Goal: Task Accomplishment & Management: Manage account settings

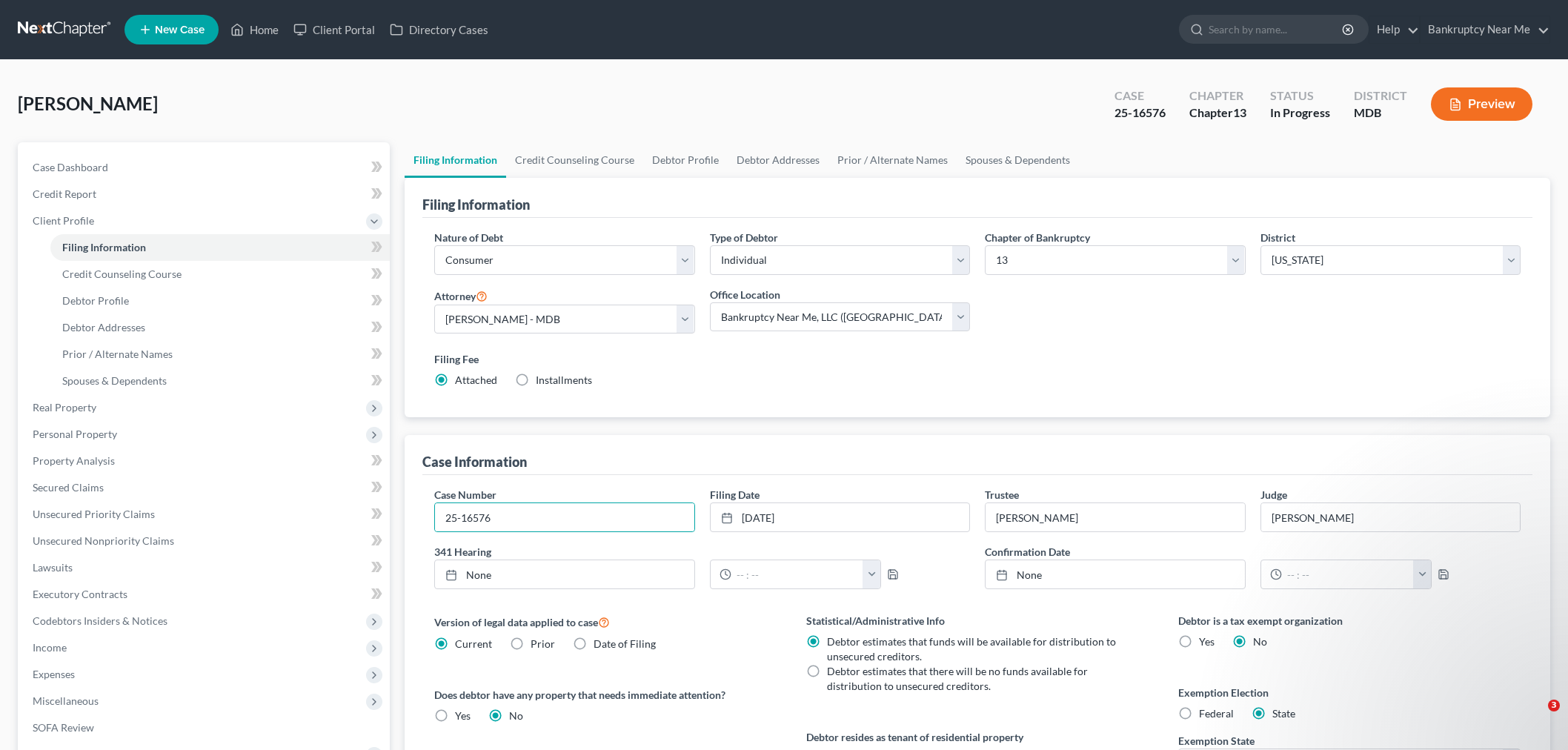
select select "1"
select select "0"
select select "3"
select select "38"
select select "0"
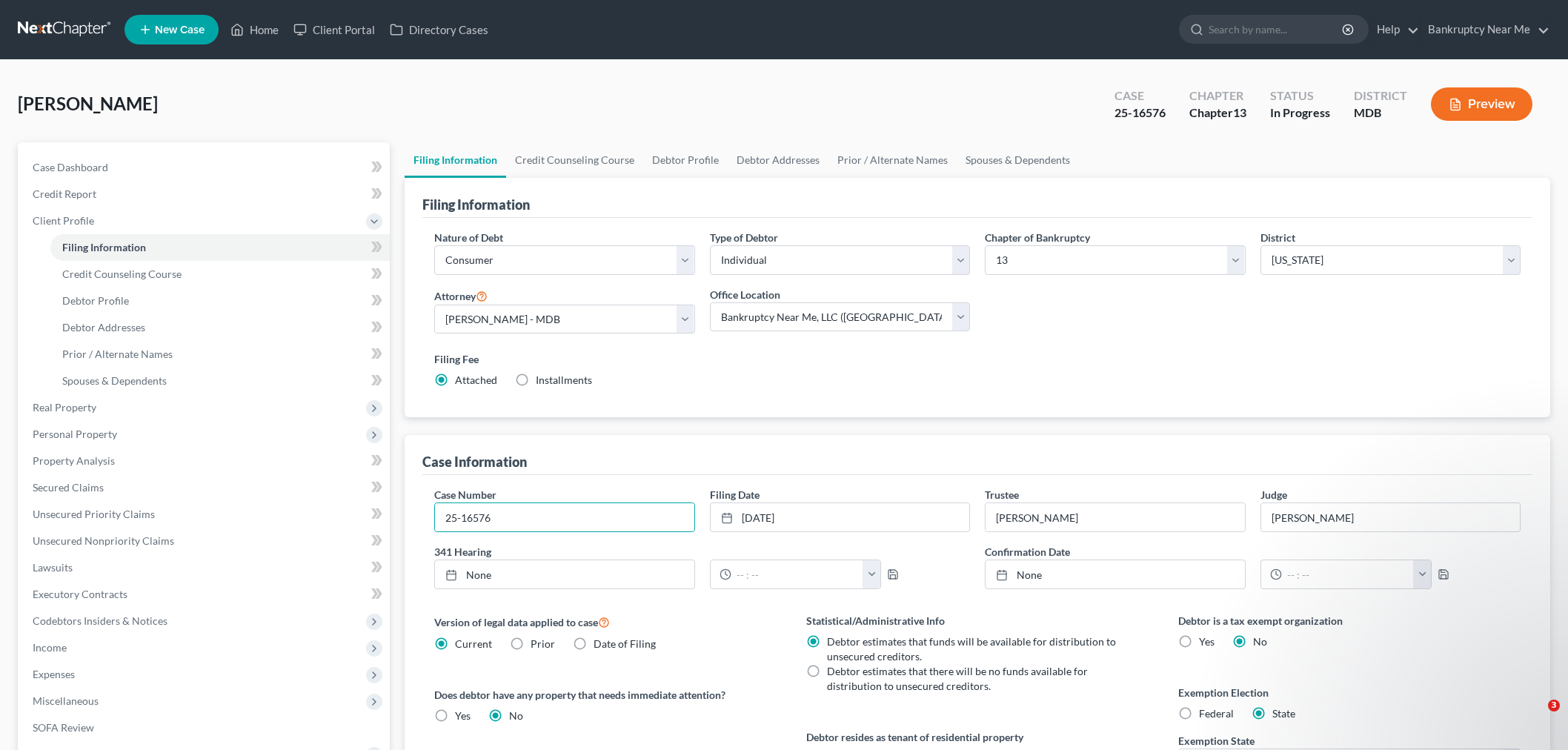
select select "0"
select select "21"
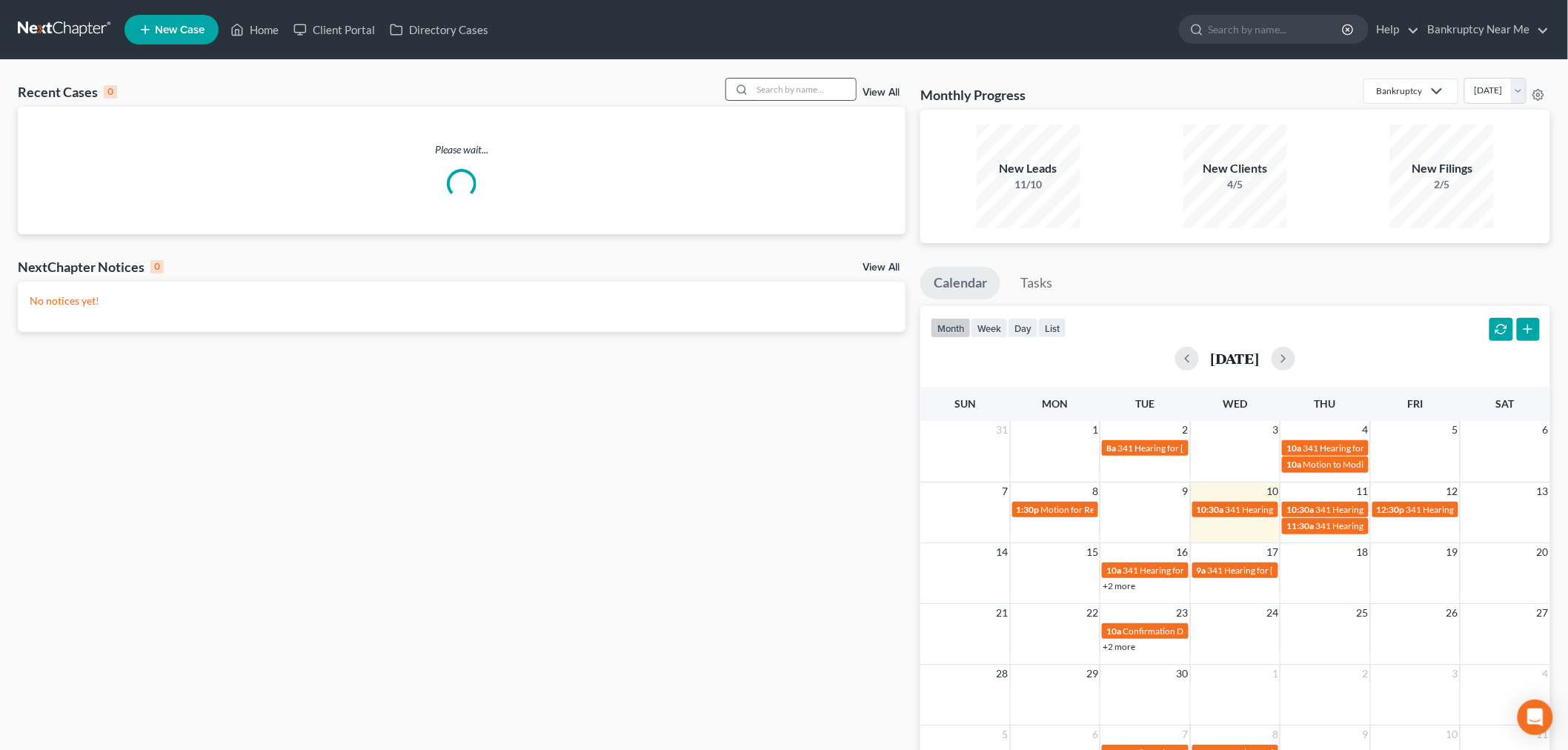
click at [831, 90] on input "search" at bounding box center [804, 90] width 104 height 22
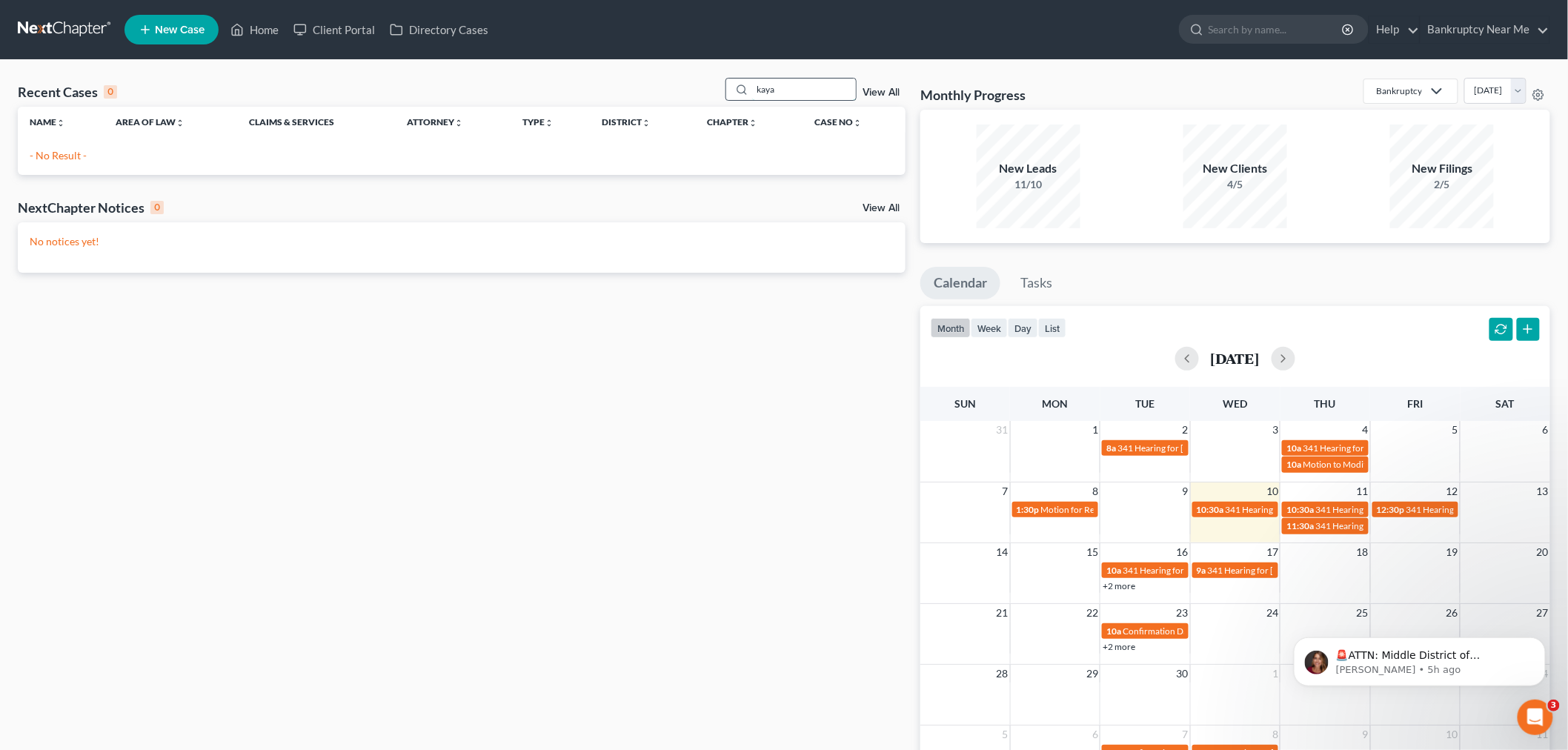
click at [770, 85] on input "kaya" at bounding box center [804, 90] width 104 height 22
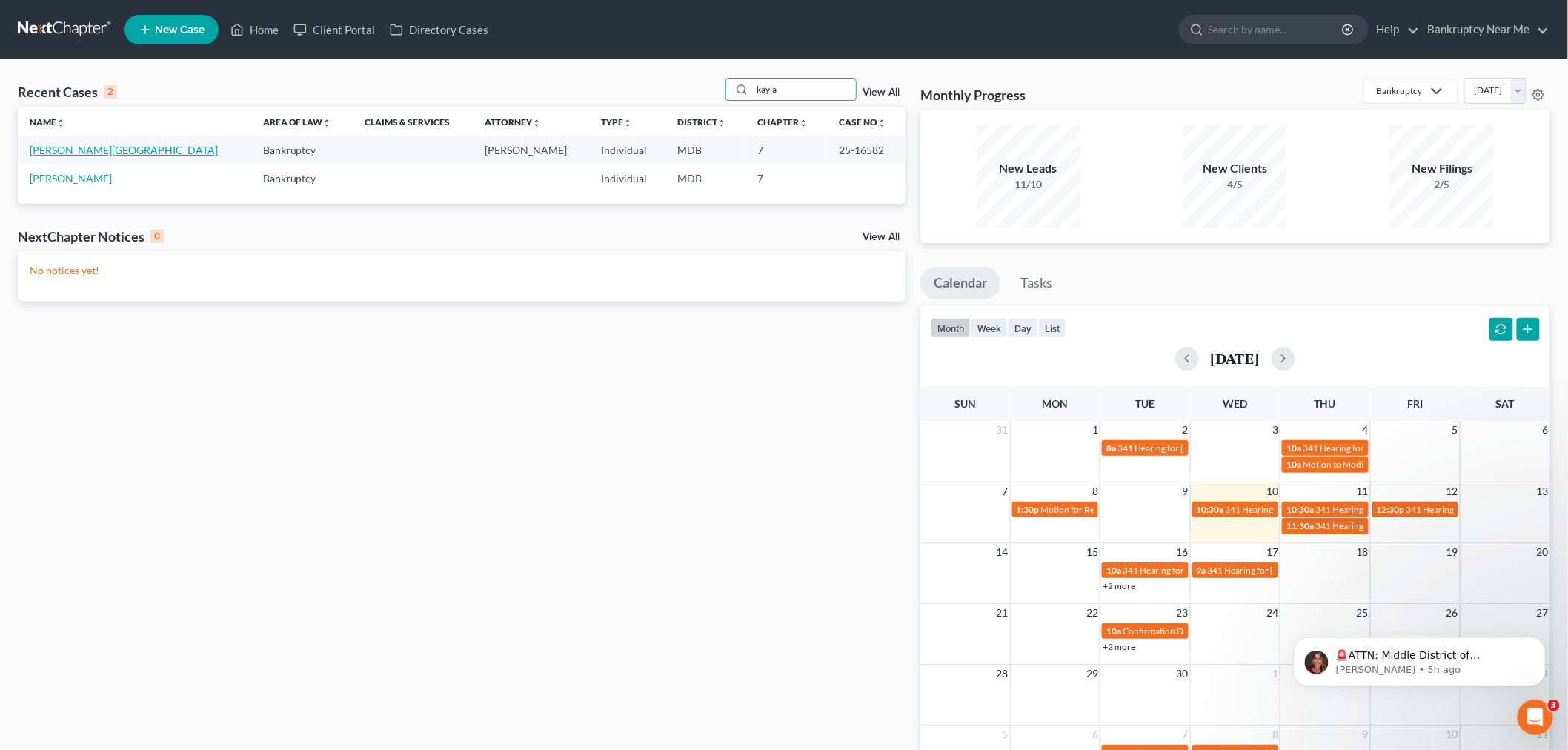
type input "kayla"
click at [33, 146] on link "[PERSON_NAME][GEOGRAPHIC_DATA]" at bounding box center [123, 150] width 188 height 12
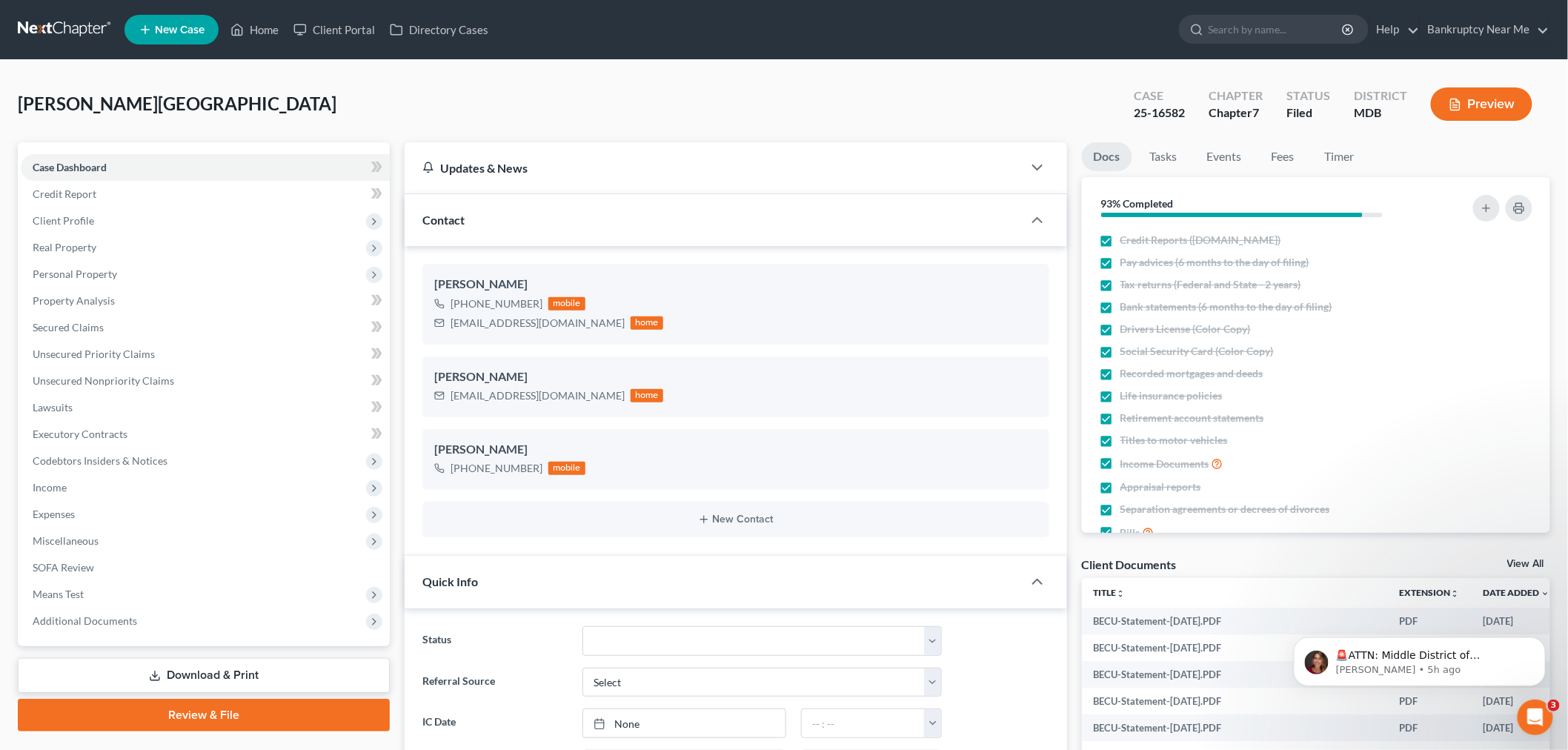
scroll to position [1698, 0]
drag, startPoint x: 567, startPoint y: 391, endPoint x: 405, endPoint y: 394, distance: 162.0
click at [405, 394] on div "Kayla Schooley +1 (402) 851-1048 mobile kkschooley97@gmail.com home Kayla Schoo…" at bounding box center [736, 401] width 662 height 309
copy div "kkschooley97@gmail.com"
drag, startPoint x: 1186, startPoint y: 114, endPoint x: 1093, endPoint y: 119, distance: 93.1
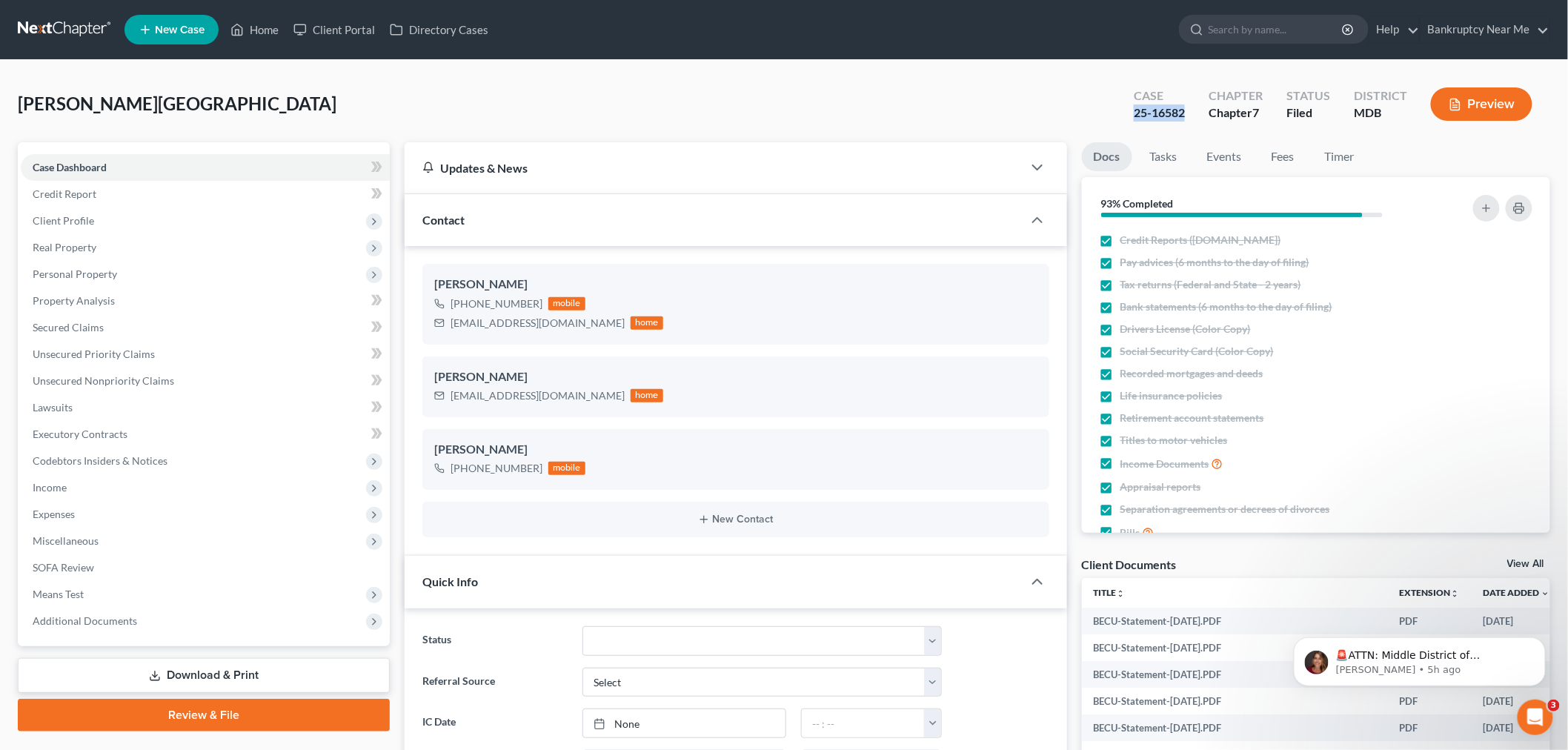
click at [1093, 119] on div "Schooley, Kayla Upgraded Case 25-16582 Chapter Chapter 7 Status Filed District …" at bounding box center [784, 110] width 1532 height 64
copy div "25-16582"
click at [1196, 157] on link "Events" at bounding box center [1225, 156] width 59 height 29
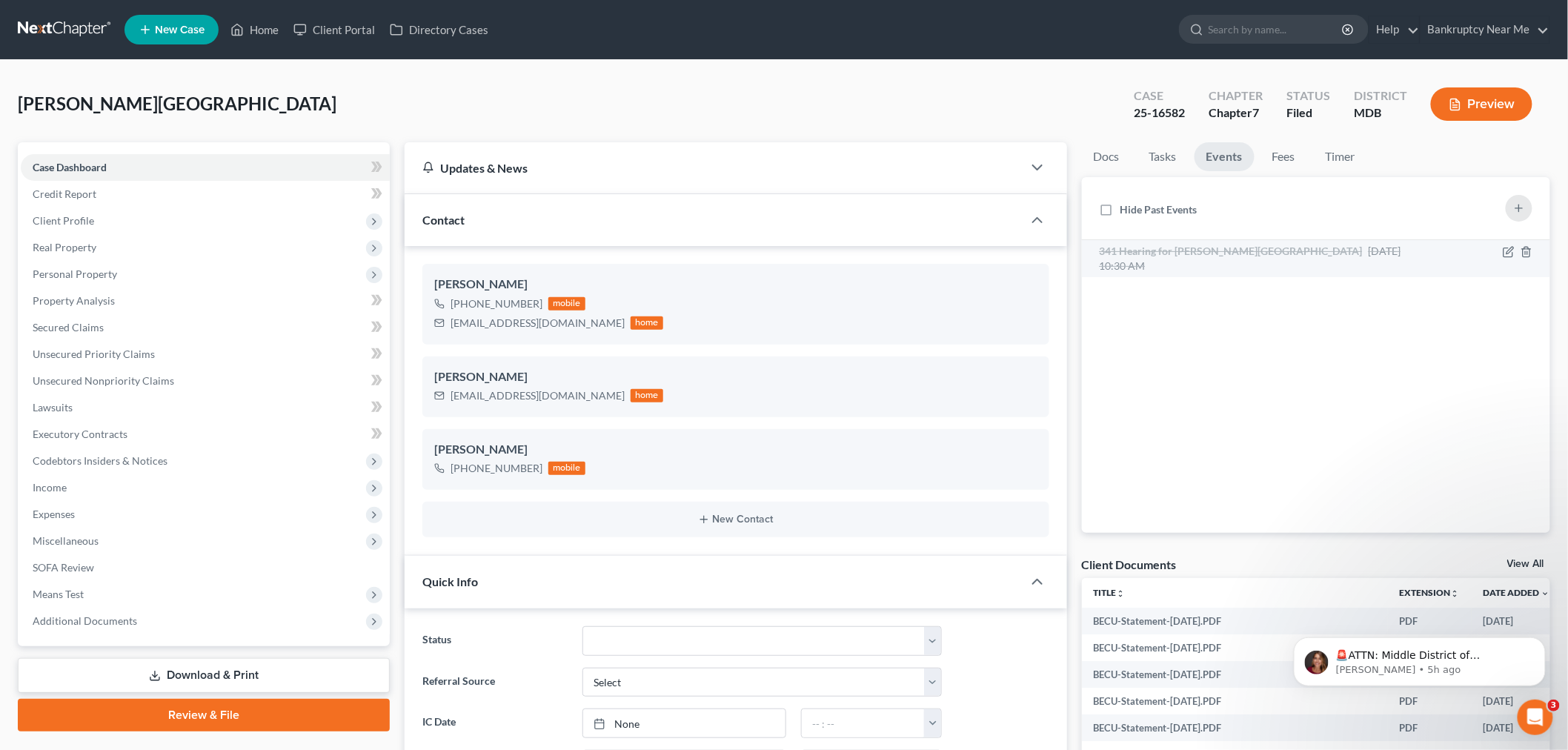
click at [1323, 248] on span "Aug 27, 2025 10:30 AM" at bounding box center [1251, 257] width 302 height 27
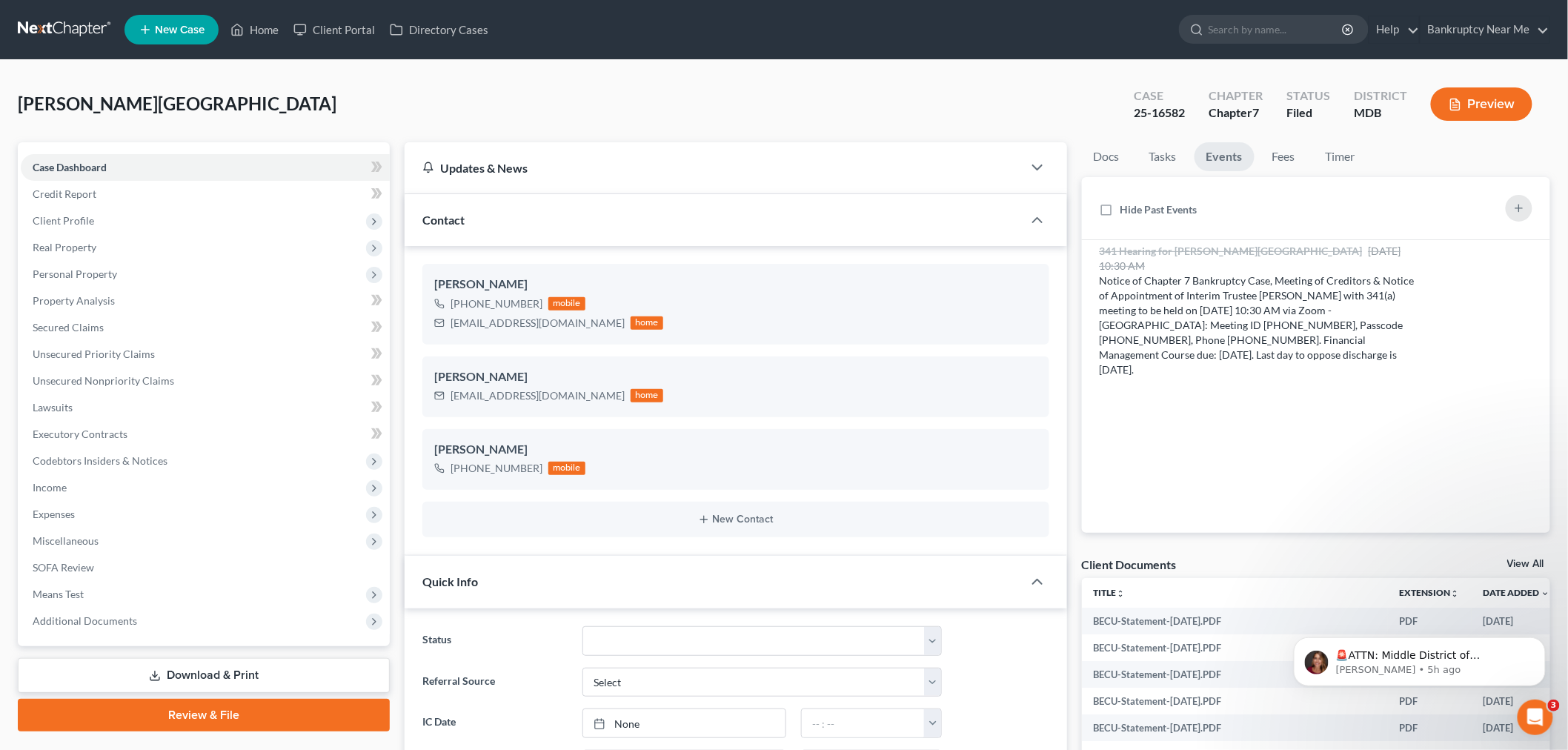
click at [1138, 154] on li "Tasks" at bounding box center [1163, 159] width 51 height 35
click at [1146, 152] on link "Tasks" at bounding box center [1163, 156] width 51 height 29
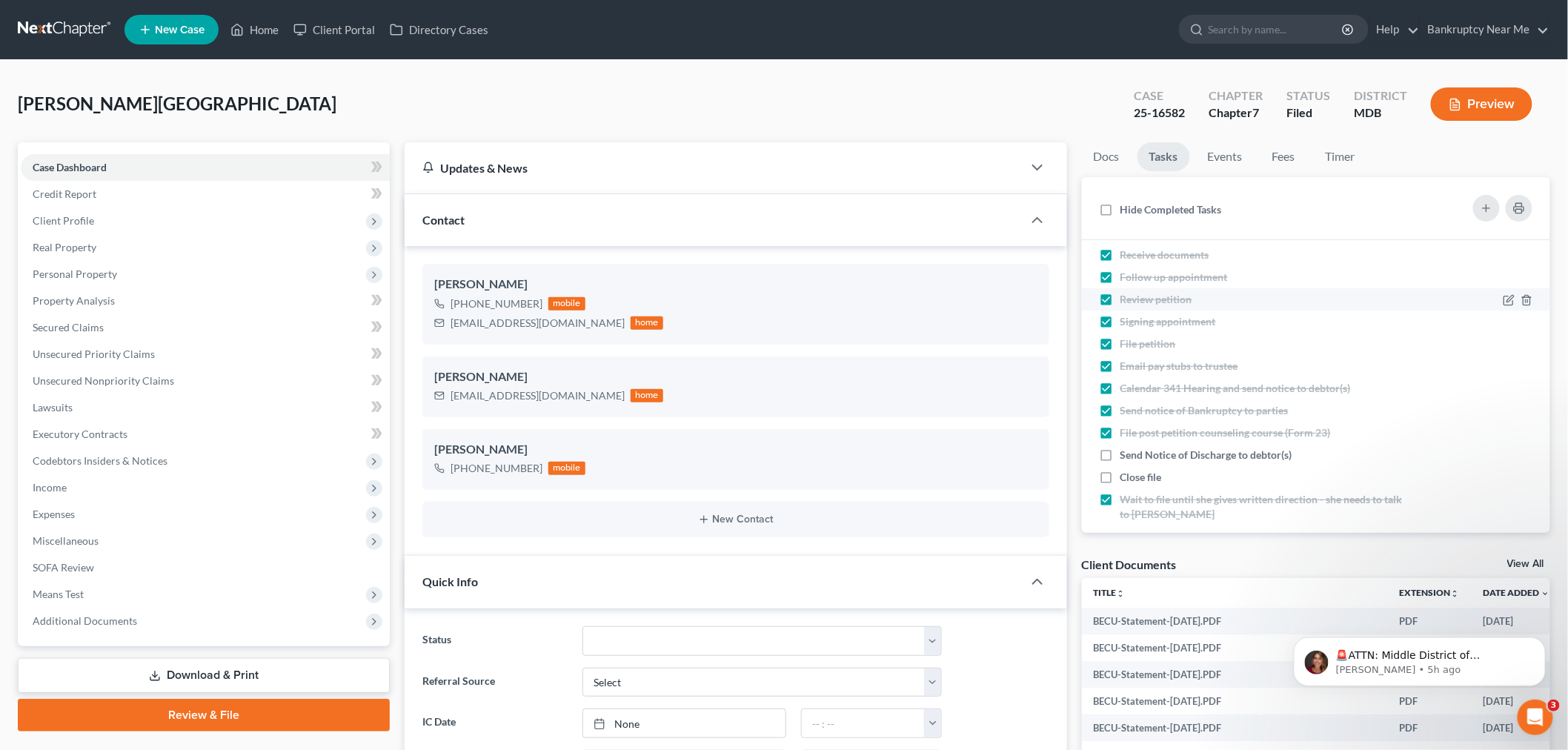
scroll to position [46, 0]
drag, startPoint x: 1228, startPoint y: 157, endPoint x: 1532, endPoint y: 246, distance: 316.8
click at [1230, 157] on link "Events" at bounding box center [1225, 156] width 59 height 29
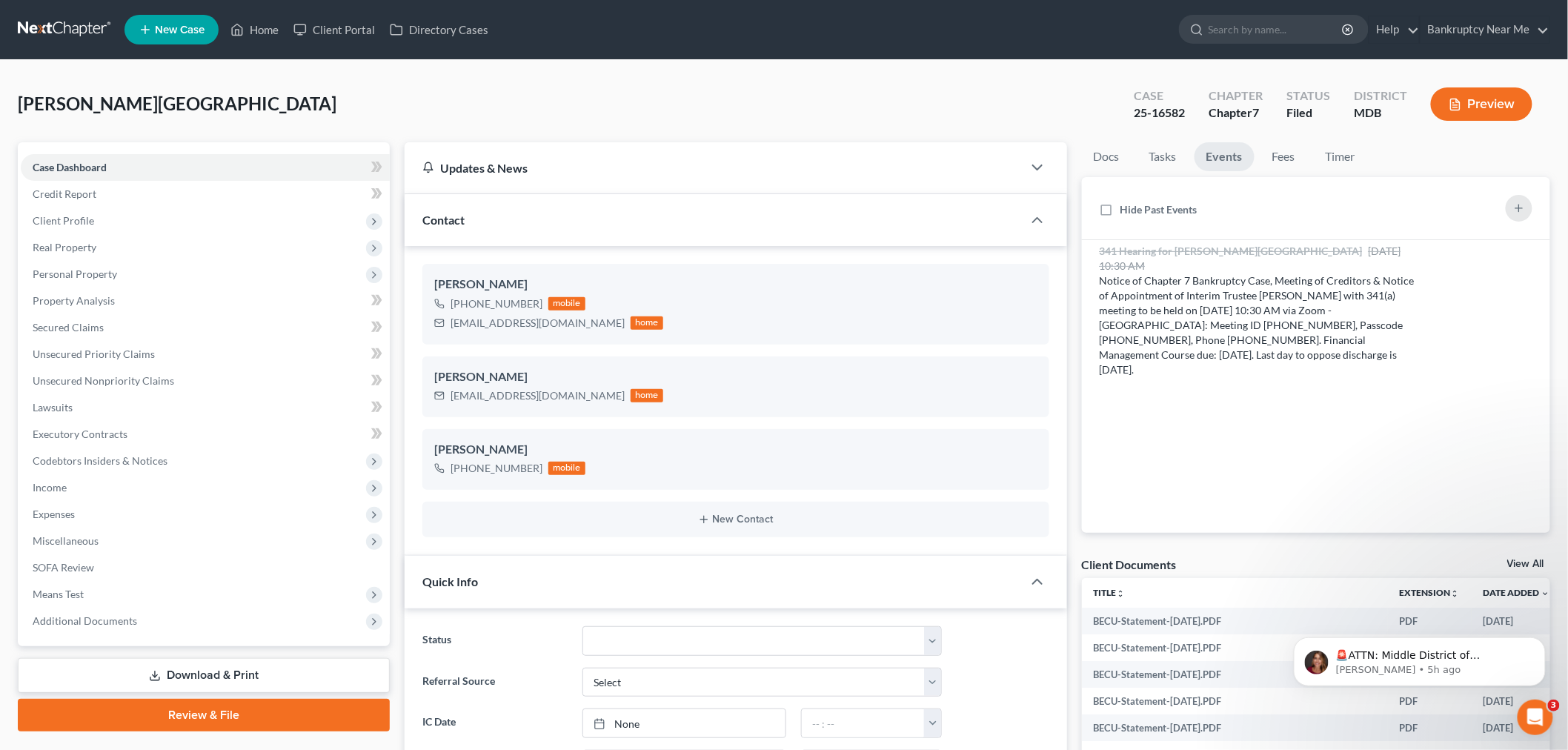
click at [87, 26] on link at bounding box center [65, 29] width 95 height 26
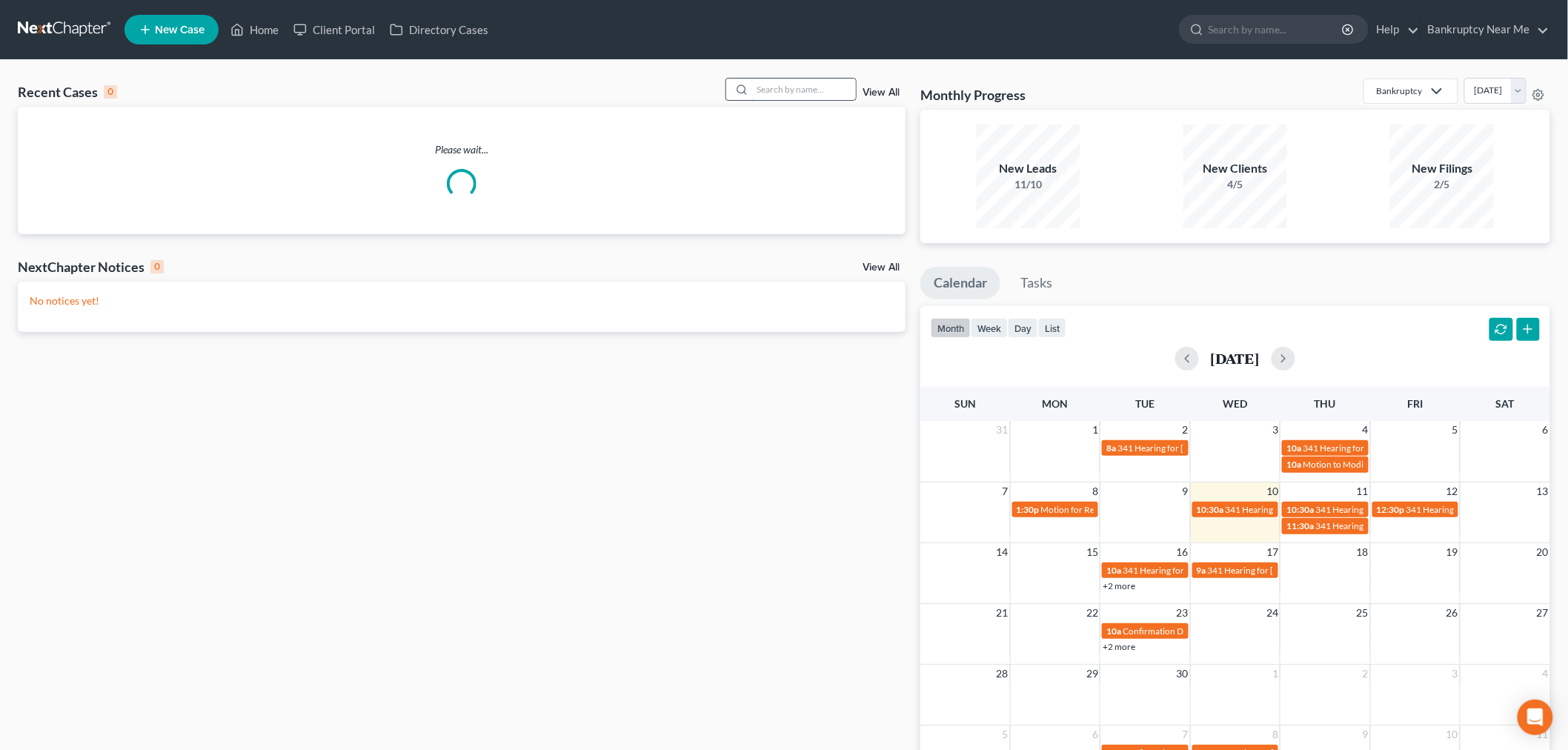
click at [798, 97] on input "search" at bounding box center [804, 90] width 104 height 22
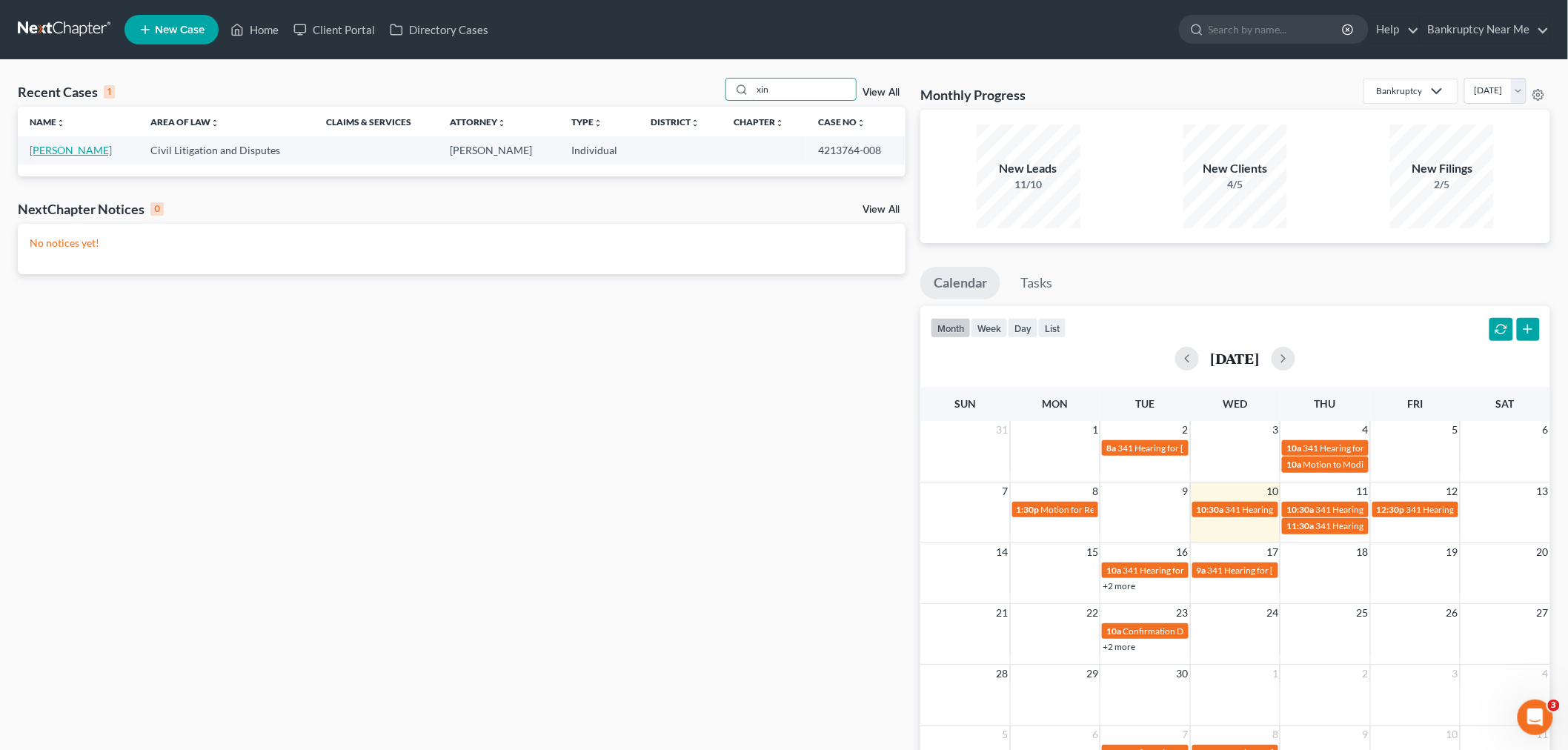
type input "xin"
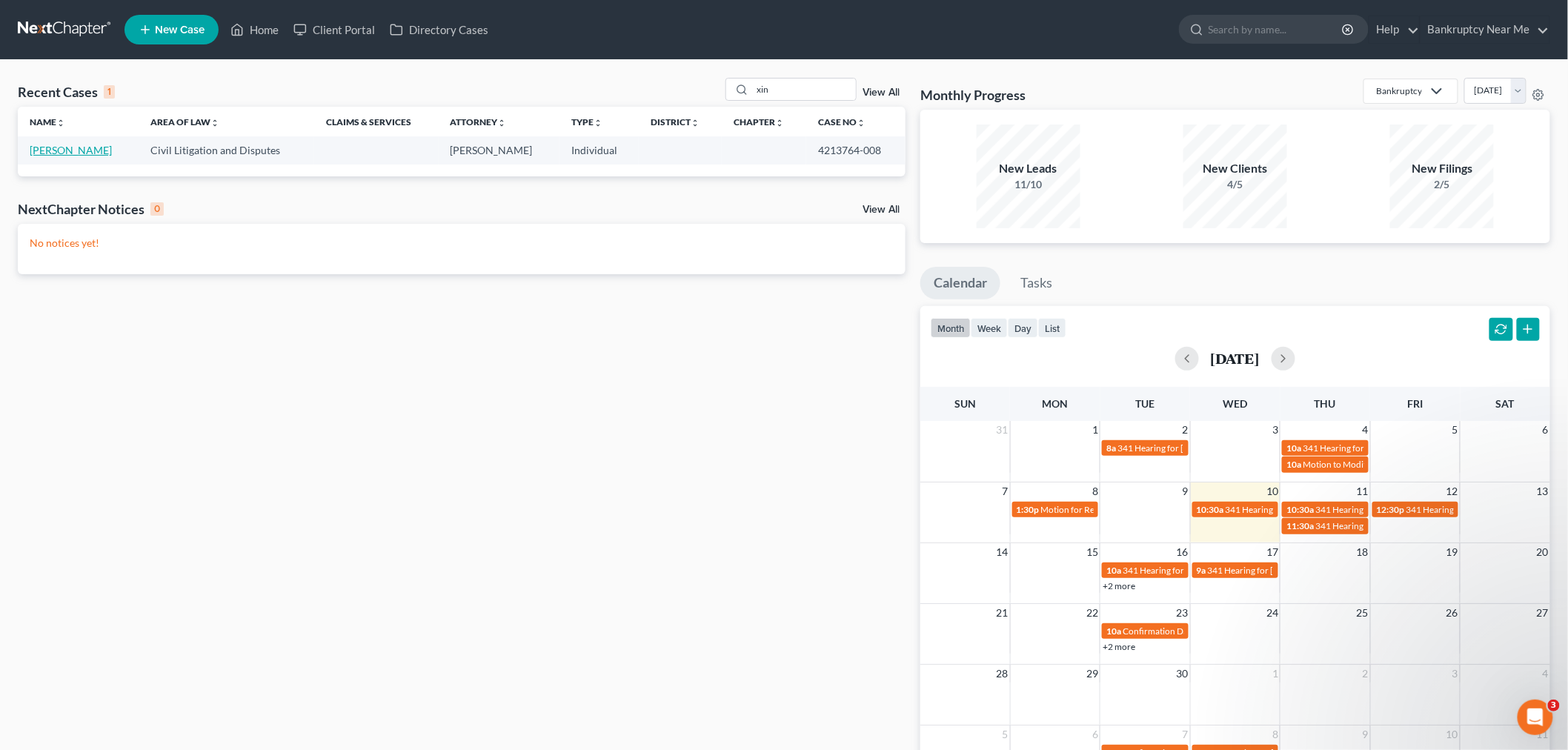
click at [50, 152] on link "[PERSON_NAME]" at bounding box center [70, 150] width 82 height 12
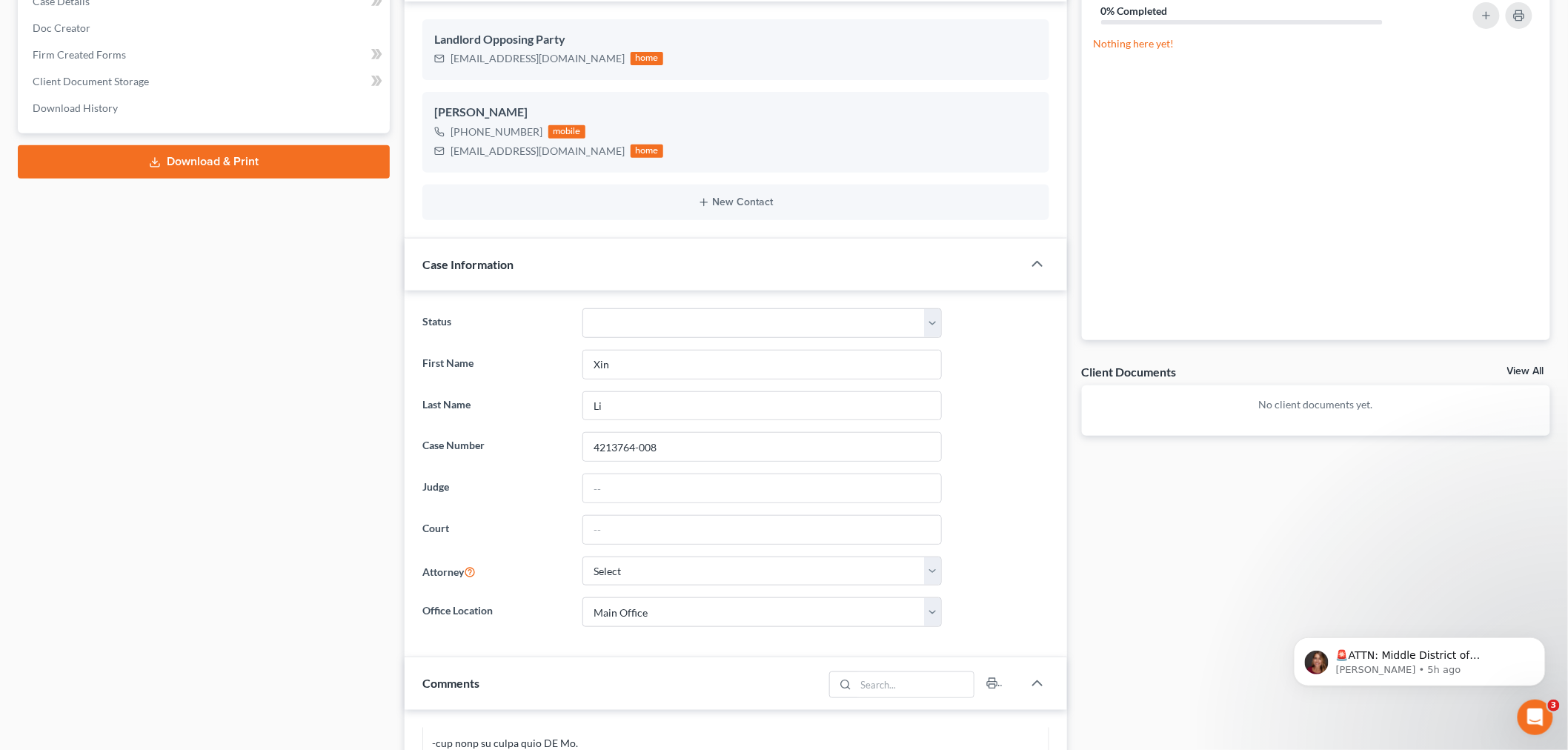
scroll to position [575, 0]
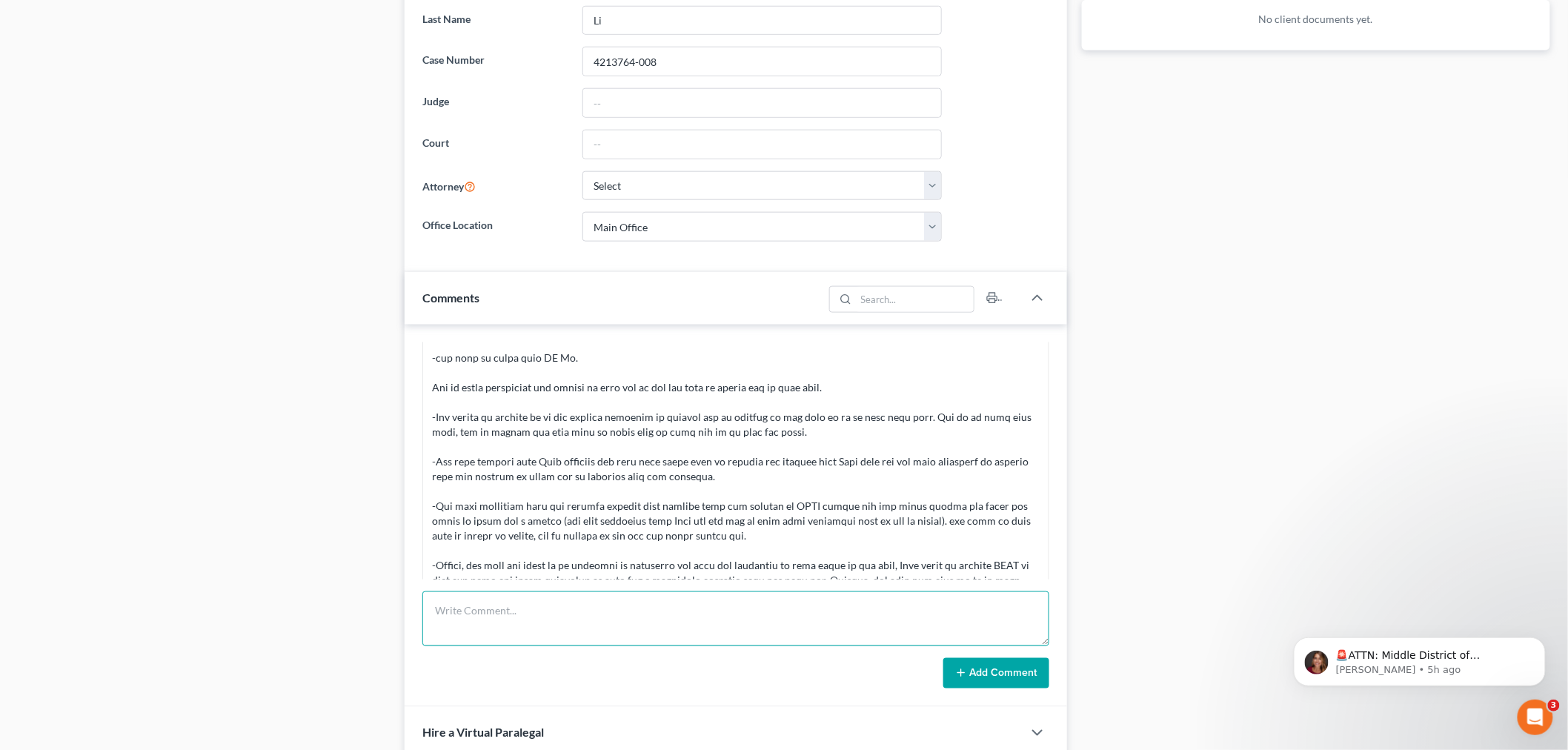
click at [742, 621] on textarea at bounding box center [736, 619] width 627 height 55
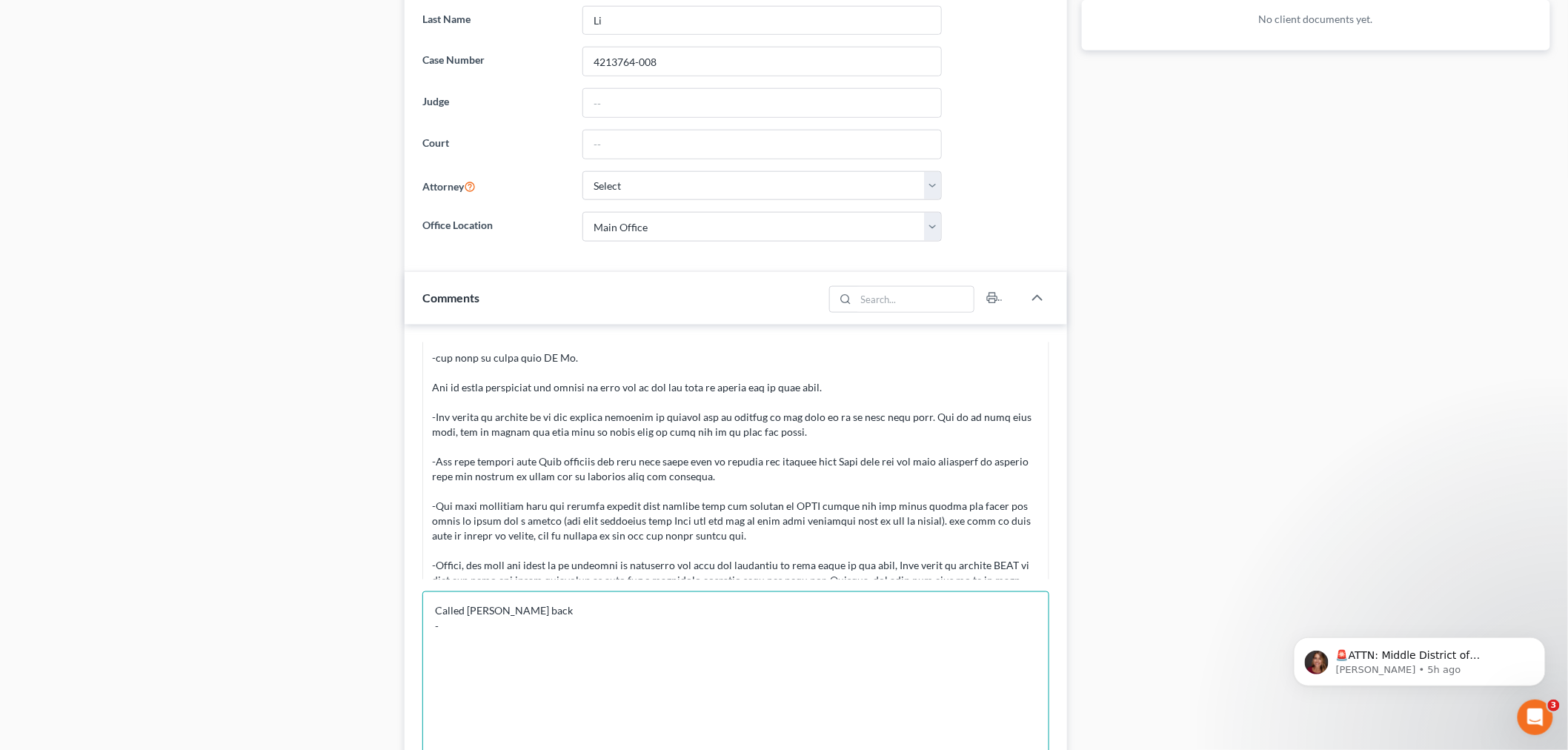
drag, startPoint x: 1040, startPoint y: 639, endPoint x: 1058, endPoint y: 788, distance: 150.1
click at [1058, 749] on html "Home New Case Client Portal Directory Cases Bankruptcy Near Me iris@bankruptcyn…" at bounding box center [784, 207] width 1568 height 1566
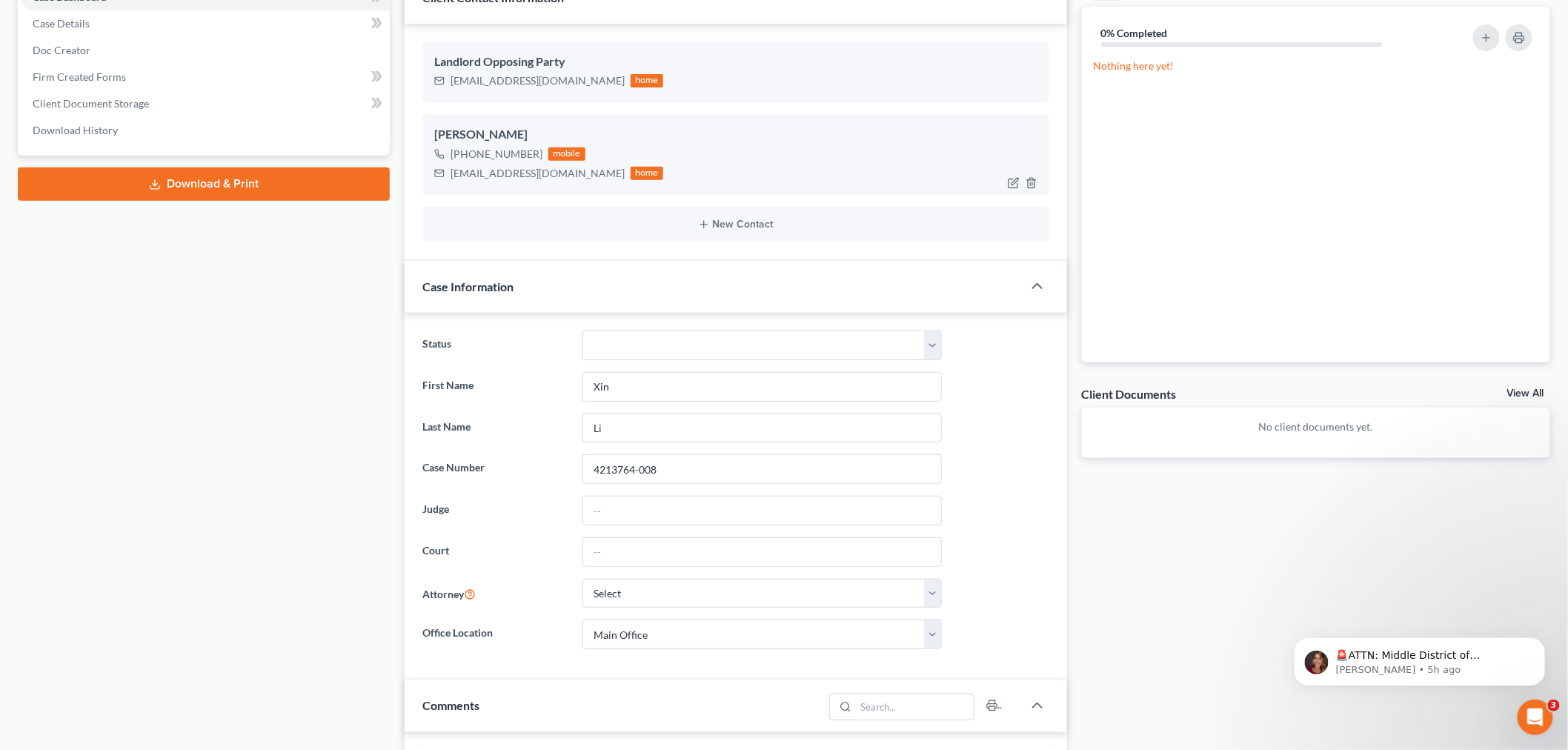
scroll to position [165, 0]
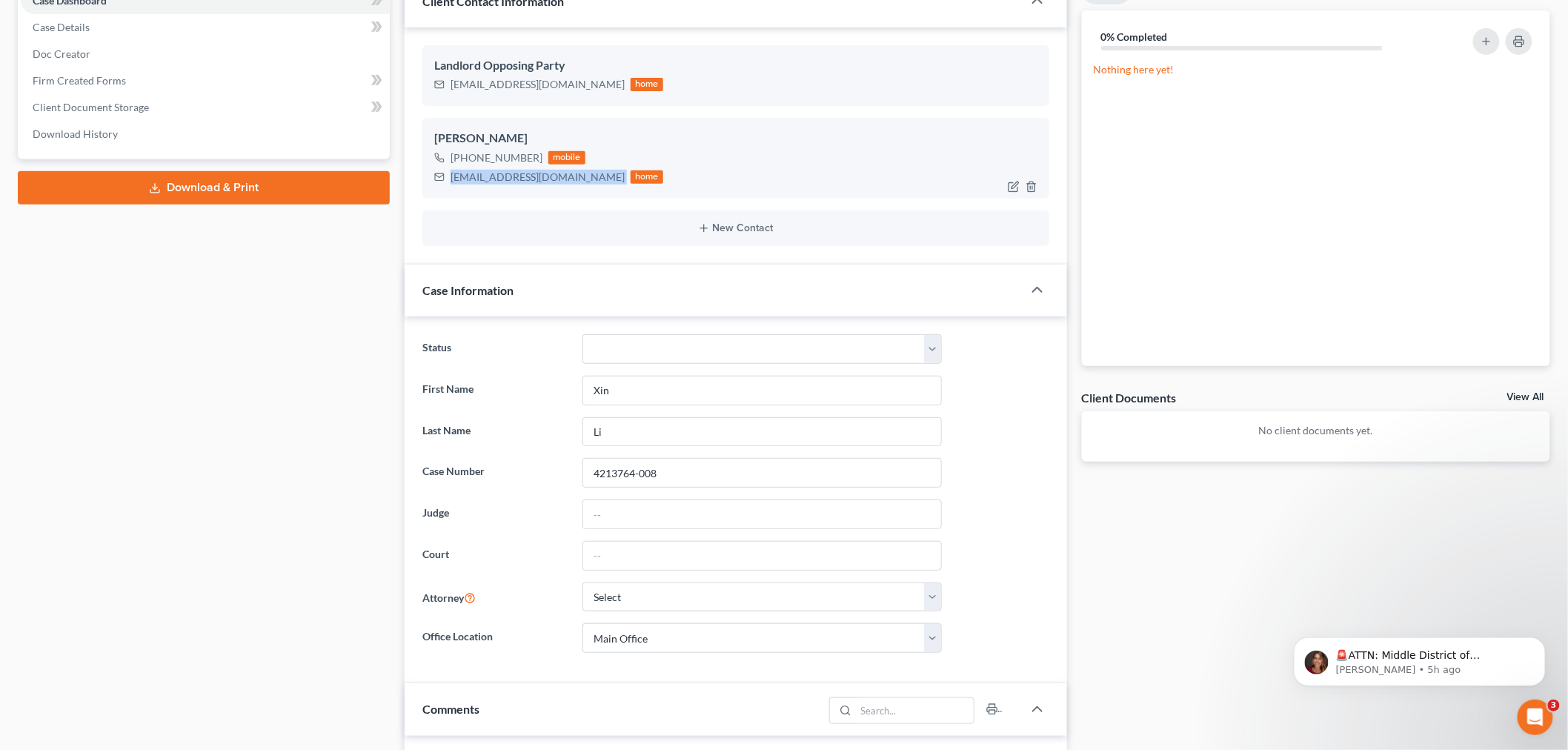
drag, startPoint x: 545, startPoint y: 170, endPoint x: 442, endPoint y: 189, distance: 104.7
click at [442, 189] on div "Xin Li +1 (626) 662-5029 mobile xlxnli@outlook.com home" at bounding box center [736, 157] width 627 height 80
copy div "xlxnli@outlook.com"
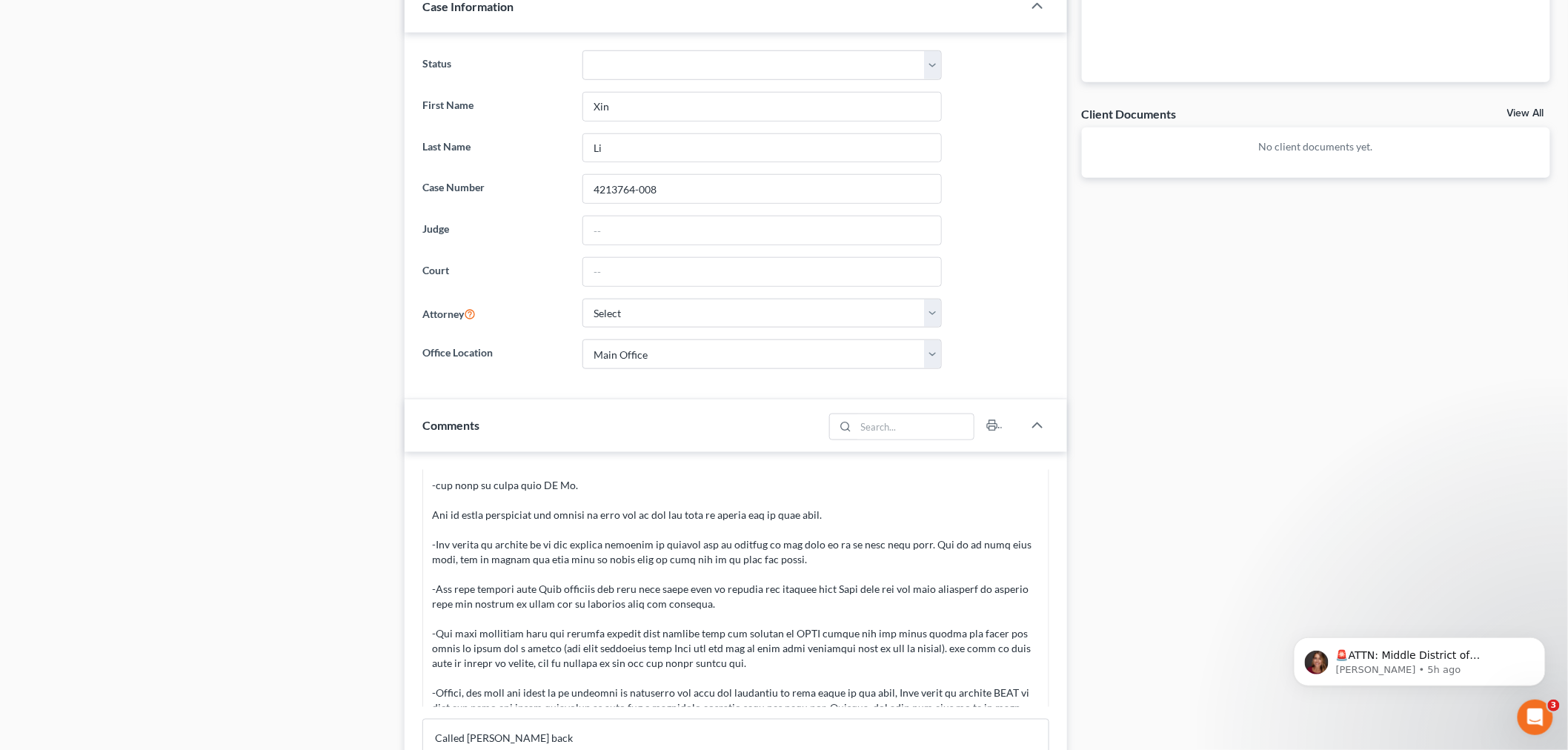
scroll to position [658, 0]
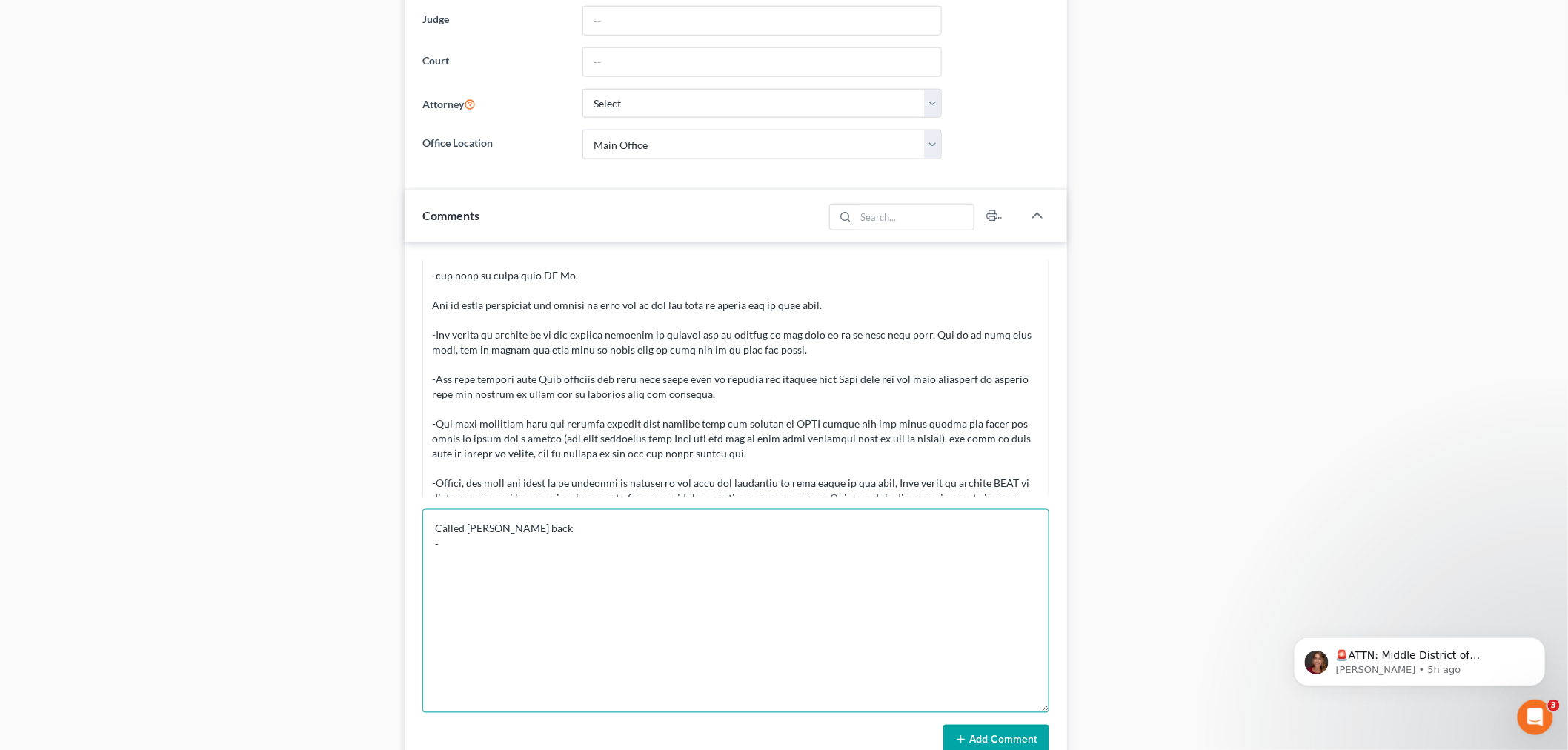
click at [647, 557] on textarea "Called Lin Xi back -" at bounding box center [736, 610] width 627 height 203
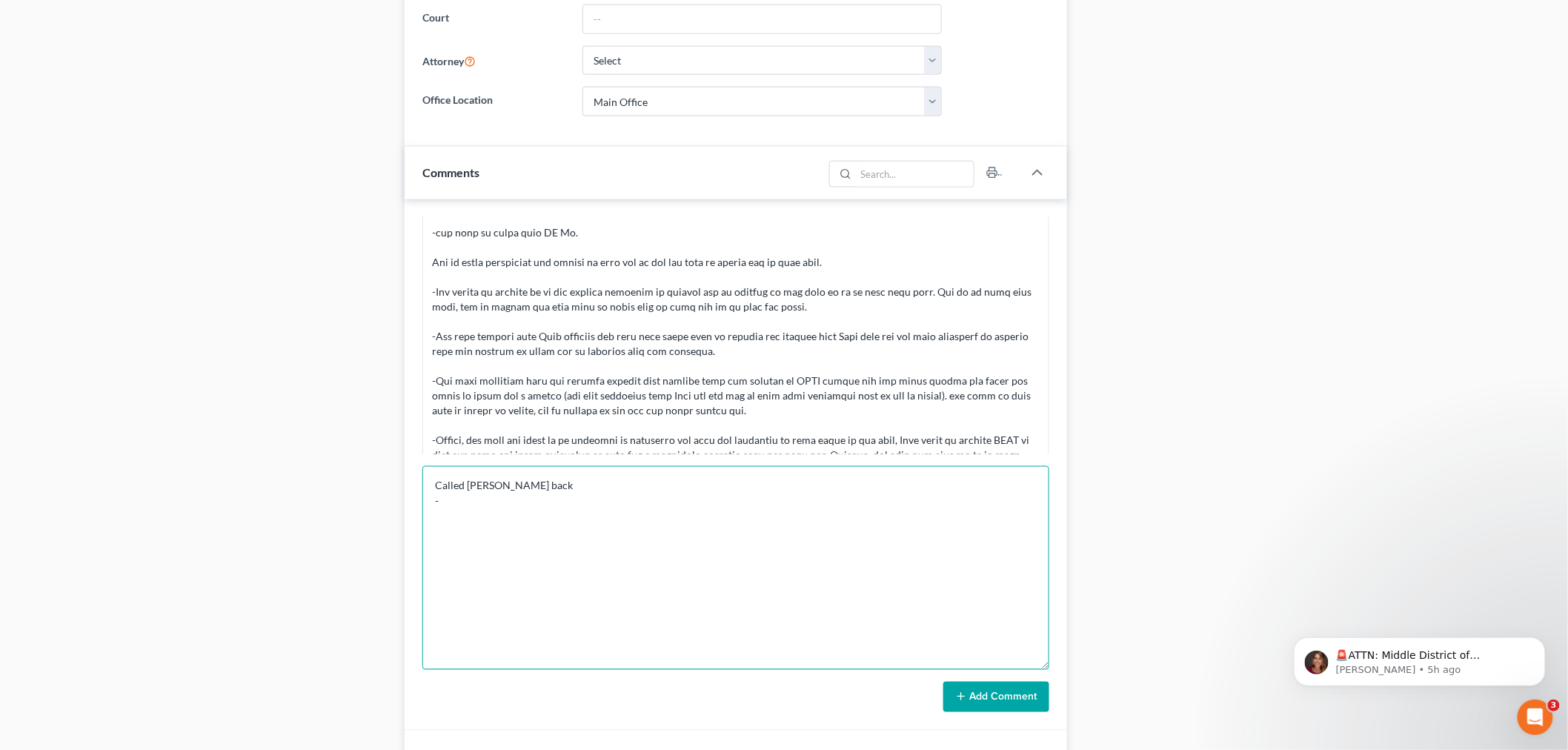
scroll to position [741, 0]
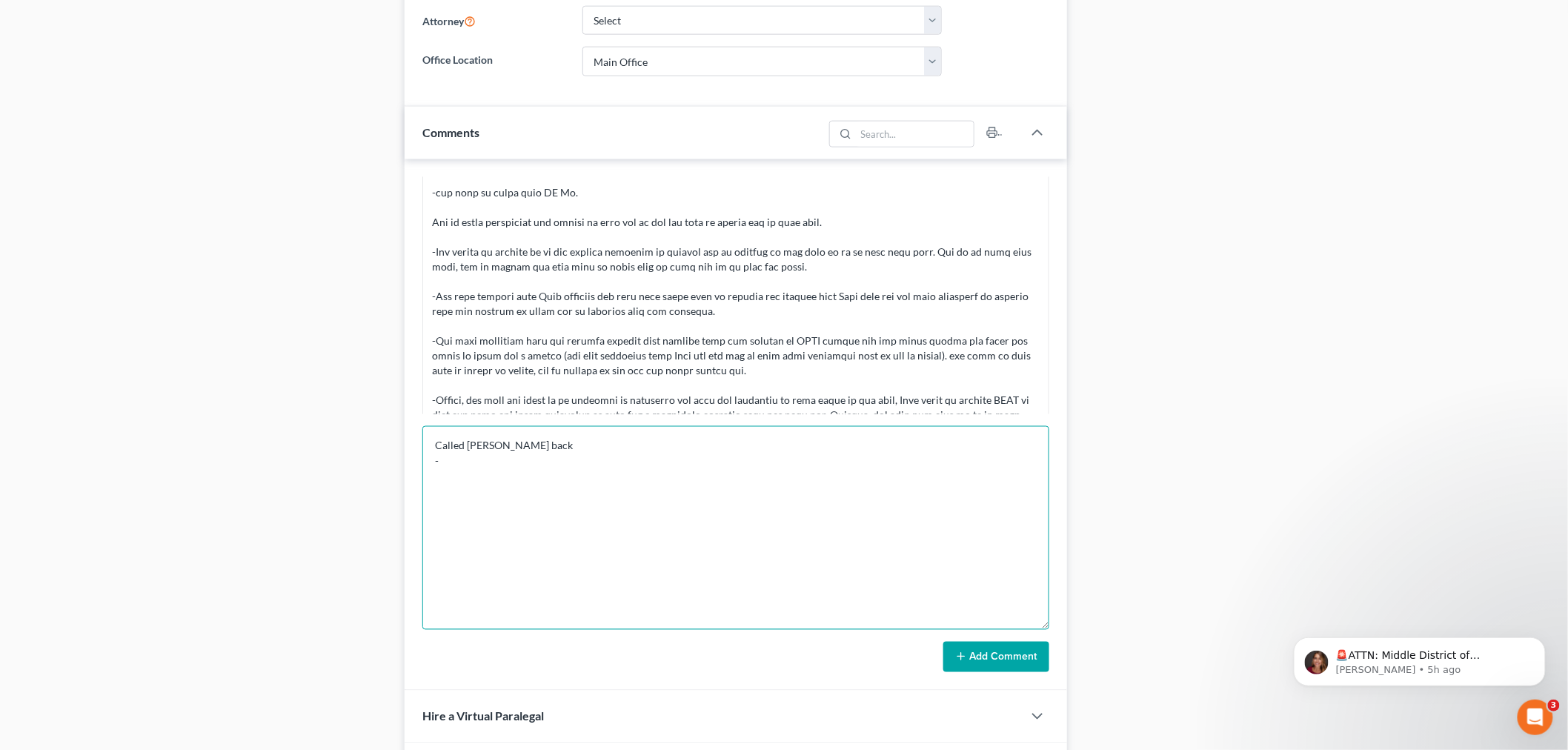
drag, startPoint x: 735, startPoint y: 510, endPoint x: 733, endPoint y: 492, distance: 18.1
click at [733, 504] on textarea "Called Lin Xi back -" at bounding box center [736, 527] width 627 height 203
click at [733, 492] on textarea "Called Lin Xi back -" at bounding box center [736, 527] width 627 height 203
click at [560, 476] on textarea "Called Lin Xi back -" at bounding box center [736, 527] width 627 height 203
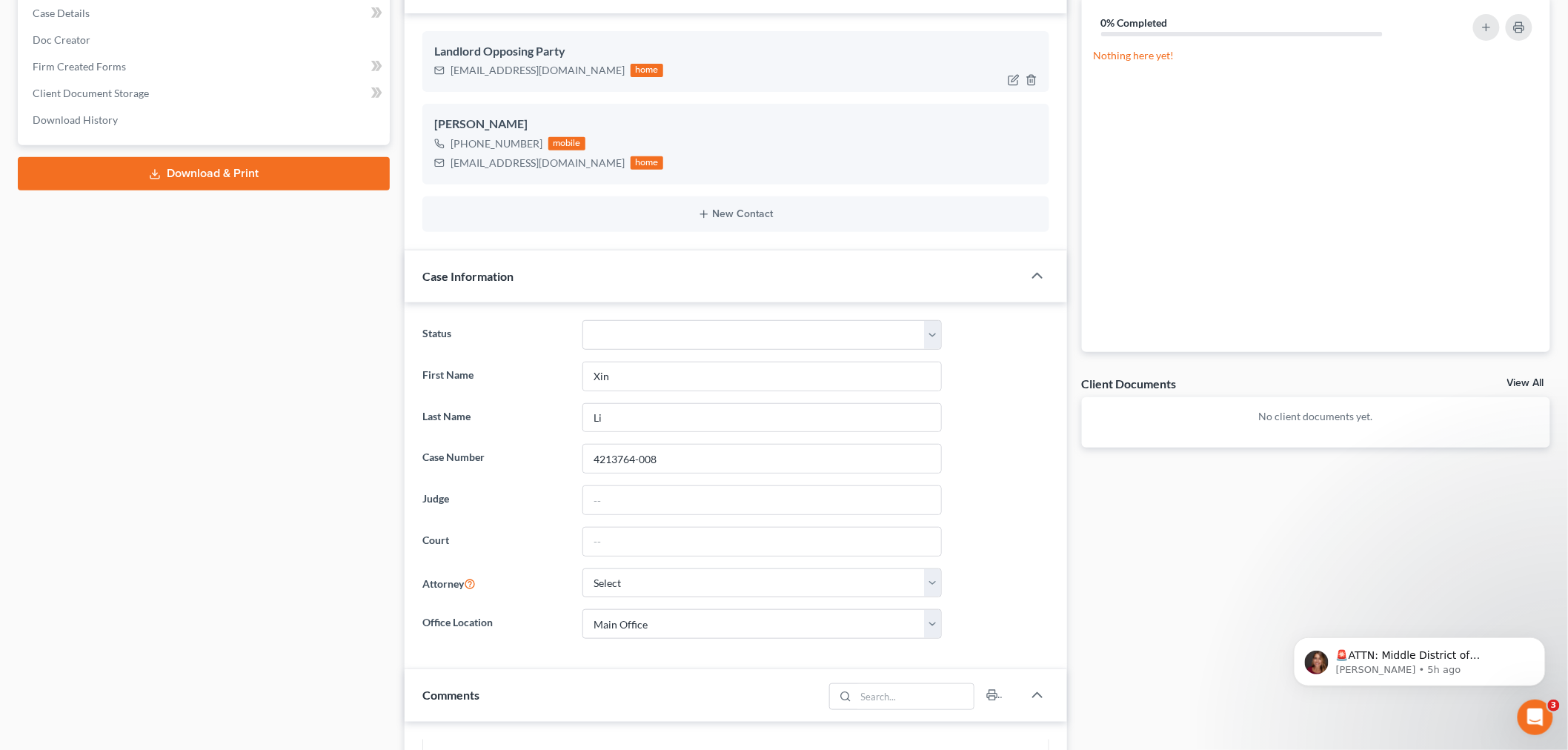
scroll to position [0, 0]
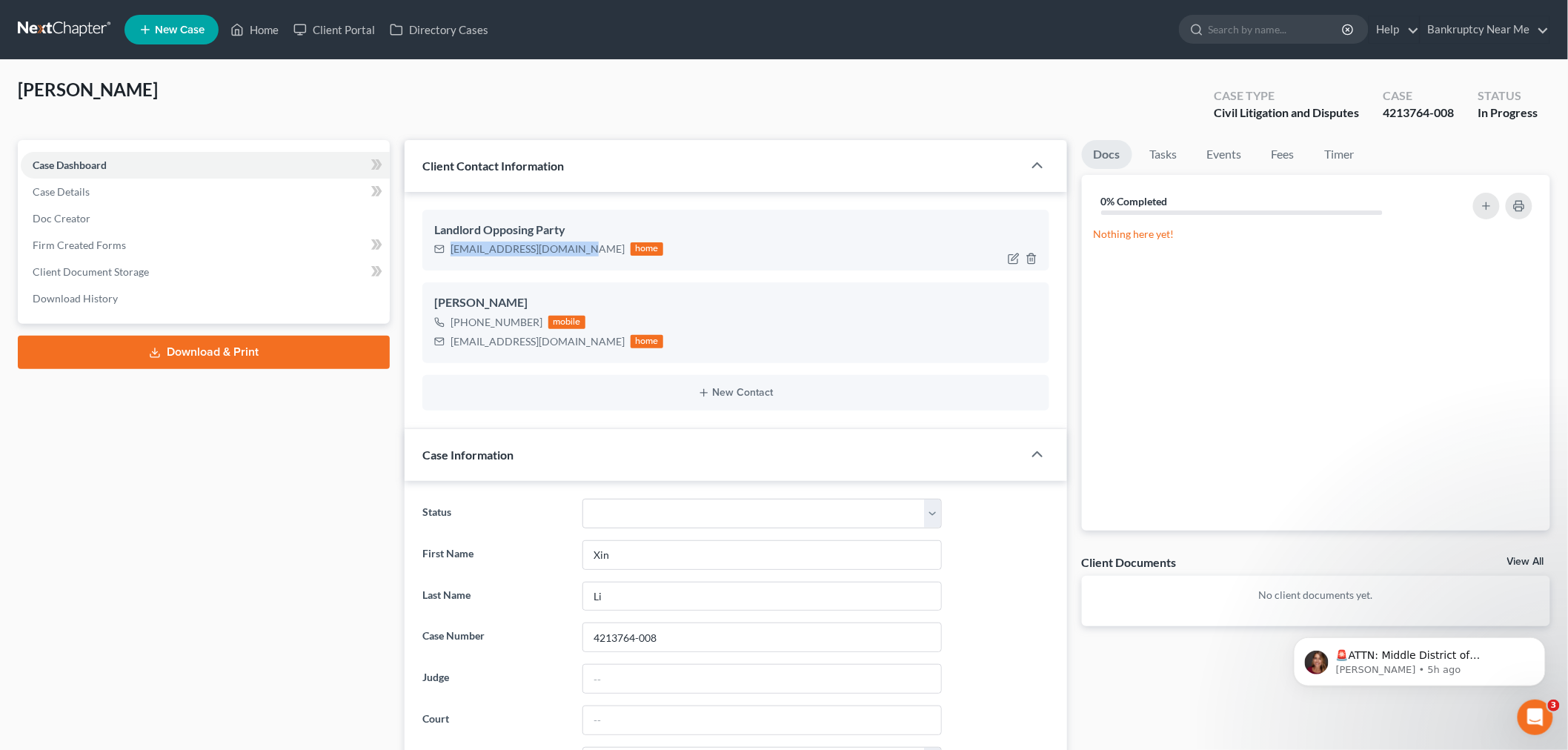
drag, startPoint x: 573, startPoint y: 246, endPoint x: 447, endPoint y: 259, distance: 126.7
click at [447, 259] on div "Landlord Opposing Party silvia212628@hotmail.com home" at bounding box center [736, 240] width 627 height 61
copy div "silvia212628@hotmail.com"
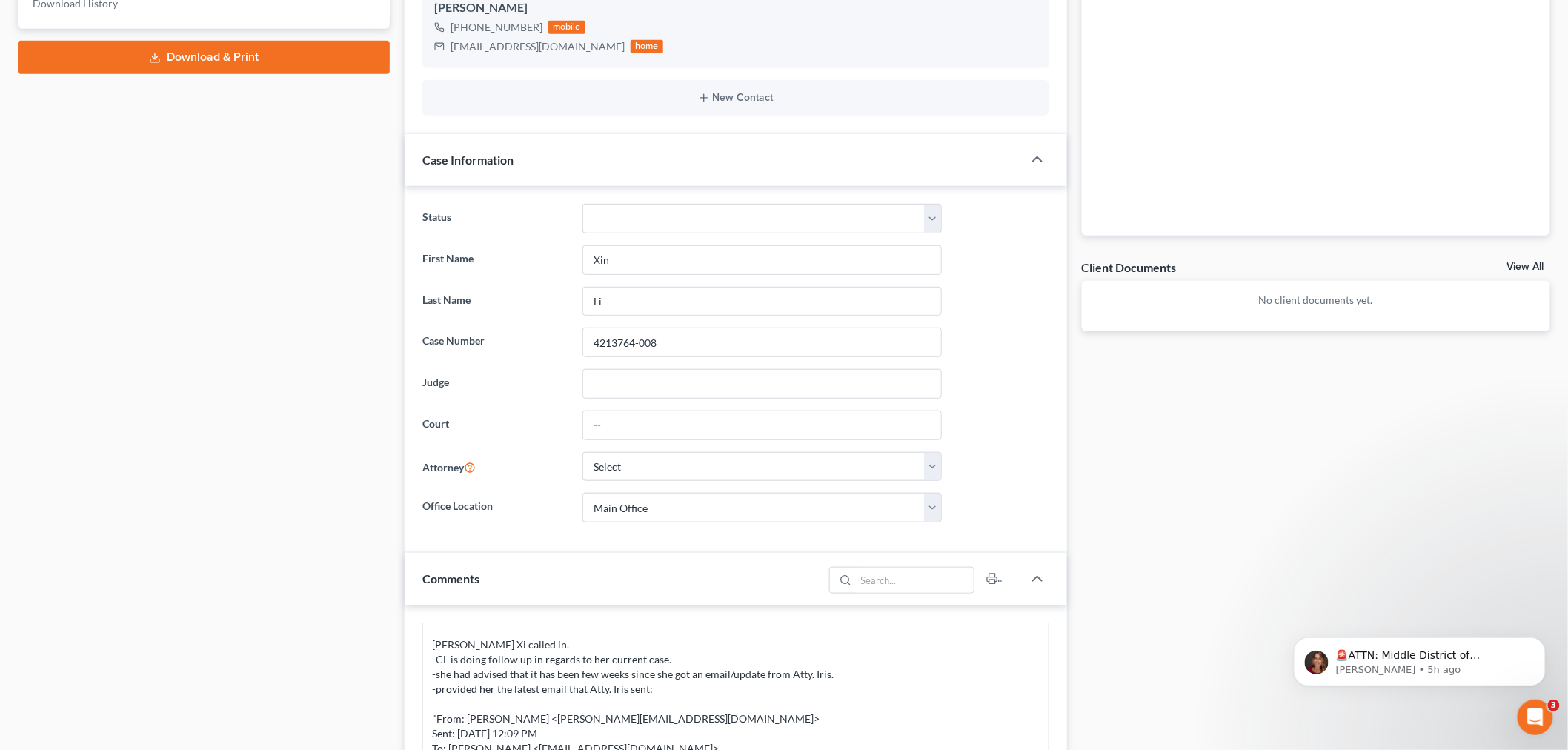
scroll to position [493, 0]
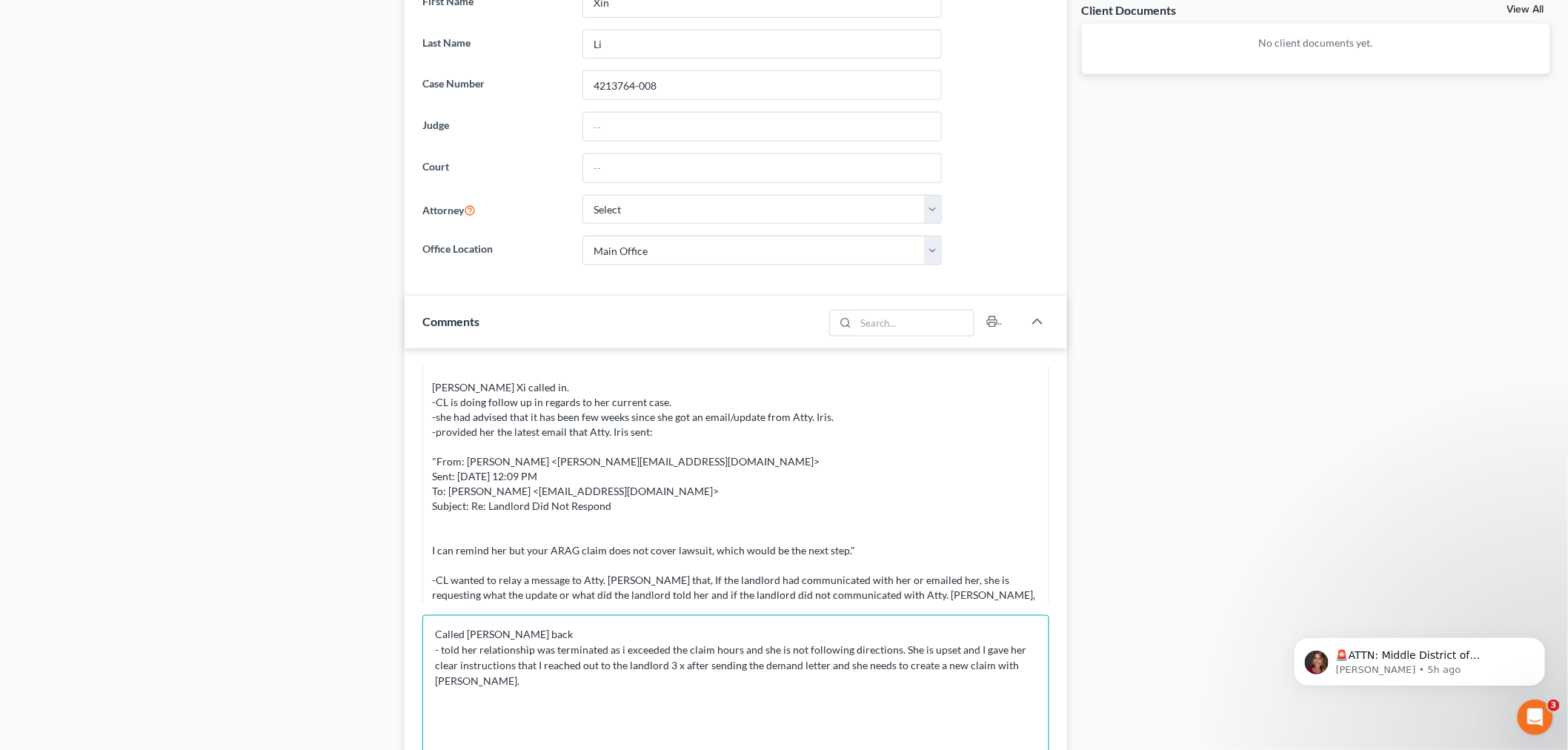
scroll to position [843, 0]
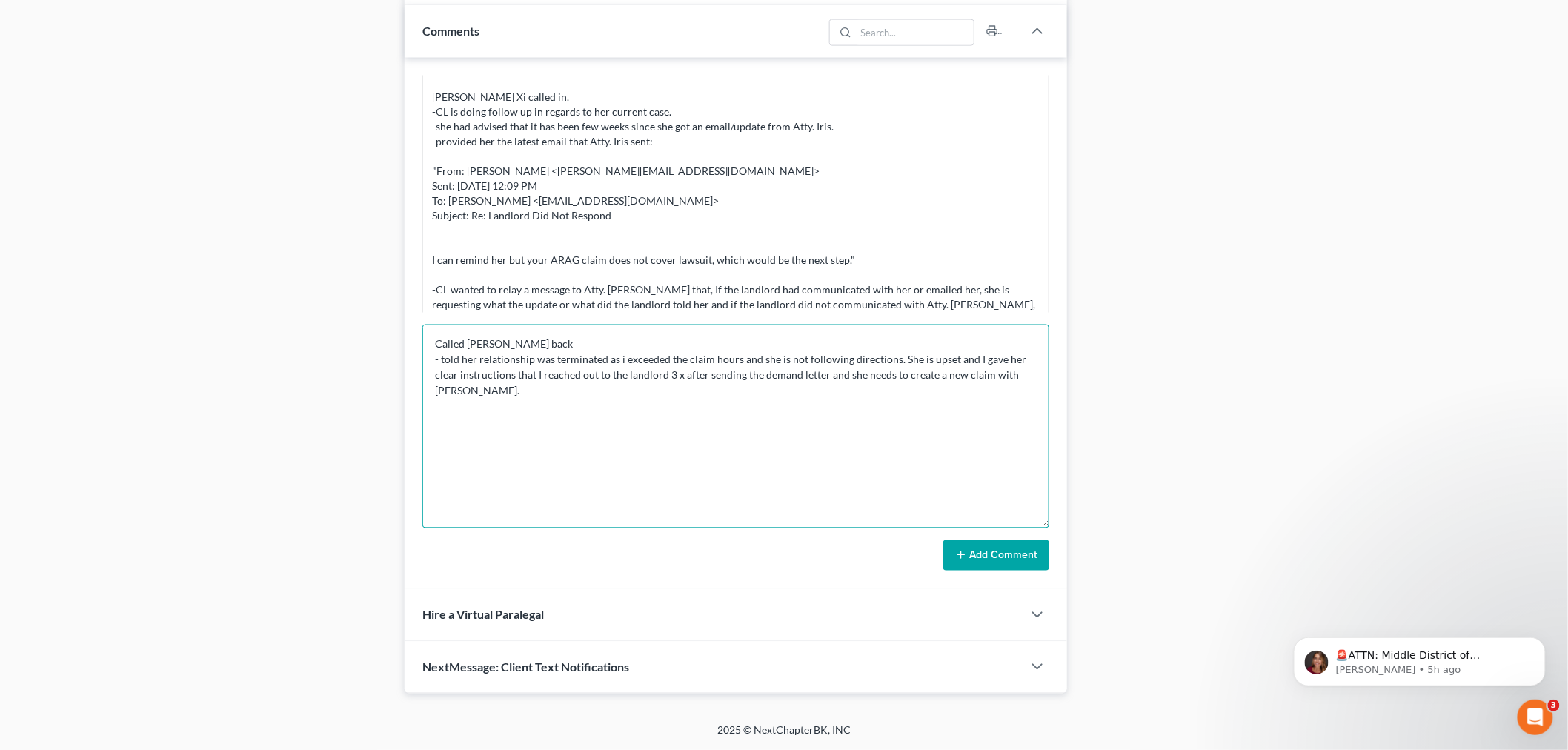
type textarea "Called Lin Xi back - told her relationship was terminated as i exceeded the cla…"
click at [977, 558] on button "Add Comment" at bounding box center [996, 555] width 106 height 31
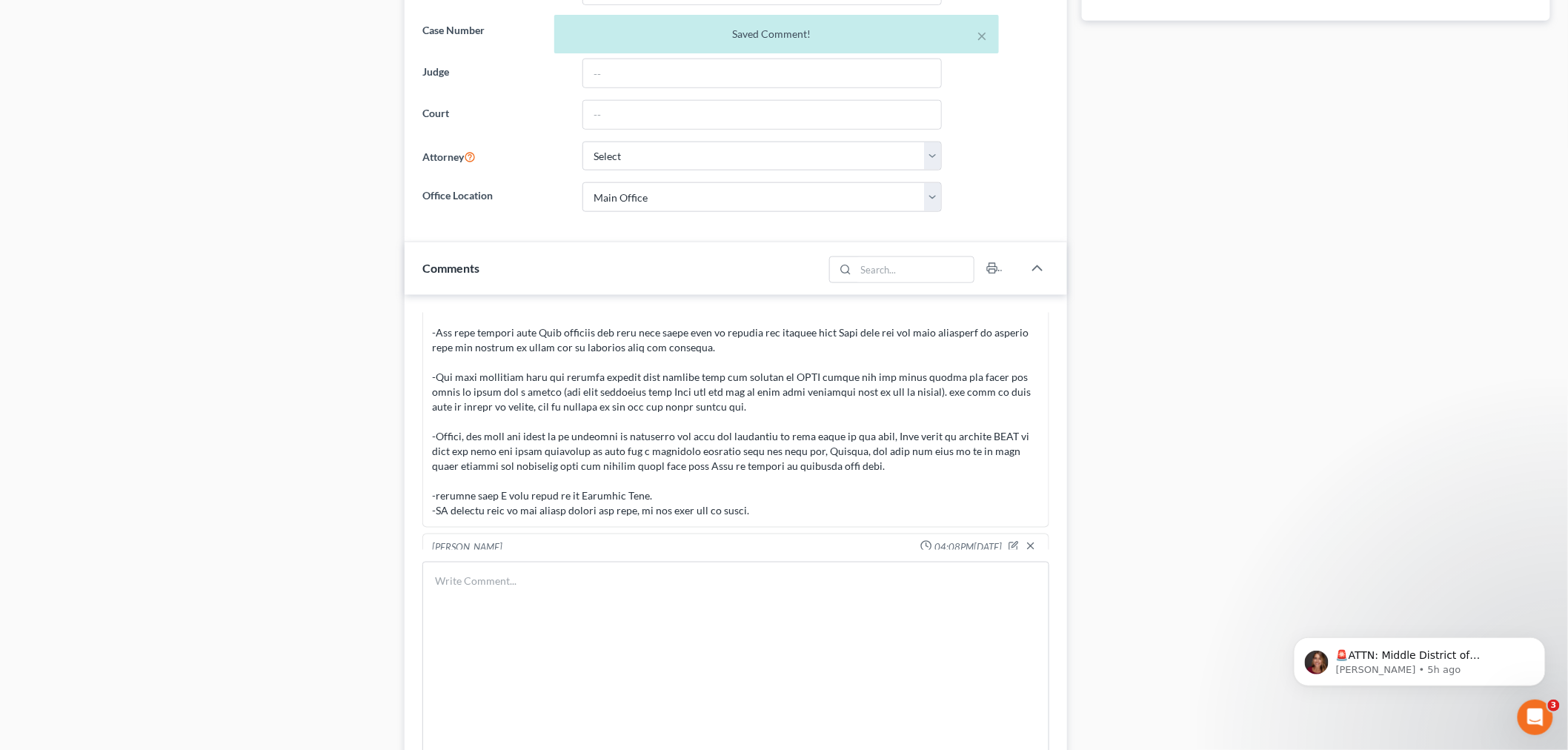
scroll to position [349, 0]
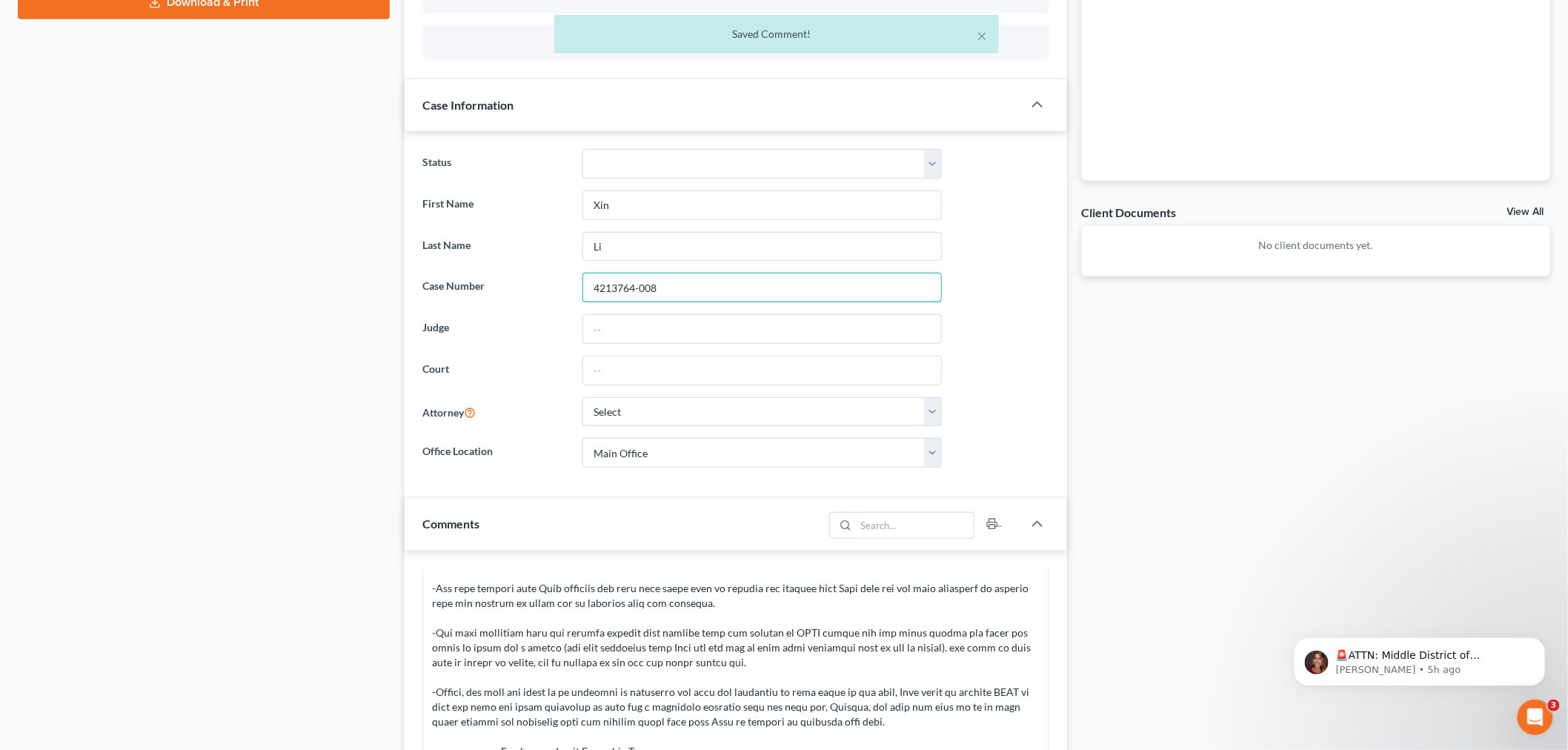
drag, startPoint x: 661, startPoint y: 290, endPoint x: 568, endPoint y: 294, distance: 93.1
click at [568, 294] on div "Case Number 4213764-008" at bounding box center [736, 288] width 642 height 29
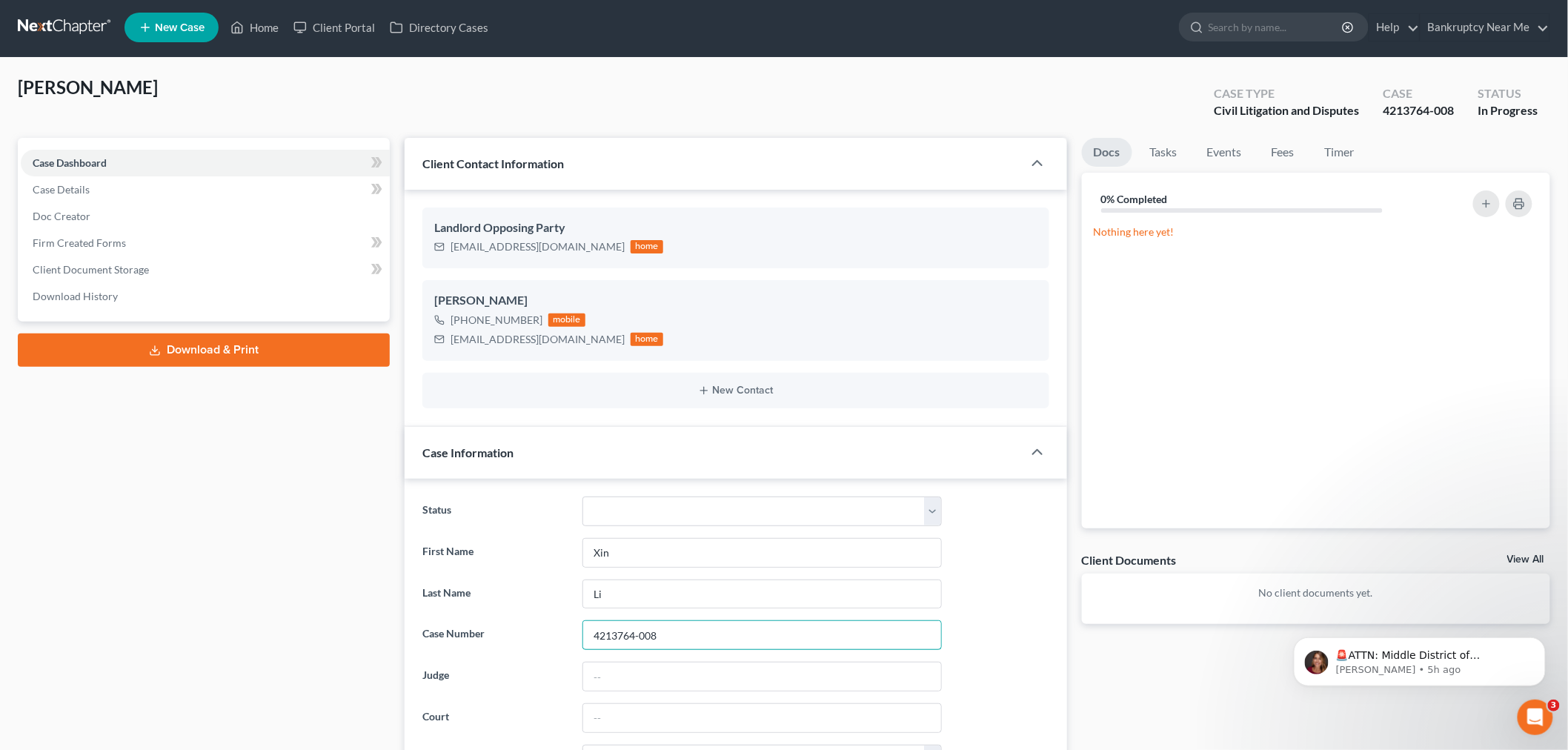
scroll to position [0, 0]
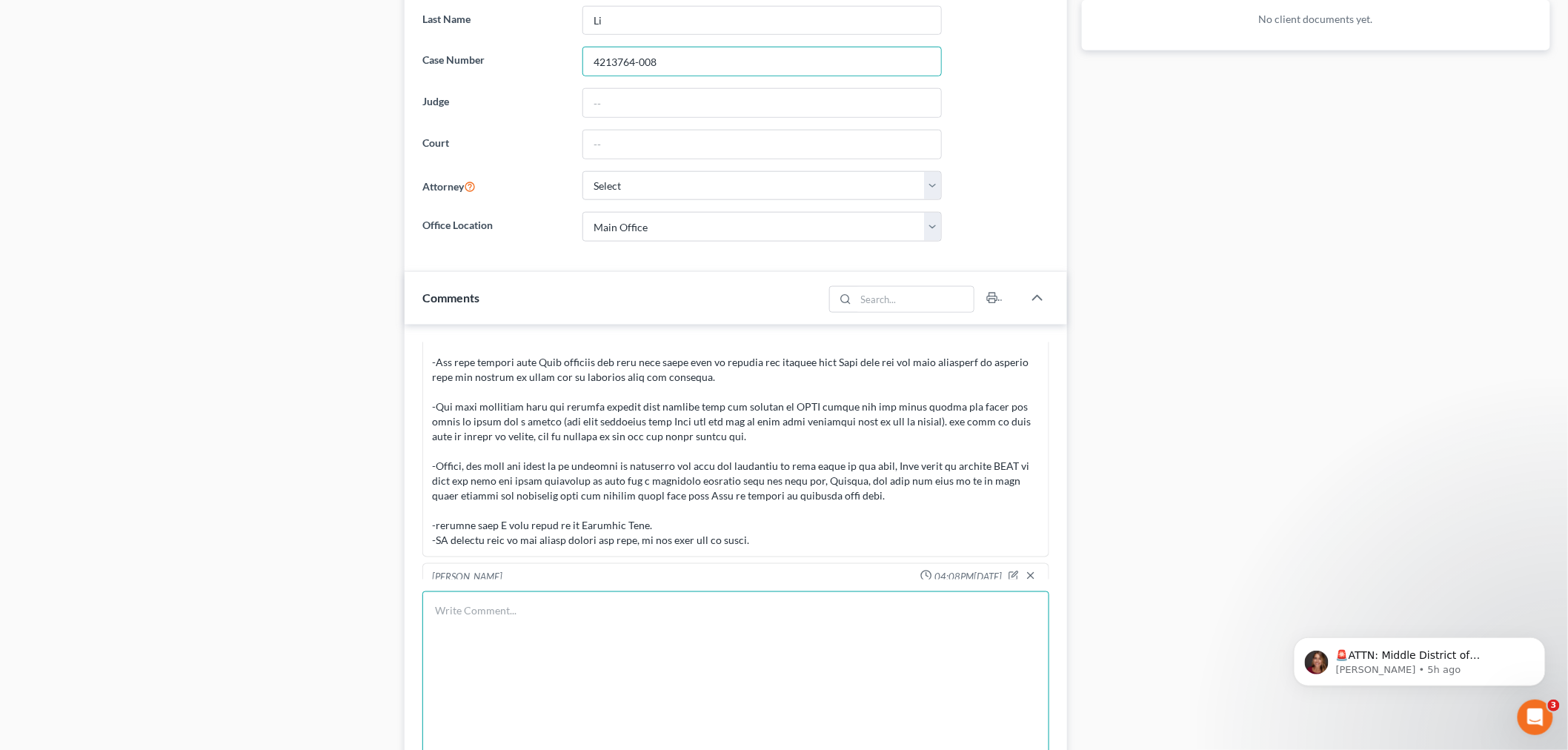
click at [665, 652] on textarea at bounding box center [736, 693] width 627 height 203
paste textarea "I held a meeting and discussed her case with her multiple times. She is now bec…"
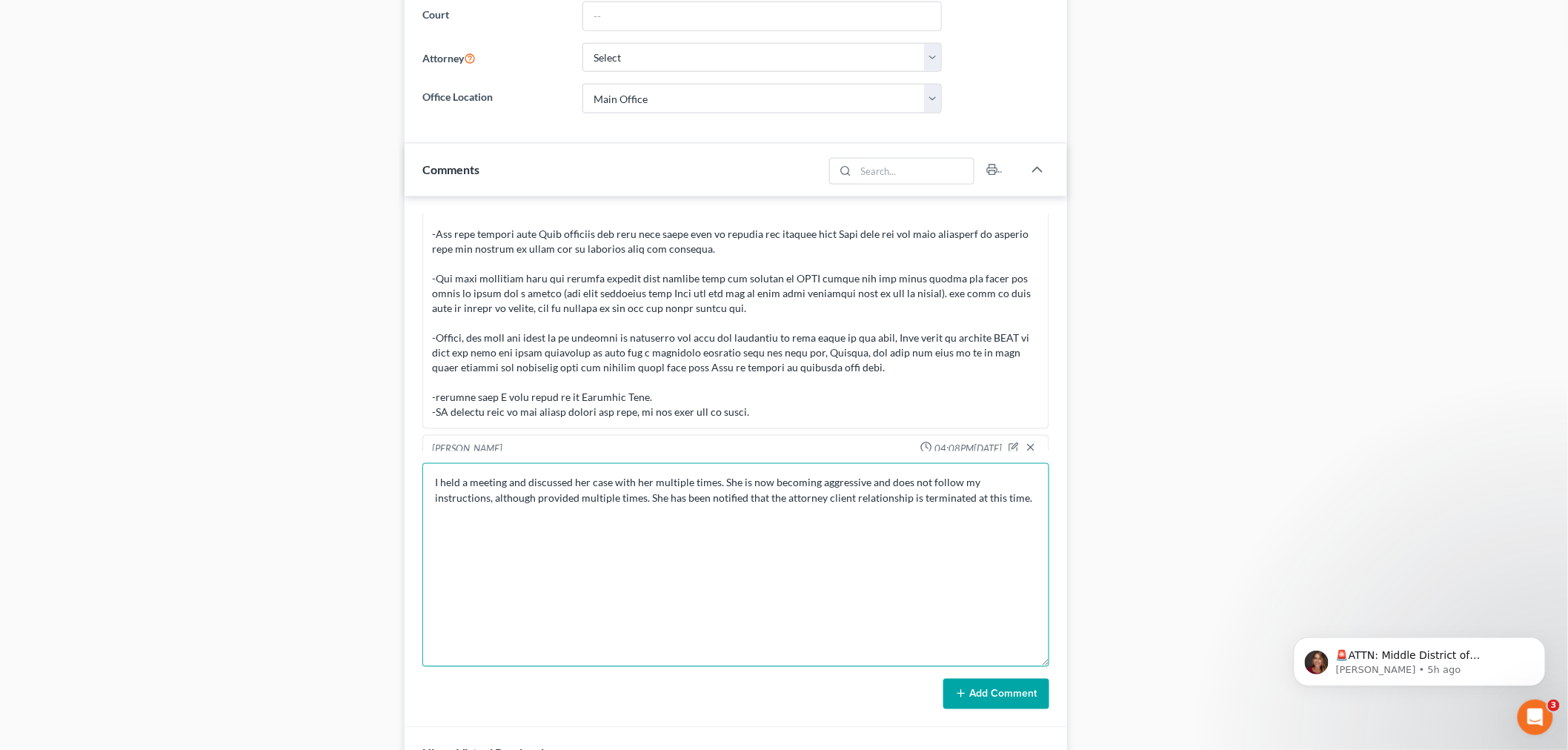
scroll to position [843, 0]
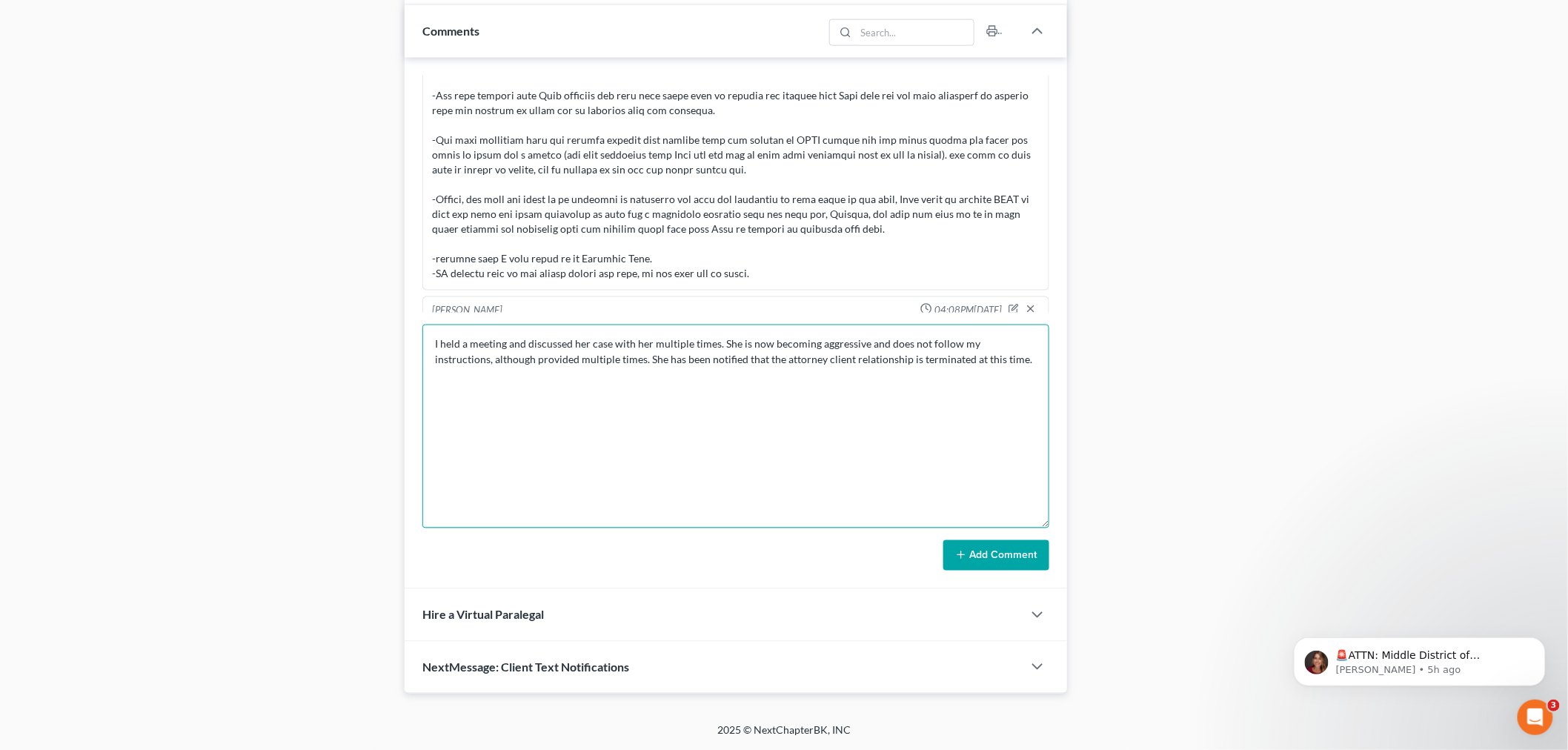
click at [433, 345] on textarea "I held a meeting and discussed her case with her multiple times. She is now bec…" at bounding box center [736, 426] width 627 height 203
type textarea "MESSAGE TO ARAG: I held a meeting and discussed her case with her multiple time…"
click at [969, 546] on button "Add Comment" at bounding box center [996, 555] width 106 height 31
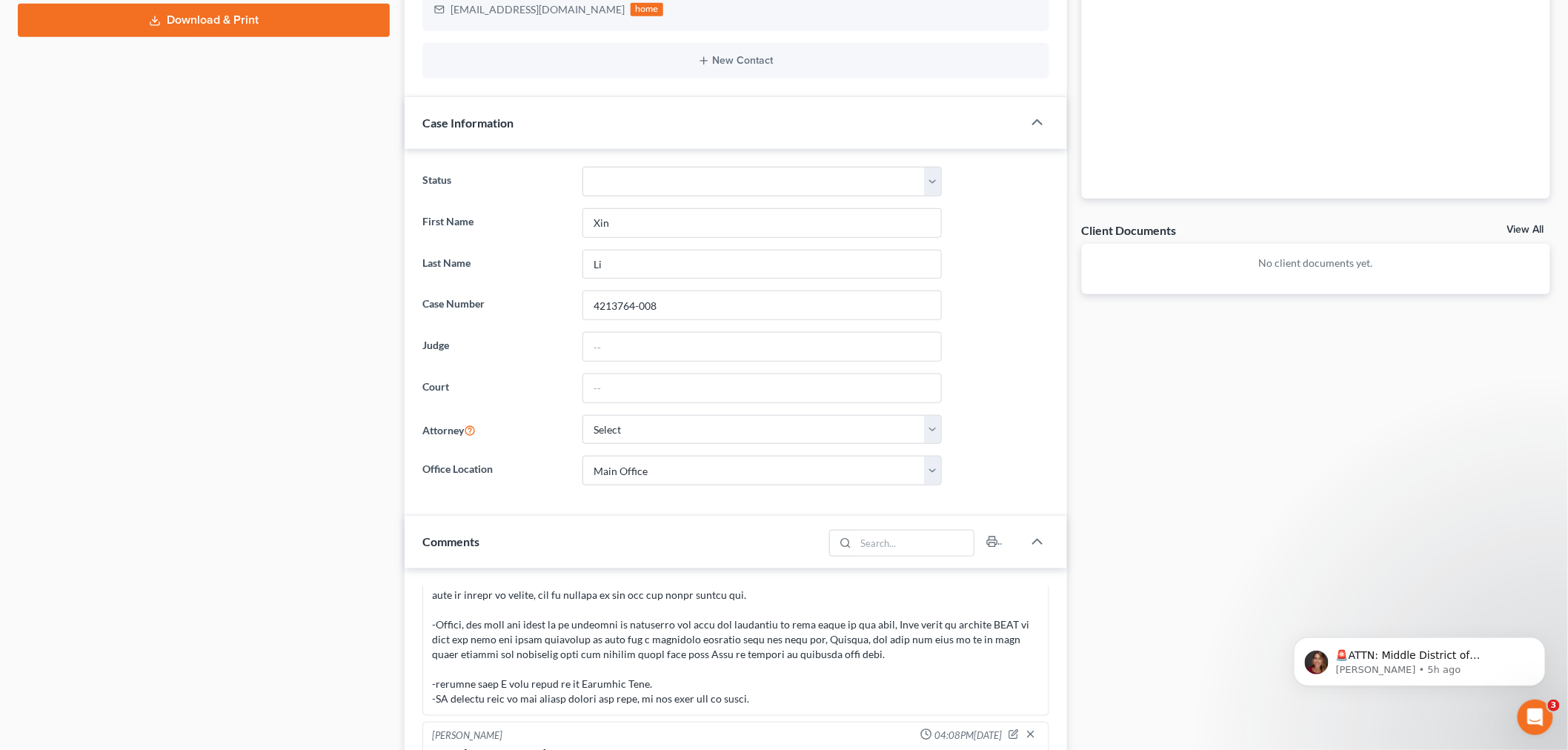
scroll to position [0, 0]
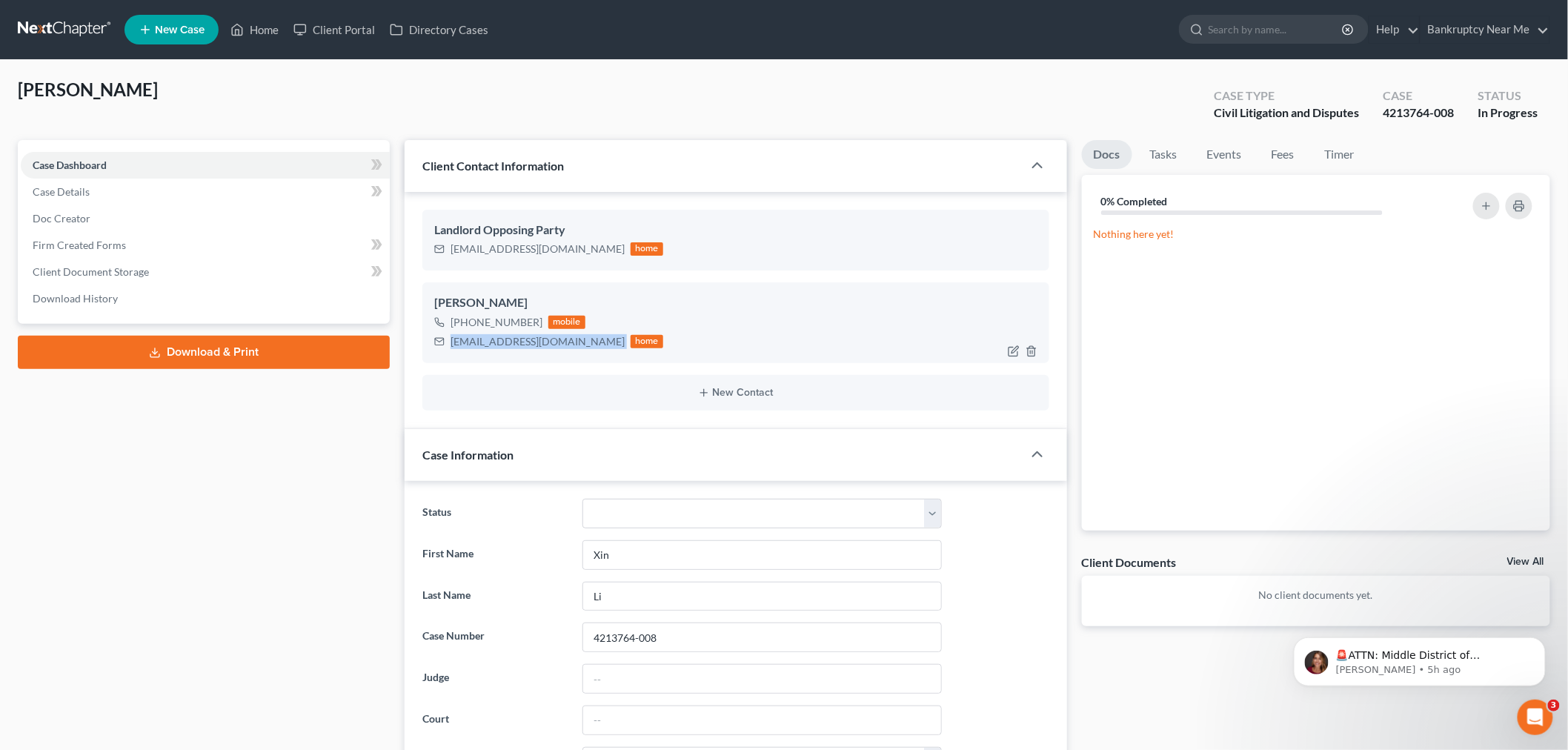
drag, startPoint x: 545, startPoint y: 343, endPoint x: 461, endPoint y: 342, distance: 84.0
click at [454, 345] on div "xlxnli@outlook.com home" at bounding box center [548, 341] width 229 height 19
drag, startPoint x: 461, startPoint y: 342, endPoint x: 486, endPoint y: 344, distance: 25.1
click at [479, 343] on div "xlxnli@outlook.com" at bounding box center [537, 341] width 174 height 15
drag, startPoint x: 539, startPoint y: 344, endPoint x: 433, endPoint y: 345, distance: 106.0
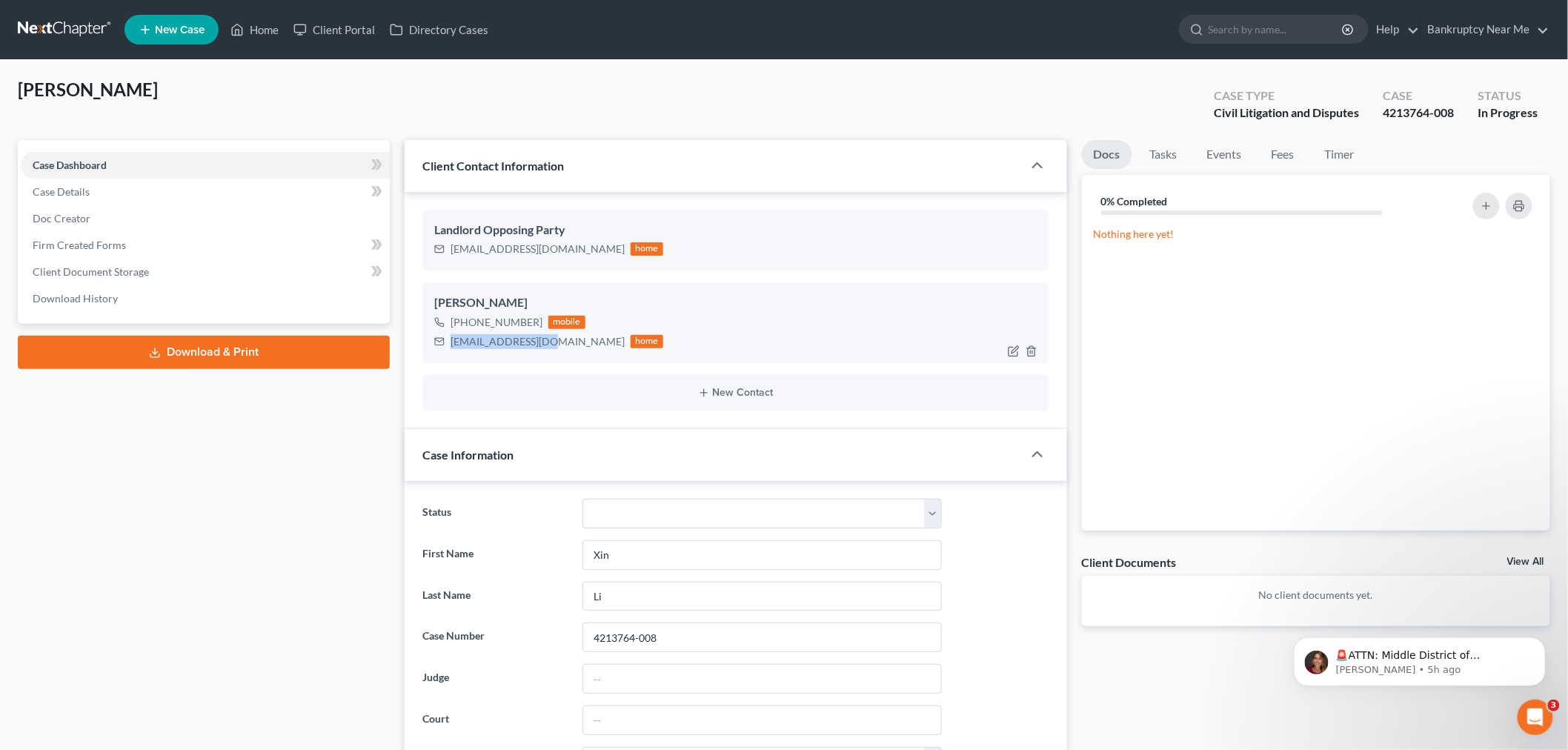
click at [433, 345] on div "Xin Li +1 (626) 662-5029 mobile xlxnli@outlook.com home" at bounding box center [736, 322] width 627 height 80
copy div "xlxnli@outlook.com"
drag, startPoint x: 675, startPoint y: 633, endPoint x: 535, endPoint y: 633, distance: 140.0
click at [536, 633] on div "Case Number 4213764-008" at bounding box center [736, 637] width 642 height 29
drag, startPoint x: 546, startPoint y: 341, endPoint x: 530, endPoint y: 344, distance: 16.3
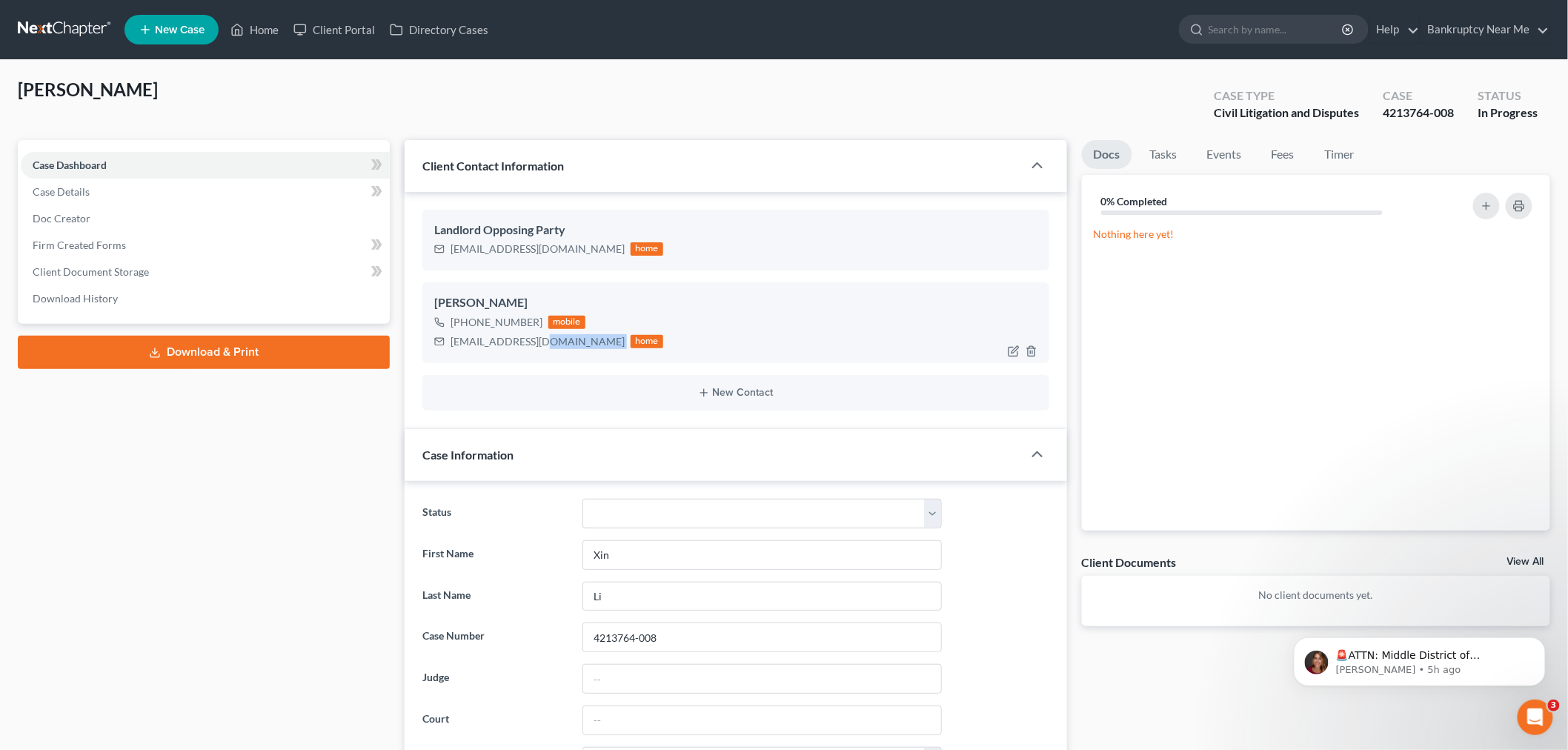
click at [530, 344] on div "xlxnli@outlook.com home" at bounding box center [548, 341] width 229 height 19
click at [535, 344] on div "xlxnli@outlook.com" at bounding box center [537, 341] width 174 height 15
drag, startPoint x: 542, startPoint y: 341, endPoint x: 445, endPoint y: 342, distance: 97.0
click at [445, 342] on div "xlxnli@outlook.com home" at bounding box center [548, 341] width 229 height 19
copy div "xlxnli@outlook.com"
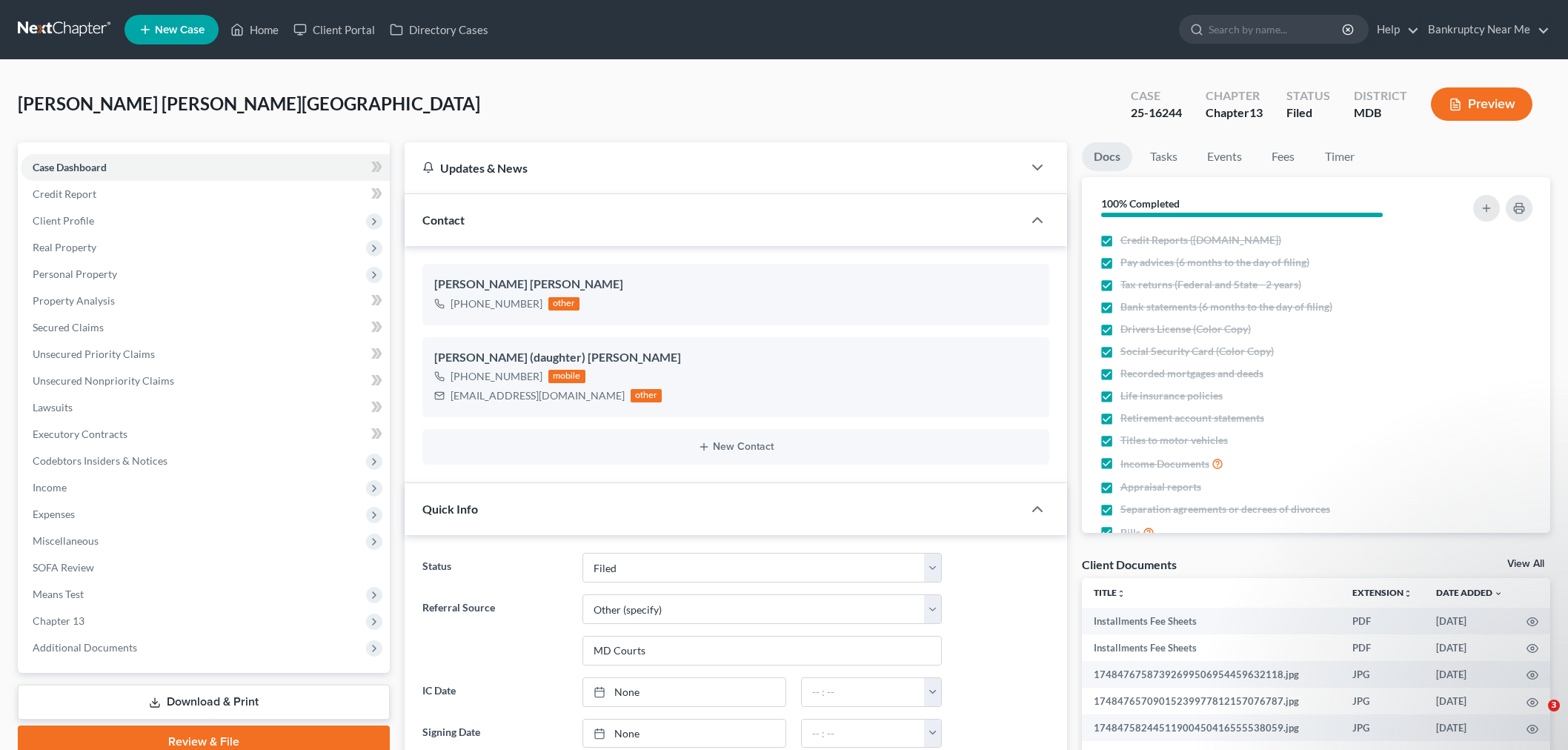
select select "6"
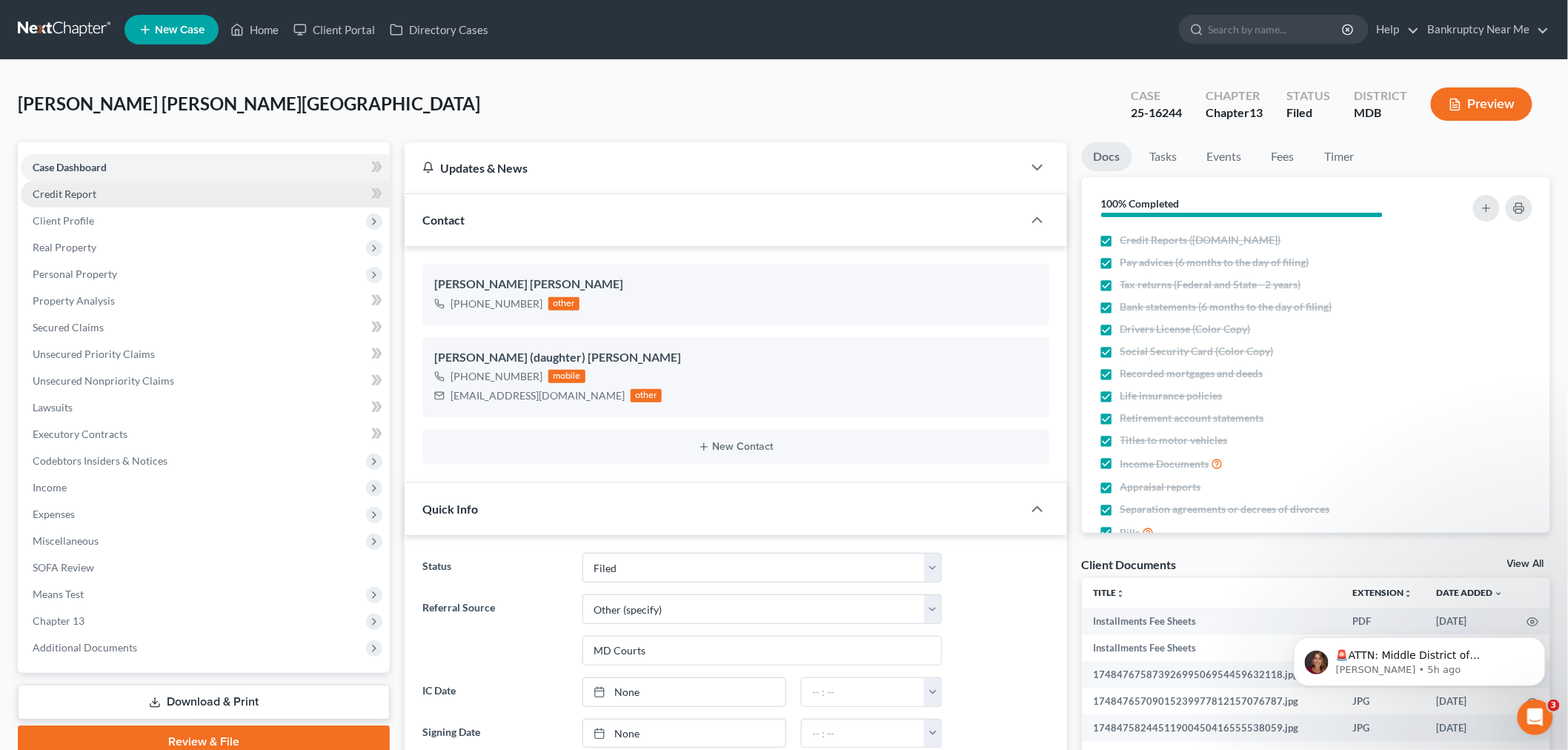
scroll to position [16209, 0]
drag, startPoint x: 568, startPoint y: 393, endPoint x: 606, endPoint y: 380, distance: 40.2
click at [409, 401] on div "Lourdes Cordero Hampton +1 (240) 481-4892 other Maricar (daughter) Hampton +1 (…" at bounding box center [736, 364] width 662 height 237
copy div "bearyfaithful1@gmail.com"
drag, startPoint x: 1457, startPoint y: 9, endPoint x: 1890, endPoint y: 56, distance: 435.5
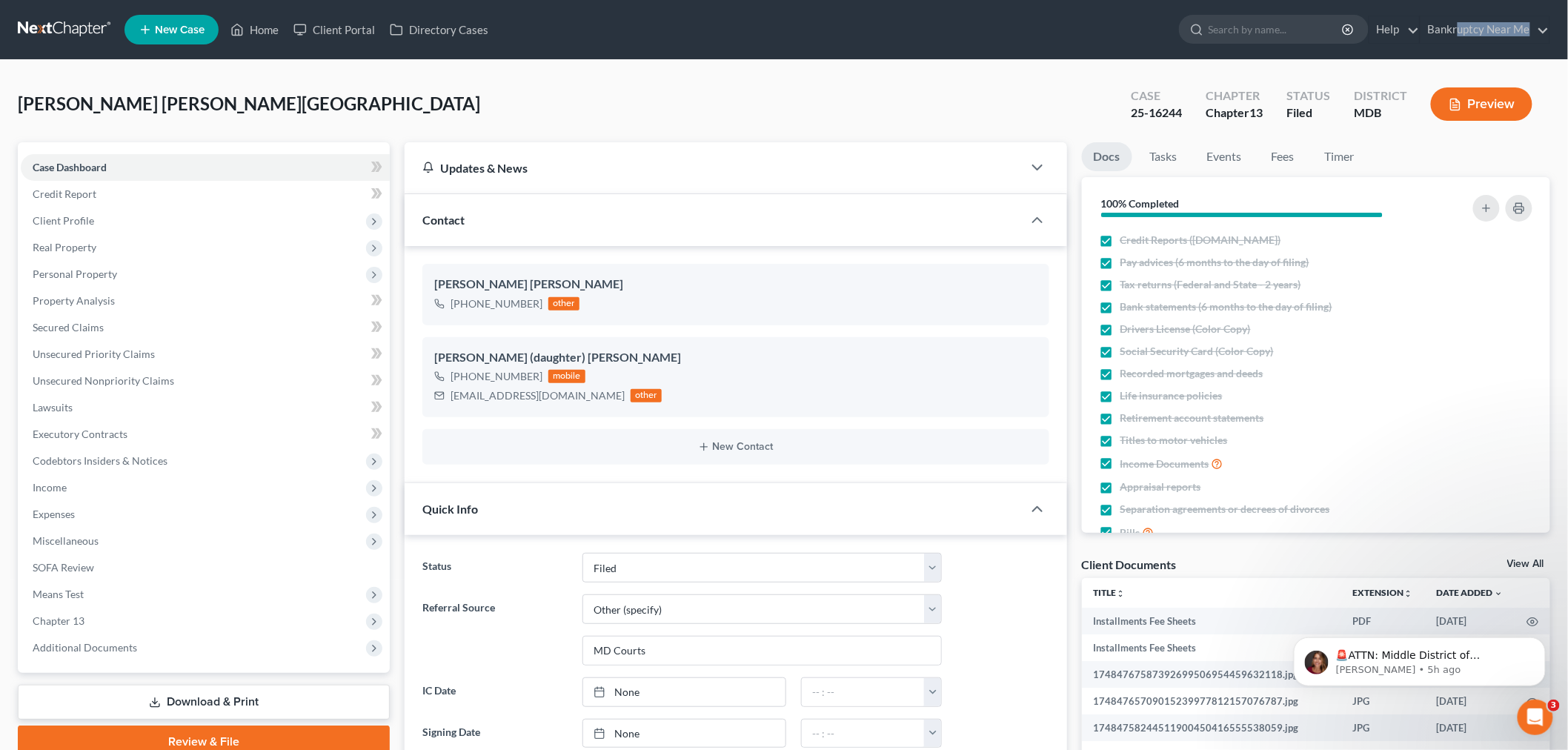
click at [1567, 56] on html "Home New Case Client Portal Directory Cases Bankruptcy Near Me iris@bankruptcyn…" at bounding box center [784, 759] width 1568 height 1518
click at [1241, 151] on link "Events" at bounding box center [1225, 156] width 59 height 29
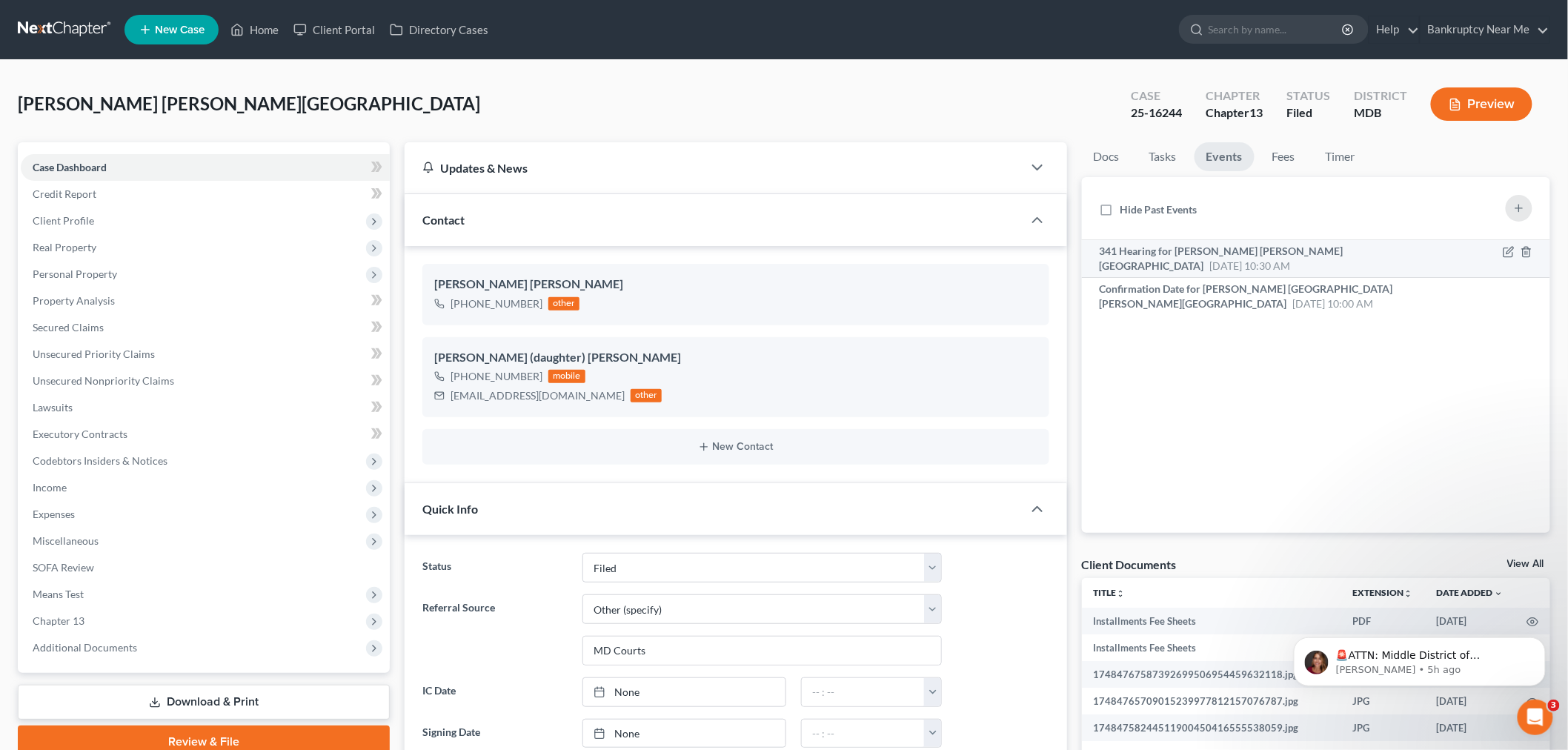
drag, startPoint x: 1202, startPoint y: 252, endPoint x: 1248, endPoint y: 267, distance: 48.4
click at [1202, 252] on span "341 Hearing for [PERSON_NAME] [PERSON_NAME][GEOGRAPHIC_DATA]" at bounding box center [1221, 257] width 244 height 27
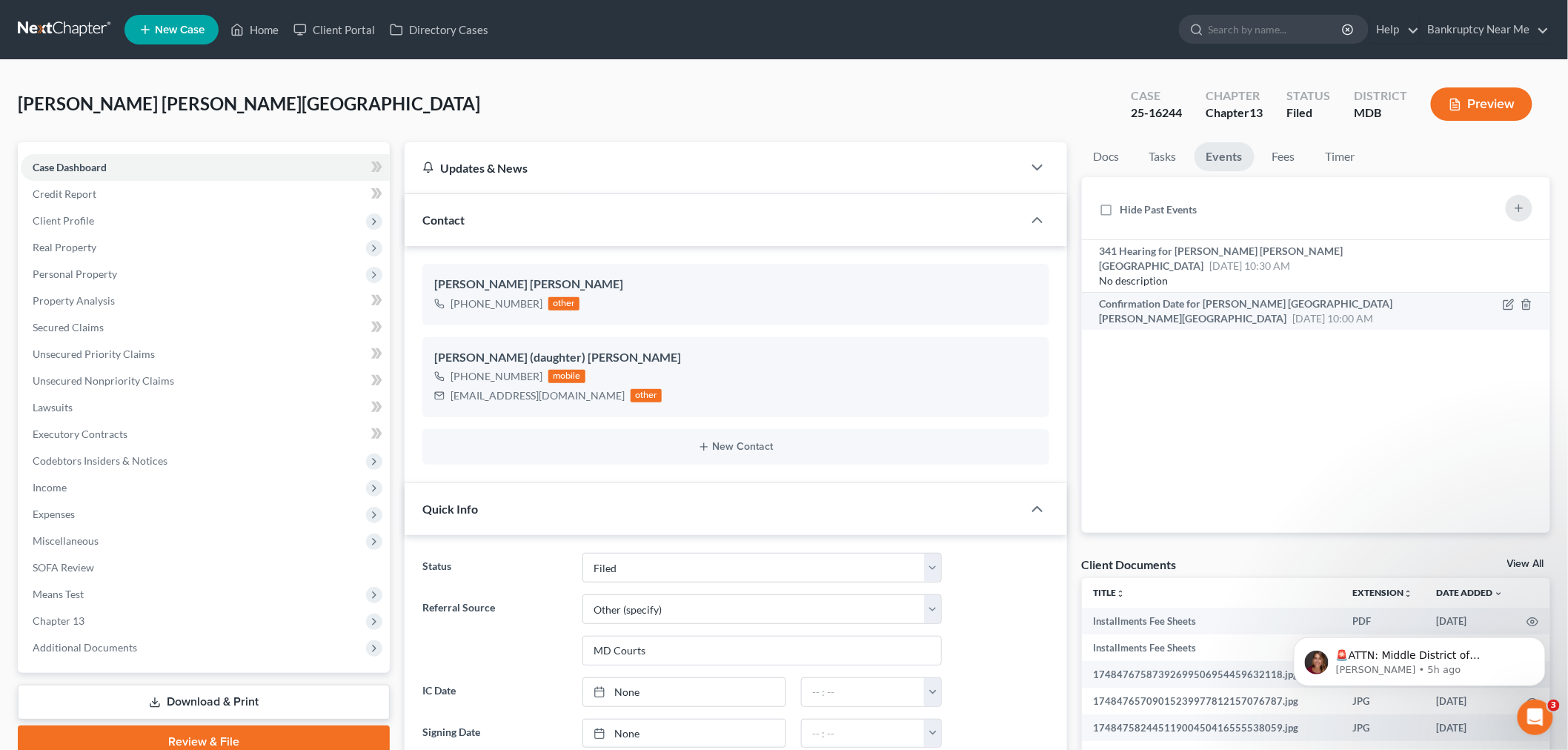
click at [1218, 297] on span "Confirmation Date for [PERSON_NAME] [GEOGRAPHIC_DATA][PERSON_NAME][GEOGRAPHIC_D…" at bounding box center [1246, 310] width 293 height 27
click at [1249, 253] on span "341 Hearing for [PERSON_NAME] [PERSON_NAME][GEOGRAPHIC_DATA]" at bounding box center [1221, 257] width 244 height 27
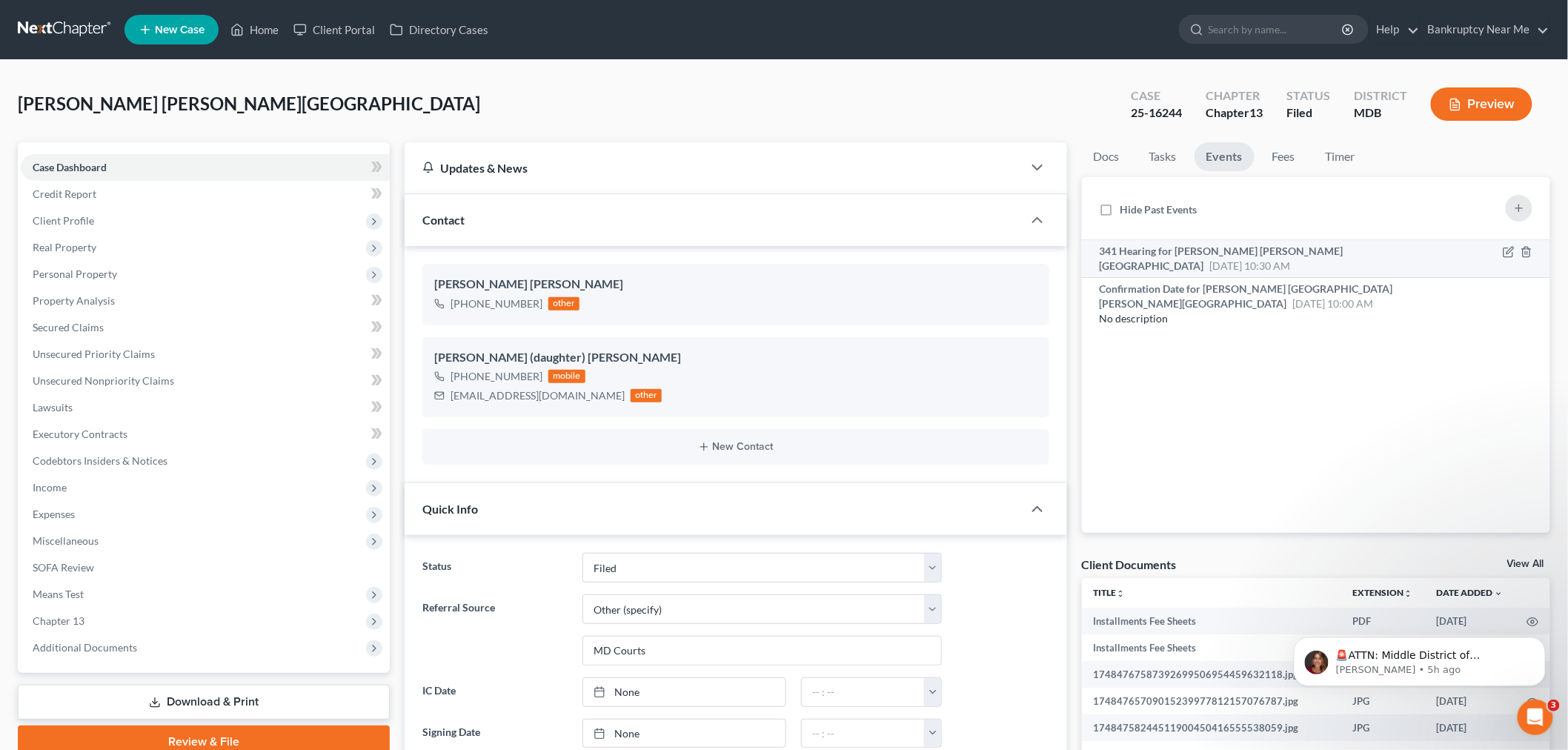
click at [1515, 251] on div at bounding box center [1518, 251] width 29 height 15
click at [1511, 254] on icon "button" at bounding box center [1508, 251] width 12 height 12
select select "Days"
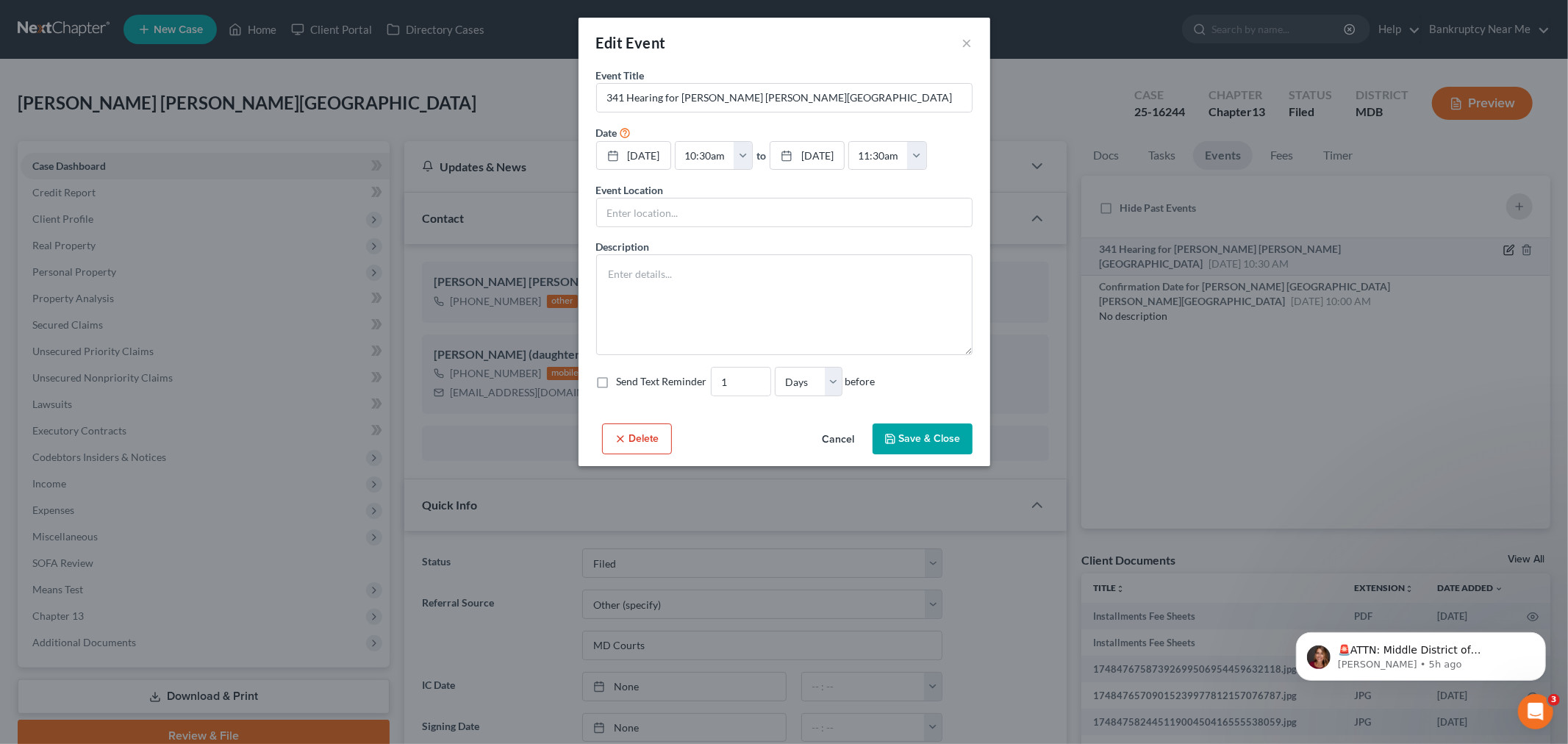
scroll to position [16050, 0]
click at [696, 285] on textarea at bounding box center [784, 304] width 377 height 100
paste textarea "Notice of Chapter 13 Bankruptcy Case, Meeting of Creditors & Notice of Appointm…"
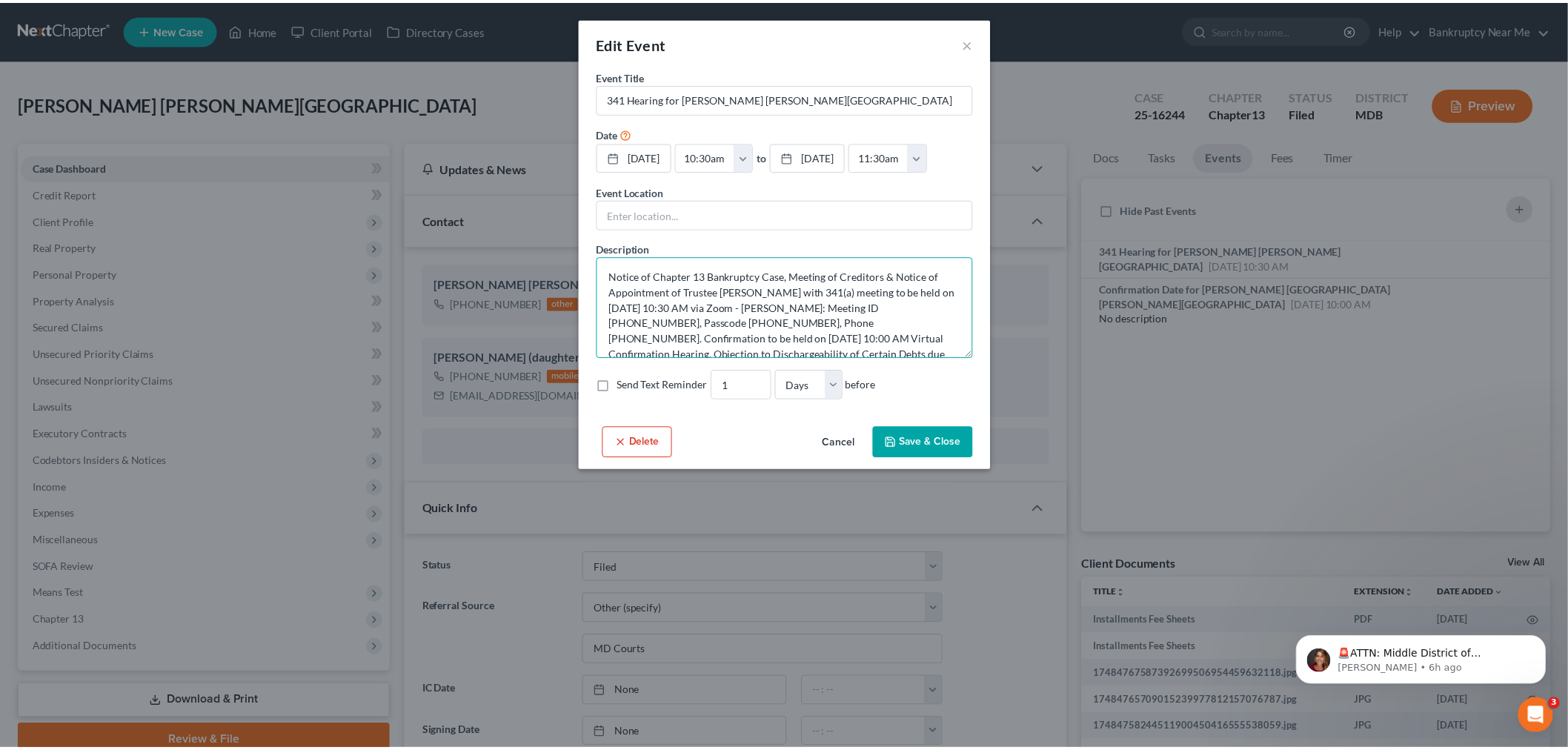
scroll to position [18, 0]
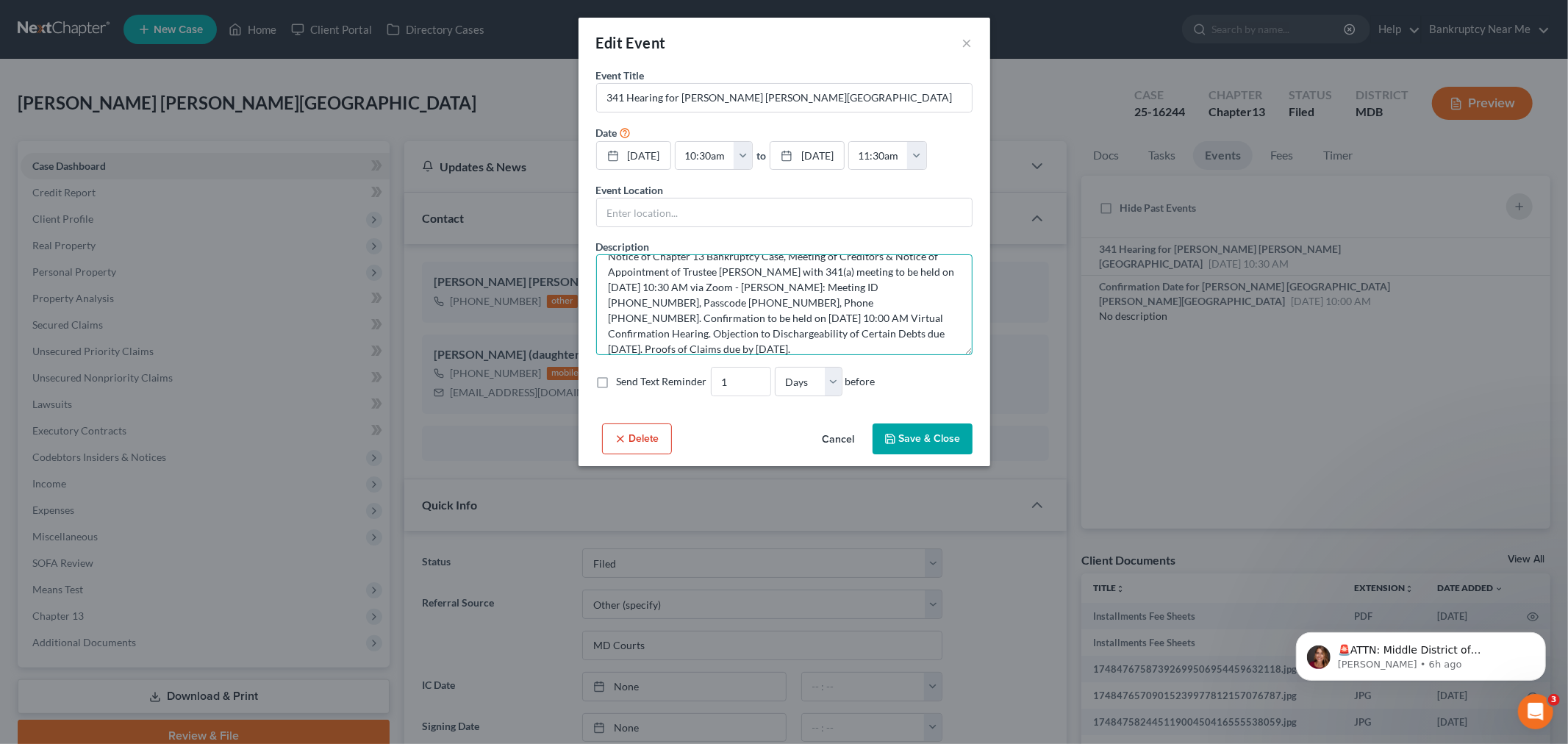
type textarea "Notice of Chapter 13 Bankruptcy Case, Meeting of Creditors & Notice of Appointm…"
drag, startPoint x: 932, startPoint y: 446, endPoint x: 926, endPoint y: 421, distance: 25.7
click at [934, 446] on button "Save & Close" at bounding box center [922, 439] width 100 height 31
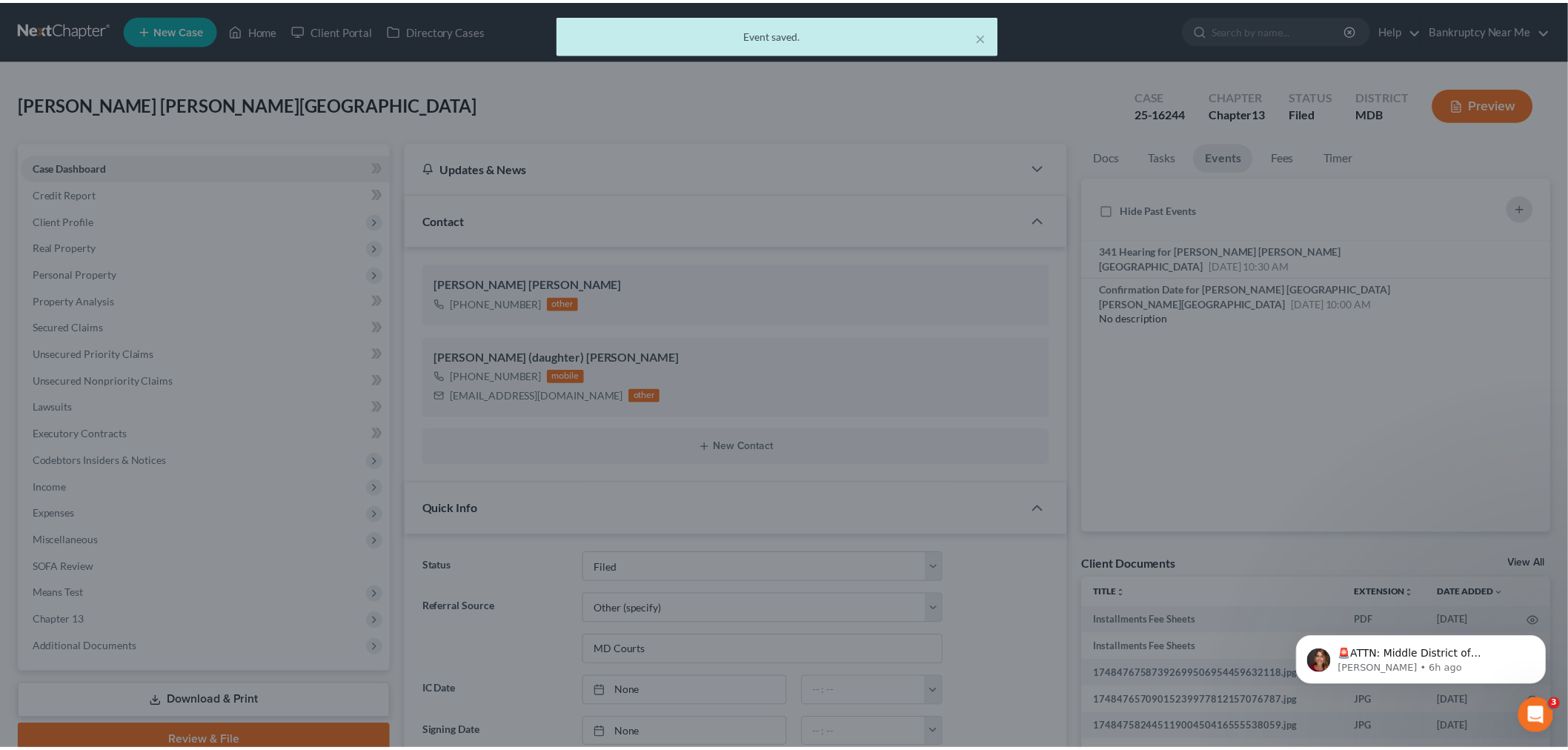
scroll to position [16209, 0]
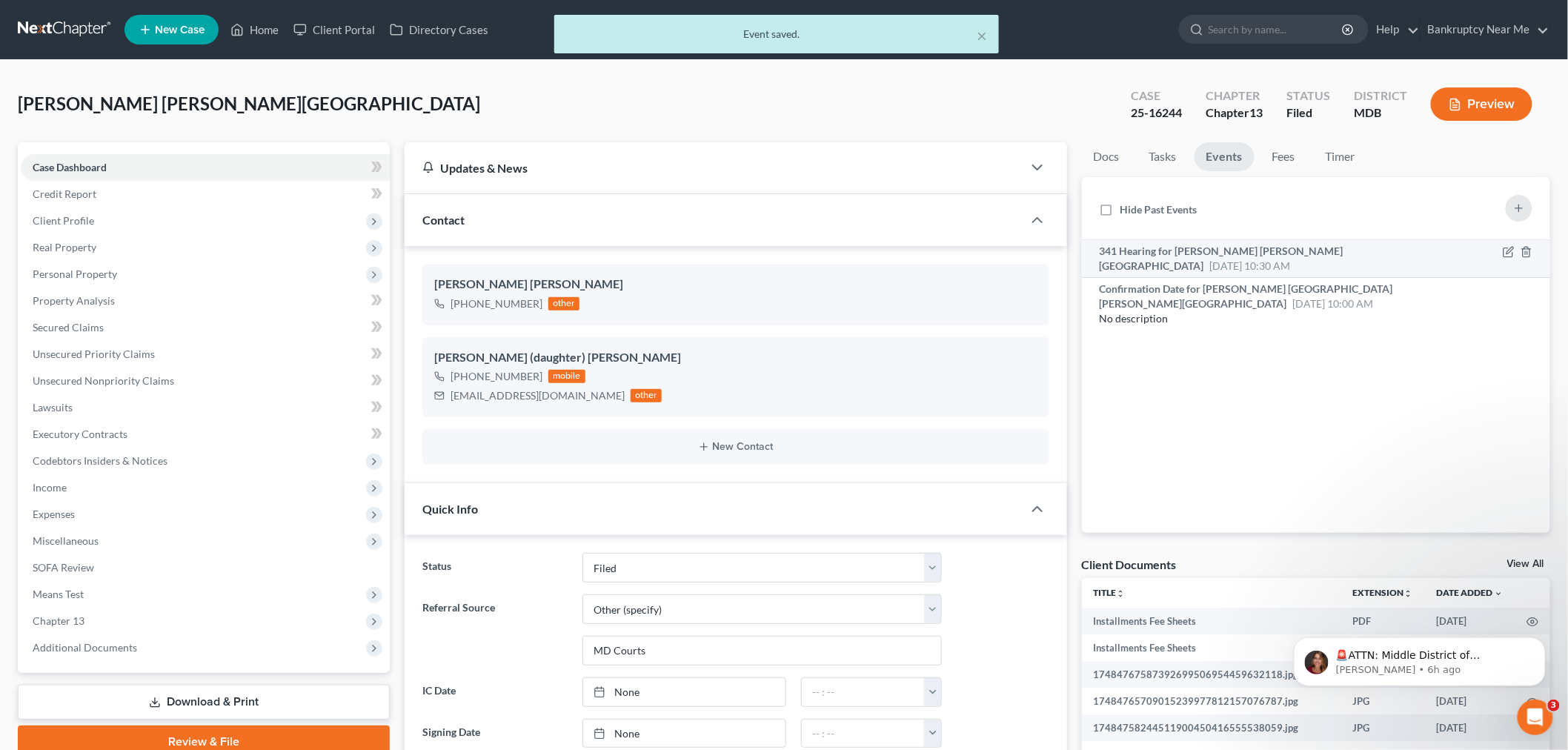
click at [1291, 259] on span "[DATE] 10:30 AM" at bounding box center [1250, 265] width 80 height 12
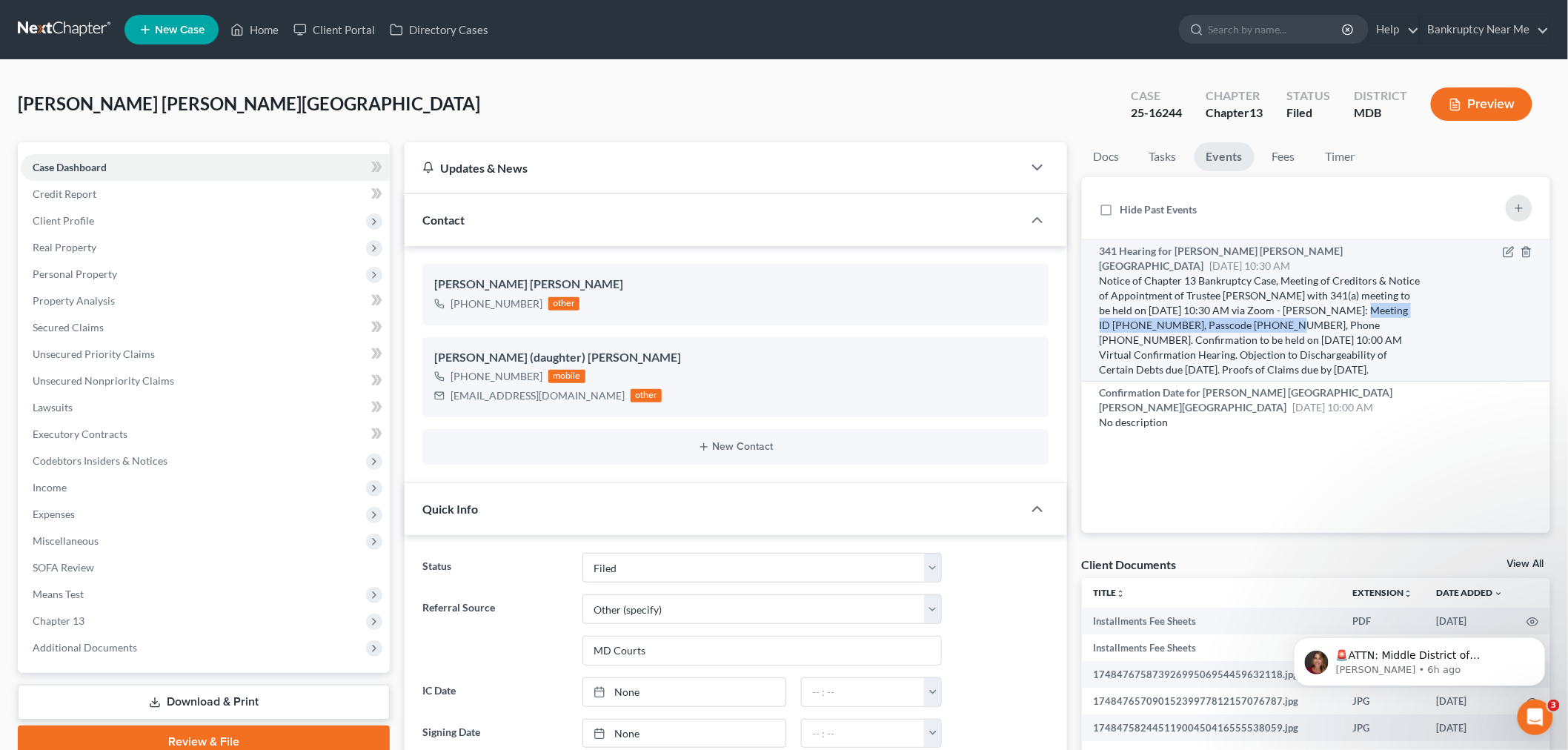
drag, startPoint x: 1321, startPoint y: 297, endPoint x: 1230, endPoint y: 309, distance: 91.8
click at [1230, 309] on div "Notice of Chapter 13 Bankruptcy Case, Meeting of Creditors & Notice of Appointm…" at bounding box center [1260, 326] width 321 height 104
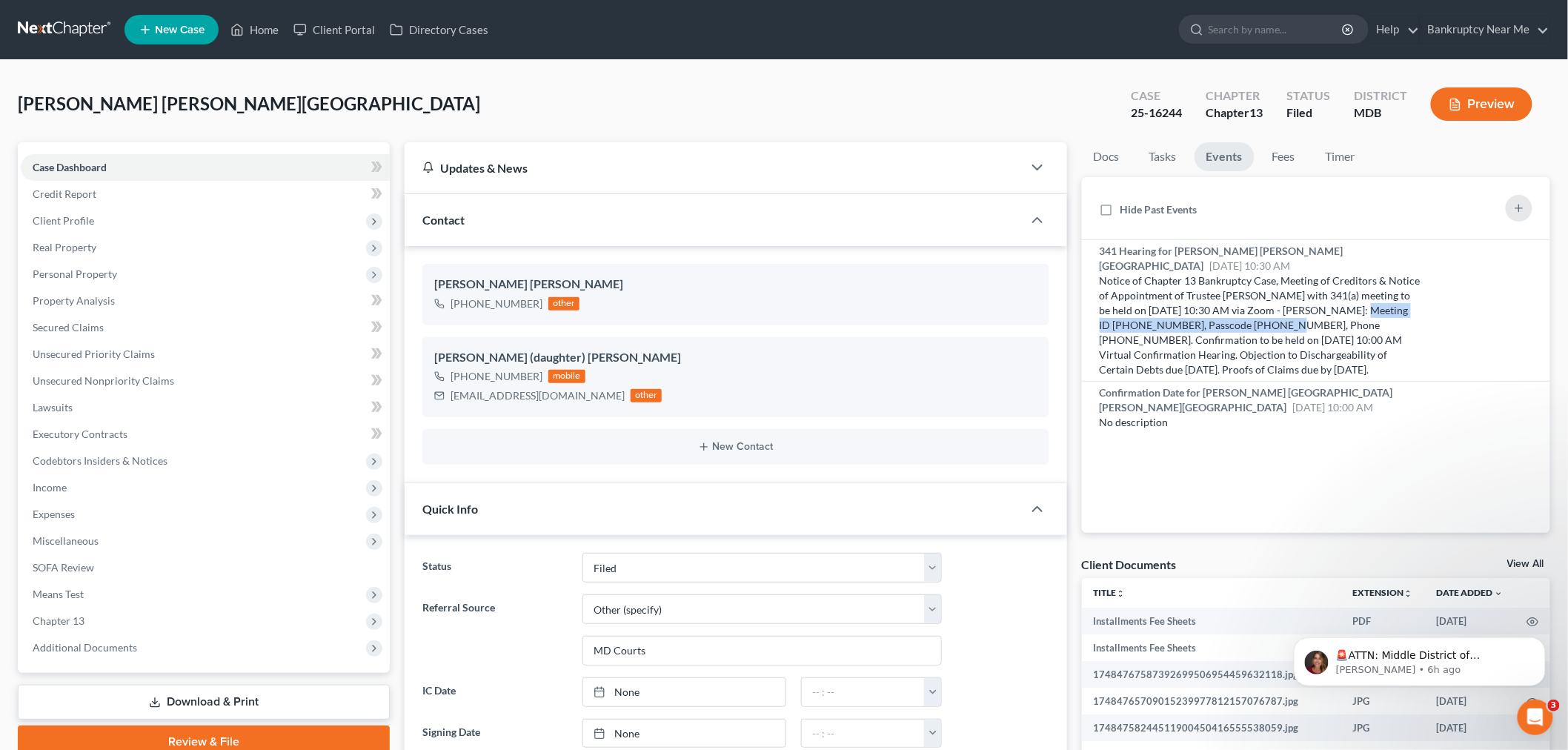
copy div "Meeting ID 879 999 1048, Passcode 1203282023"
click at [105, 220] on span "Client Profile" at bounding box center [205, 220] width 369 height 26
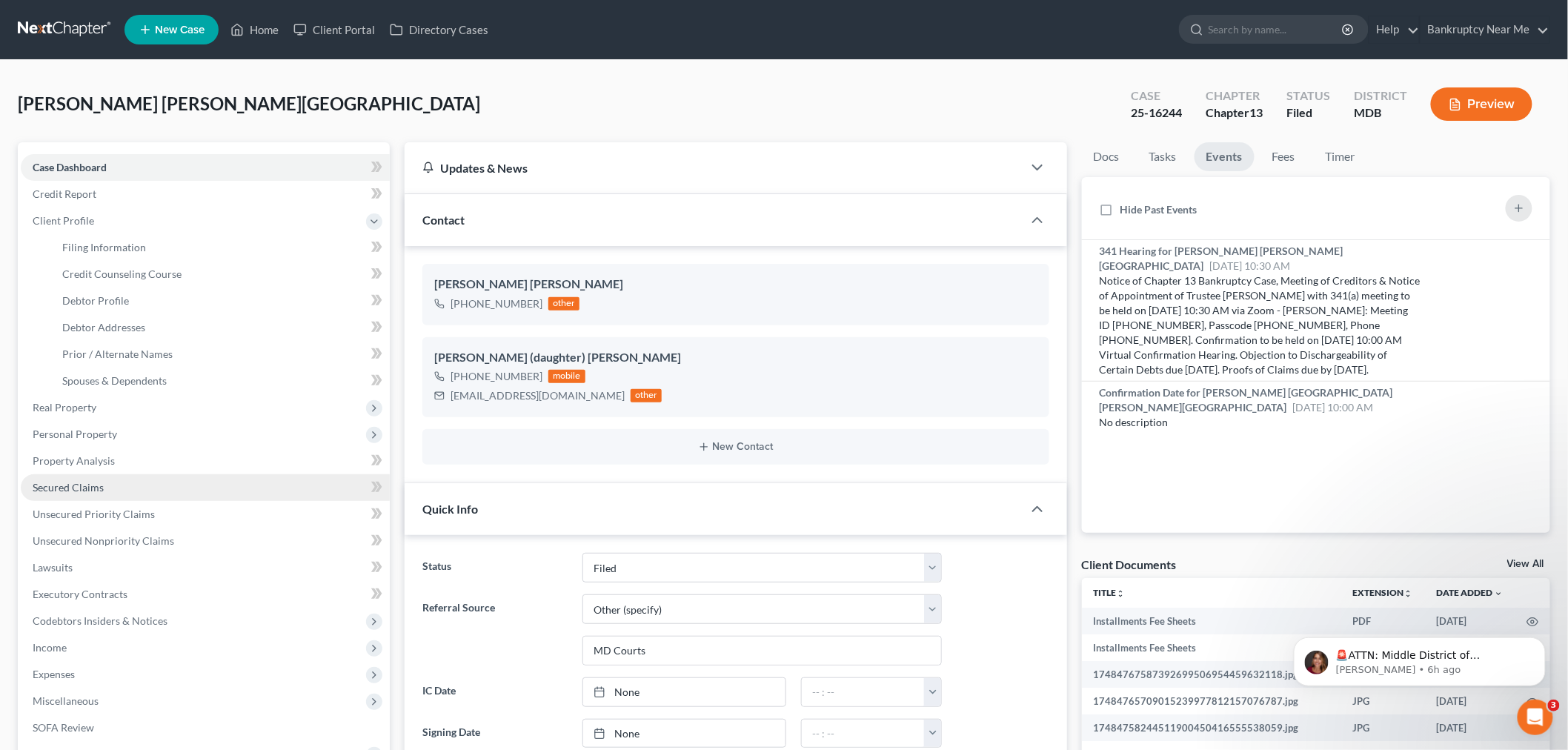
click at [128, 491] on link "Secured Claims" at bounding box center [205, 487] width 369 height 26
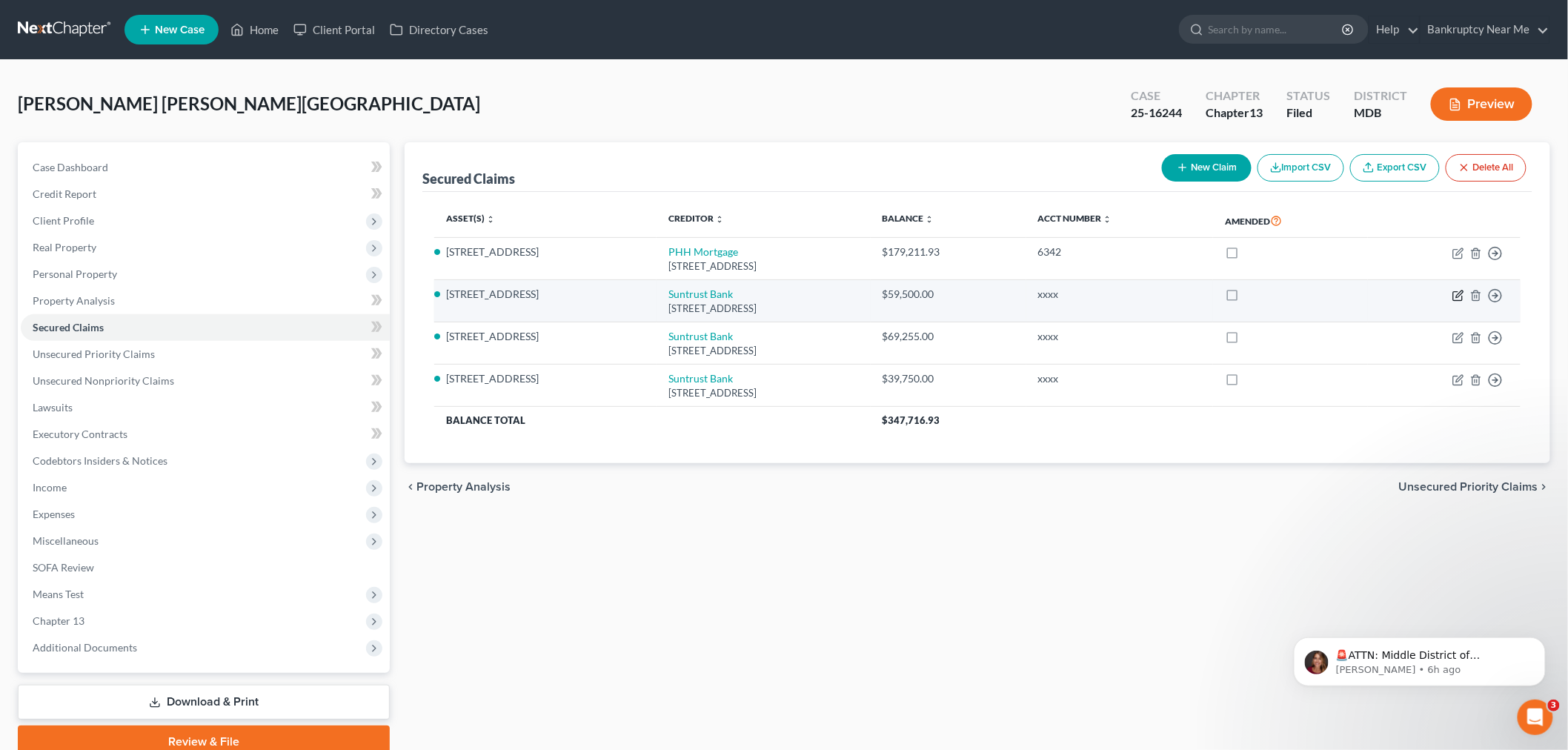
click at [1460, 292] on icon "button" at bounding box center [1460, 294] width 7 height 7
select select "4"
select select "0"
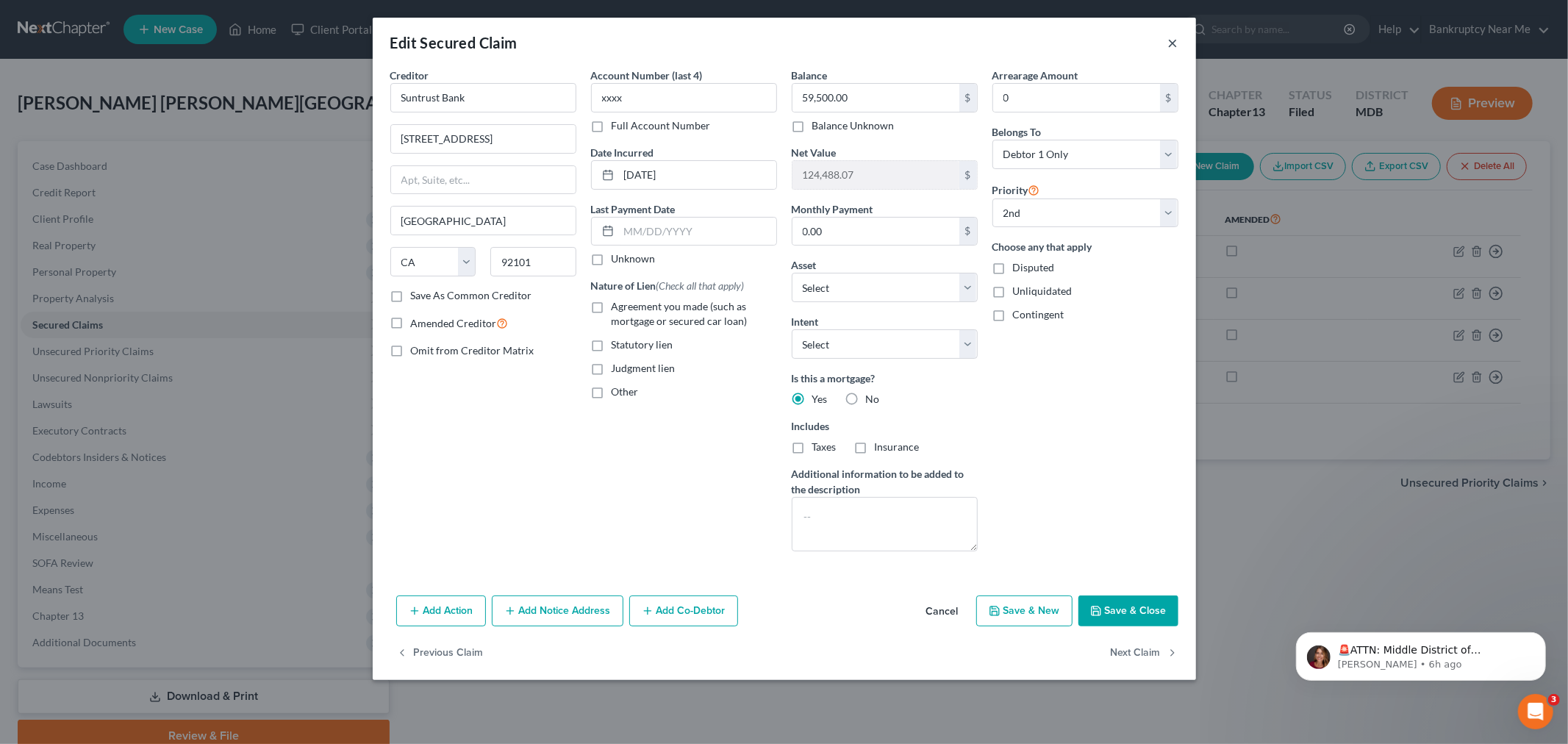
click at [1169, 38] on button "×" at bounding box center [1172, 42] width 10 height 18
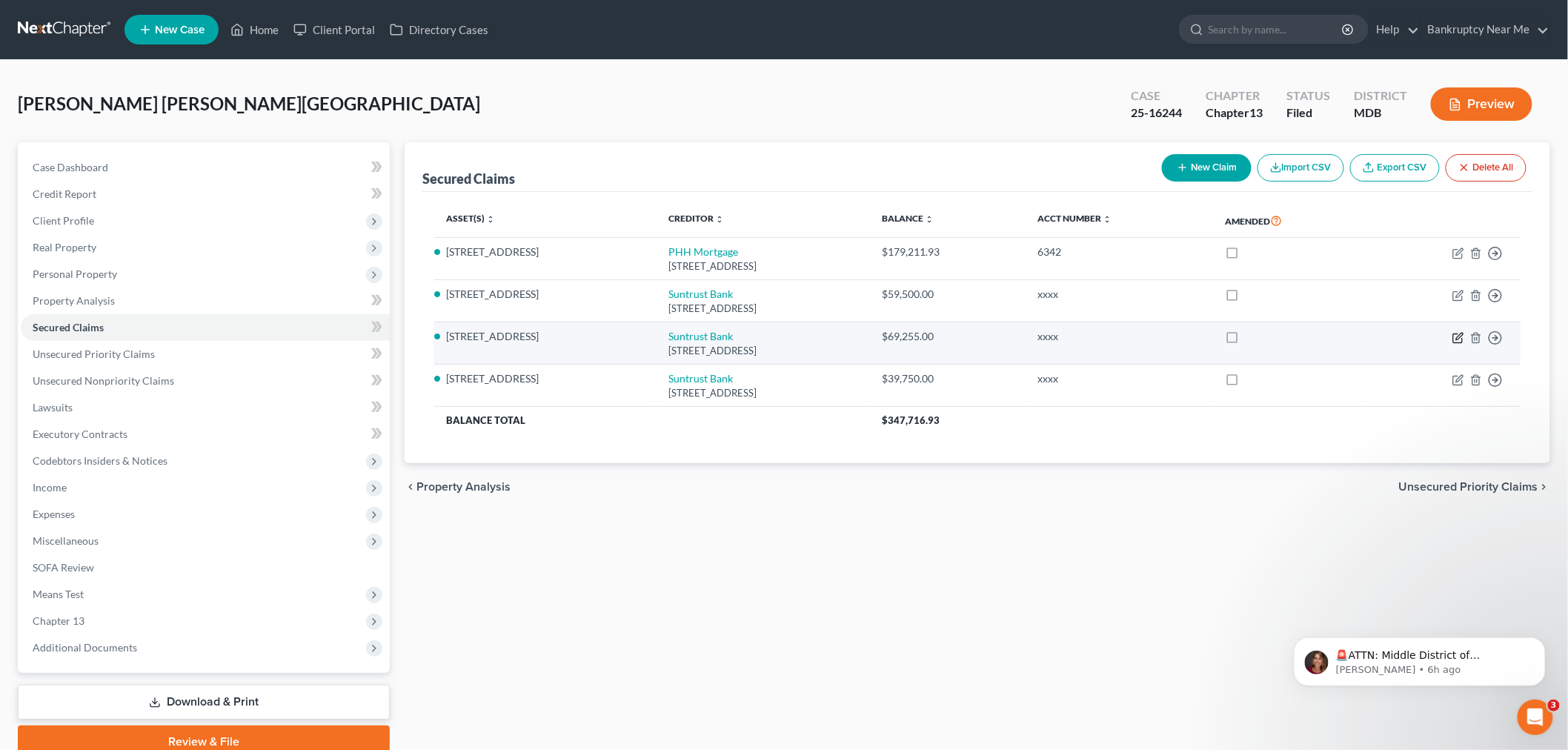
click at [1457, 338] on icon "button" at bounding box center [1460, 336] width 7 height 7
select select "4"
select select "2"
select select "0"
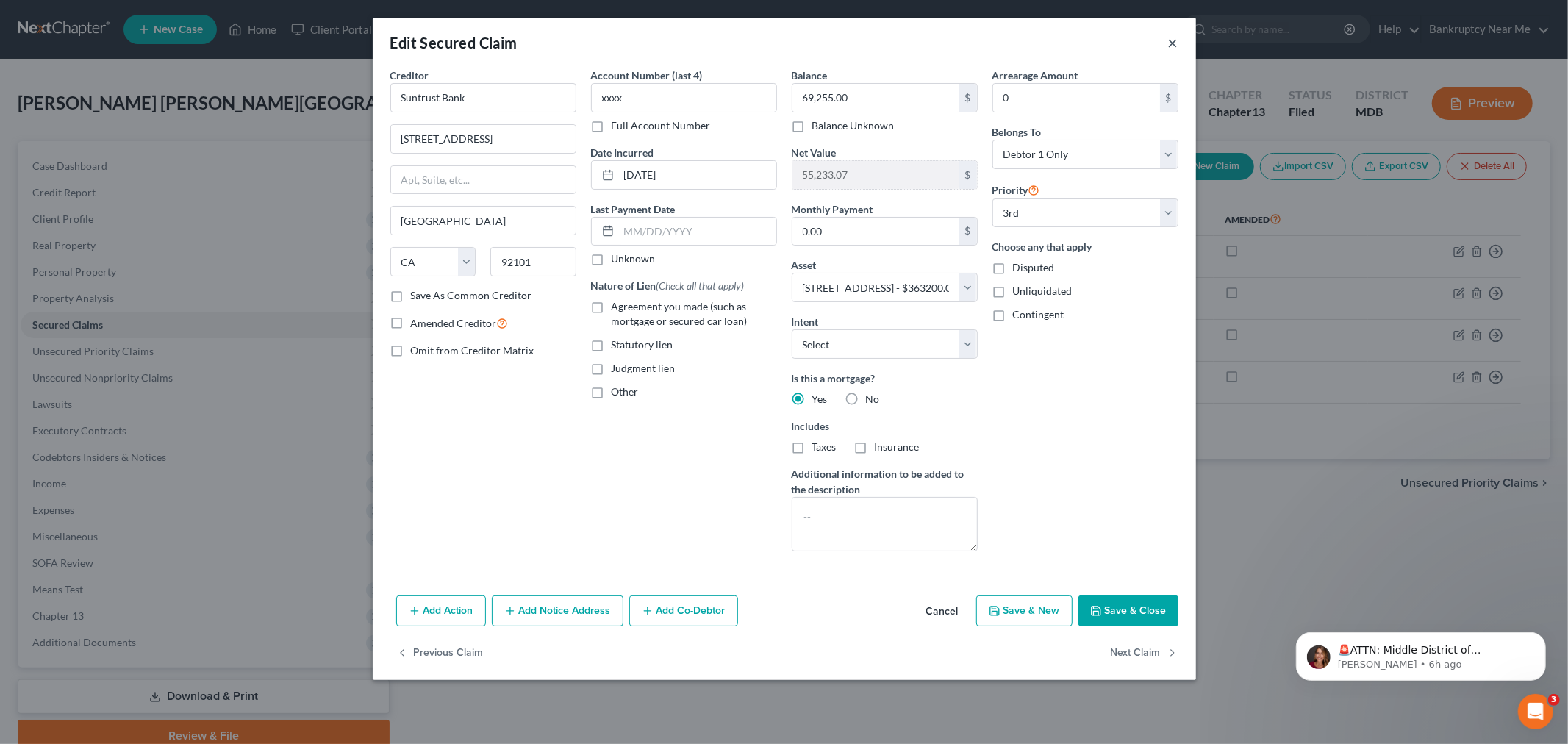
click at [1171, 35] on button "×" at bounding box center [1172, 42] width 10 height 18
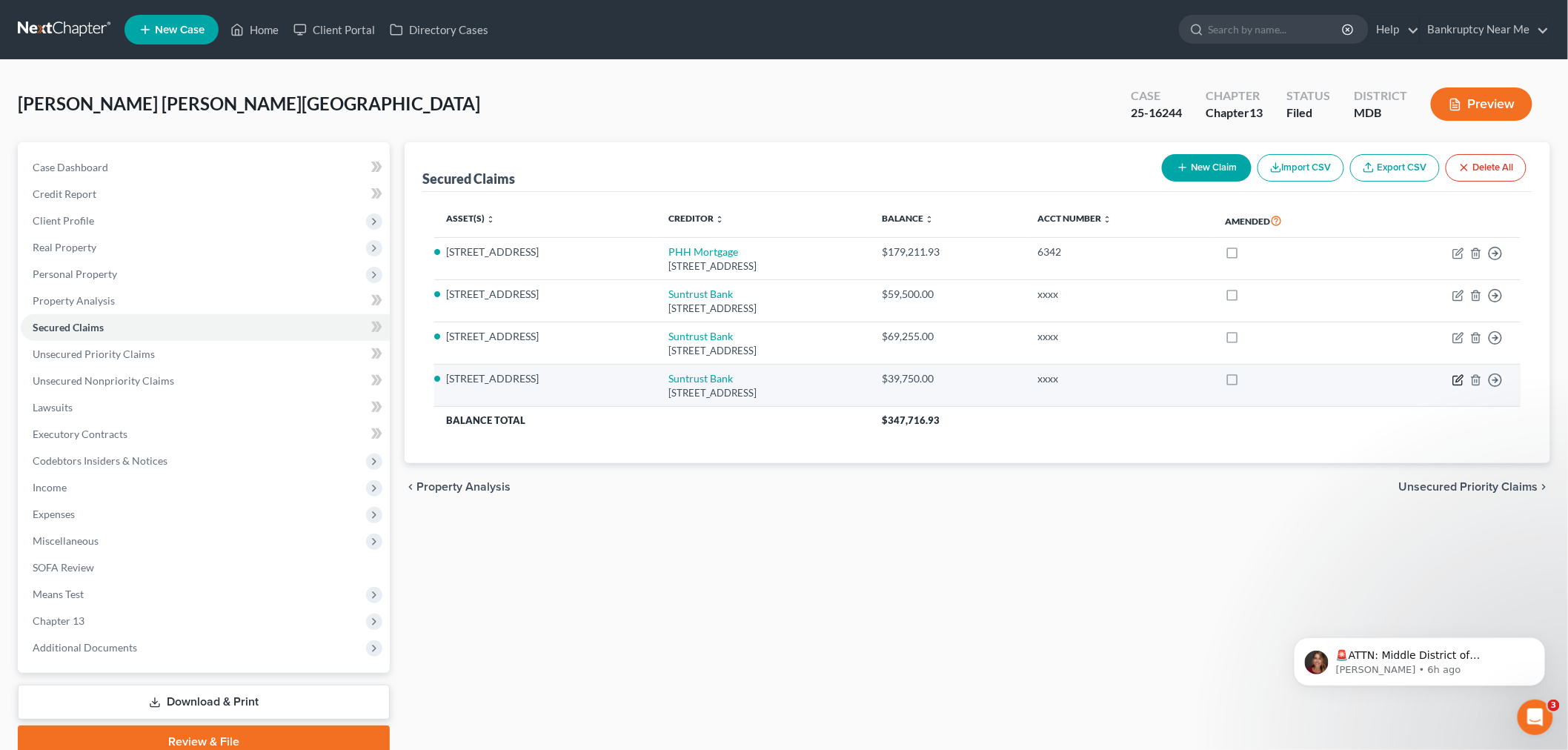
click at [1457, 380] on icon "button" at bounding box center [1458, 380] width 12 height 12
select select "4"
select select "2"
select select "0"
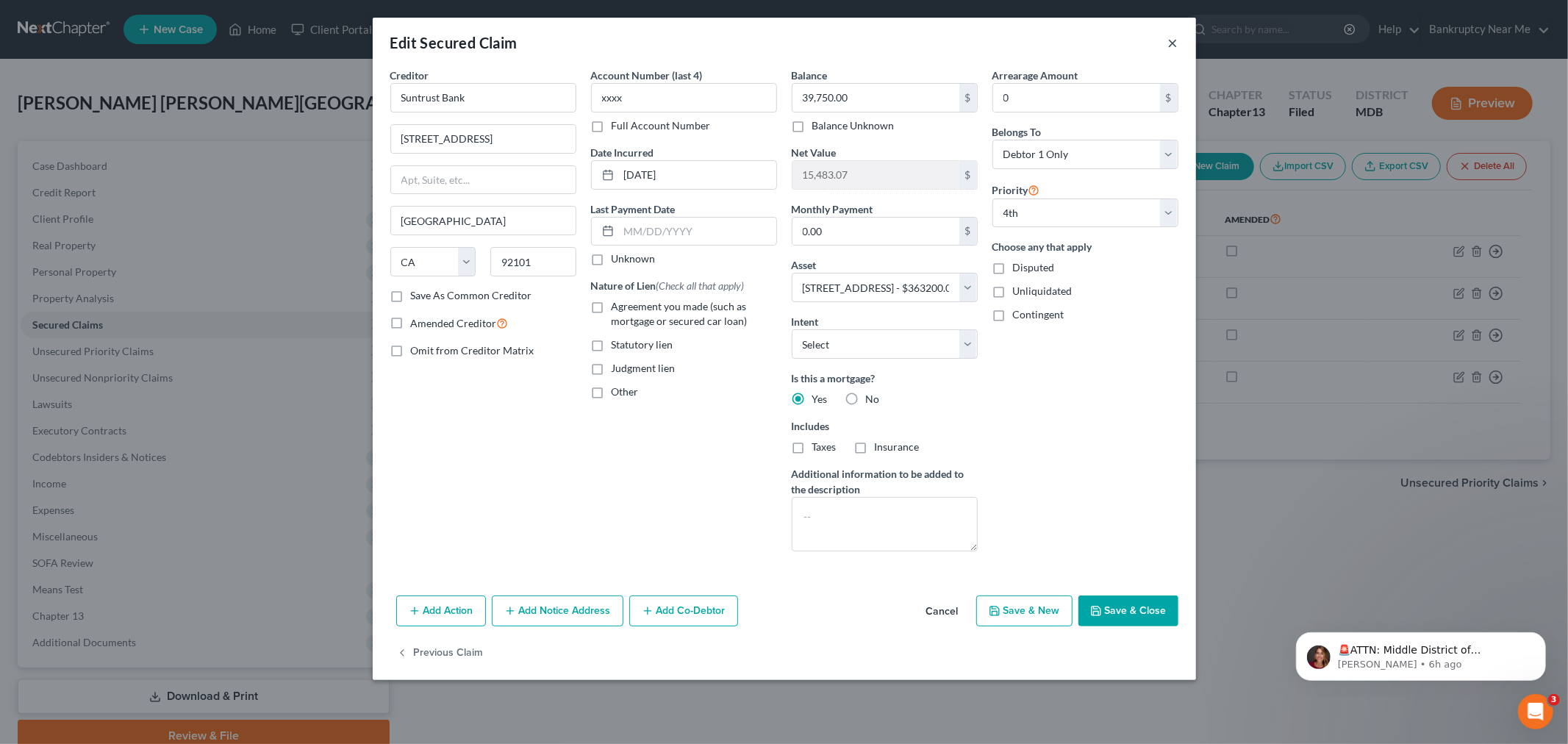
click at [1174, 37] on button "×" at bounding box center [1172, 42] width 10 height 18
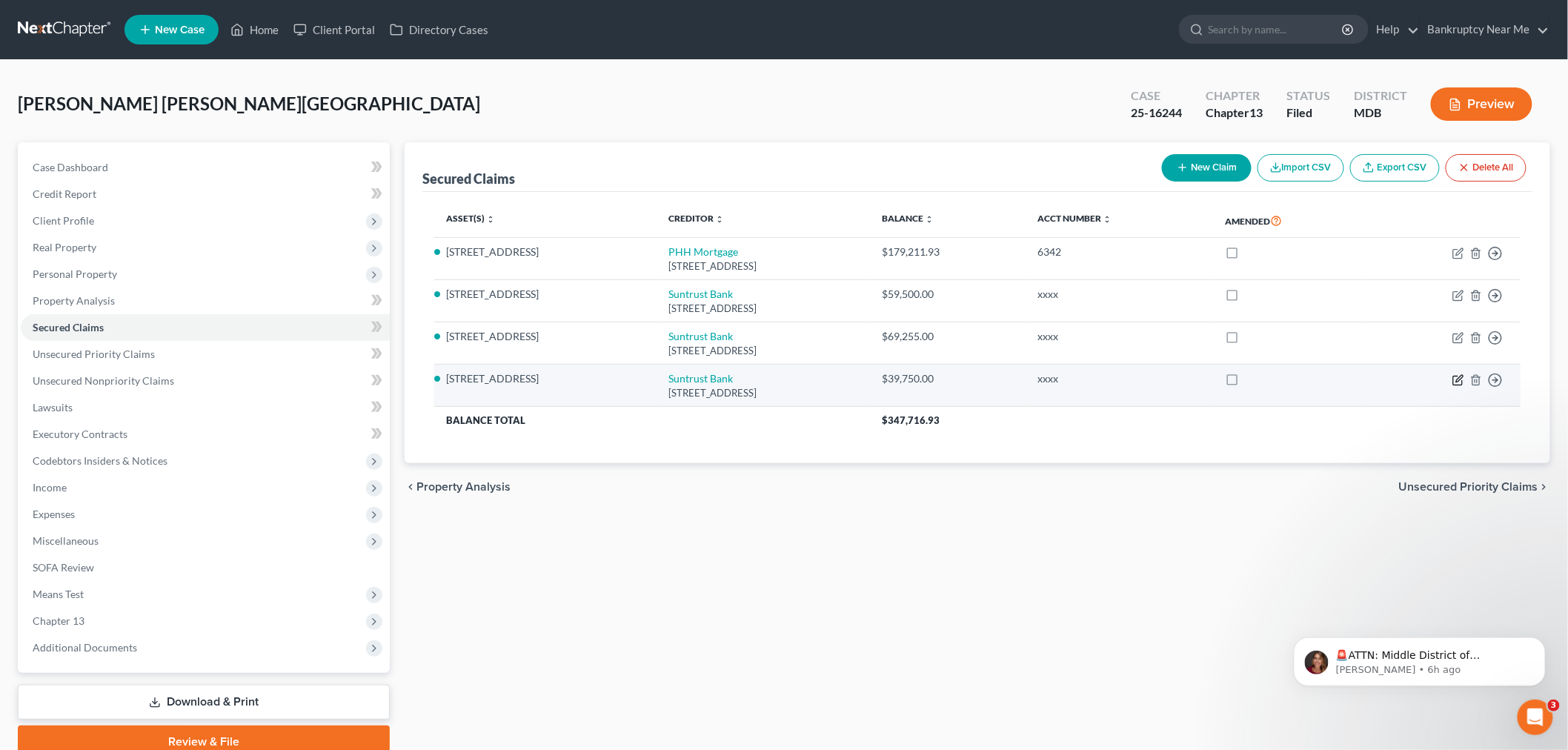
click at [1457, 381] on icon "button" at bounding box center [1458, 380] width 12 height 12
select select "4"
select select "2"
select select "0"
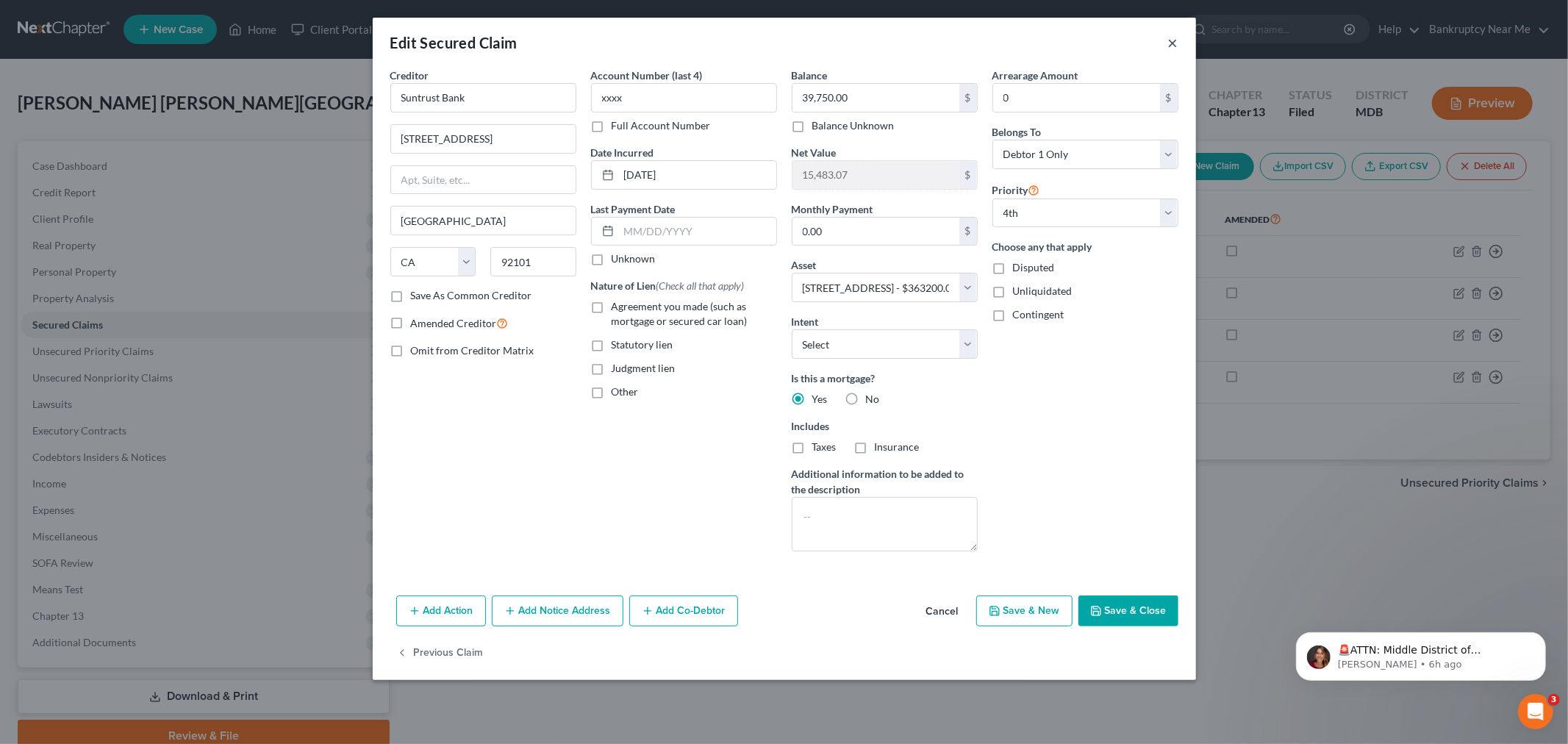
click at [1171, 35] on button "×" at bounding box center [1172, 42] width 10 height 18
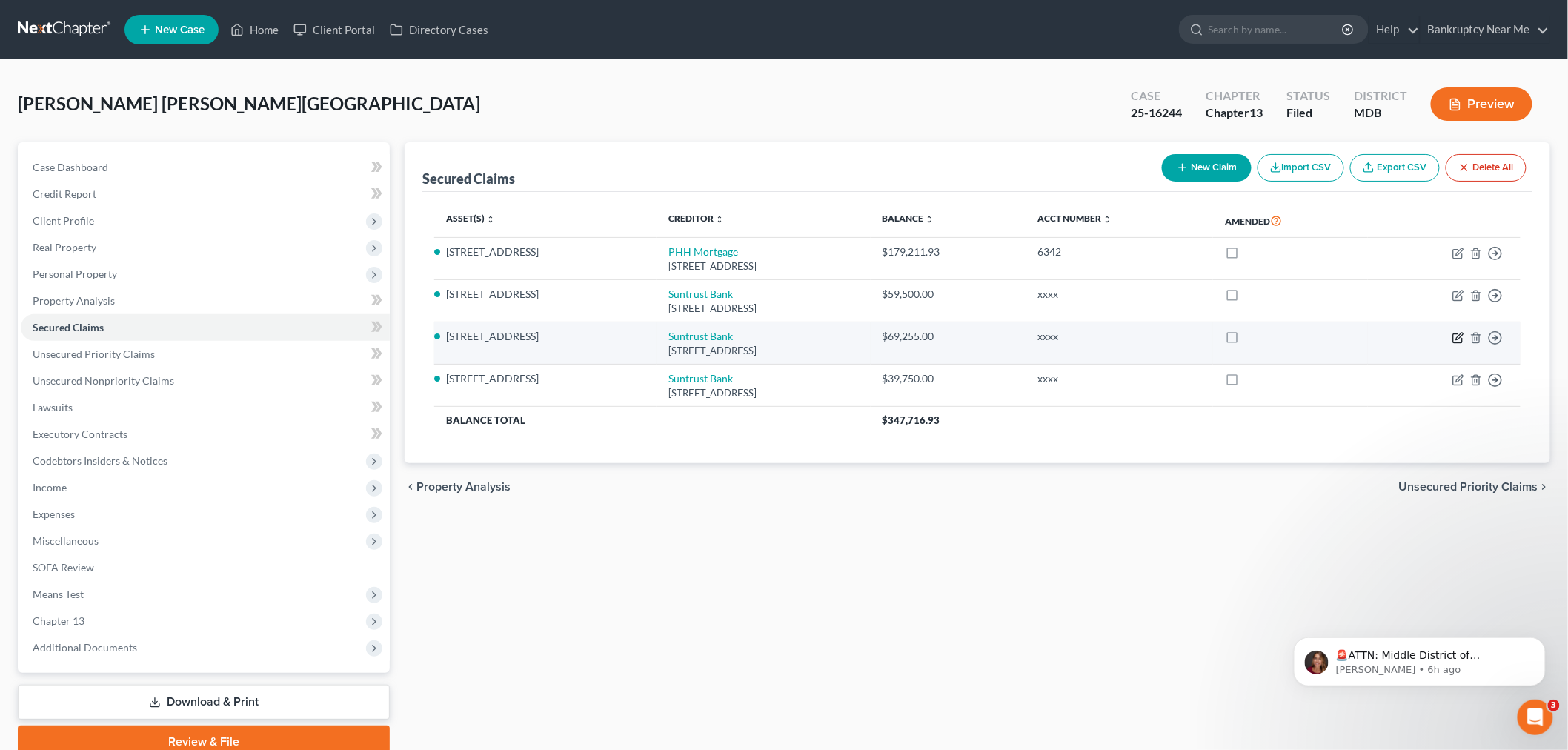
click at [1461, 336] on icon "button" at bounding box center [1458, 337] width 12 height 12
select select "4"
select select "2"
select select "0"
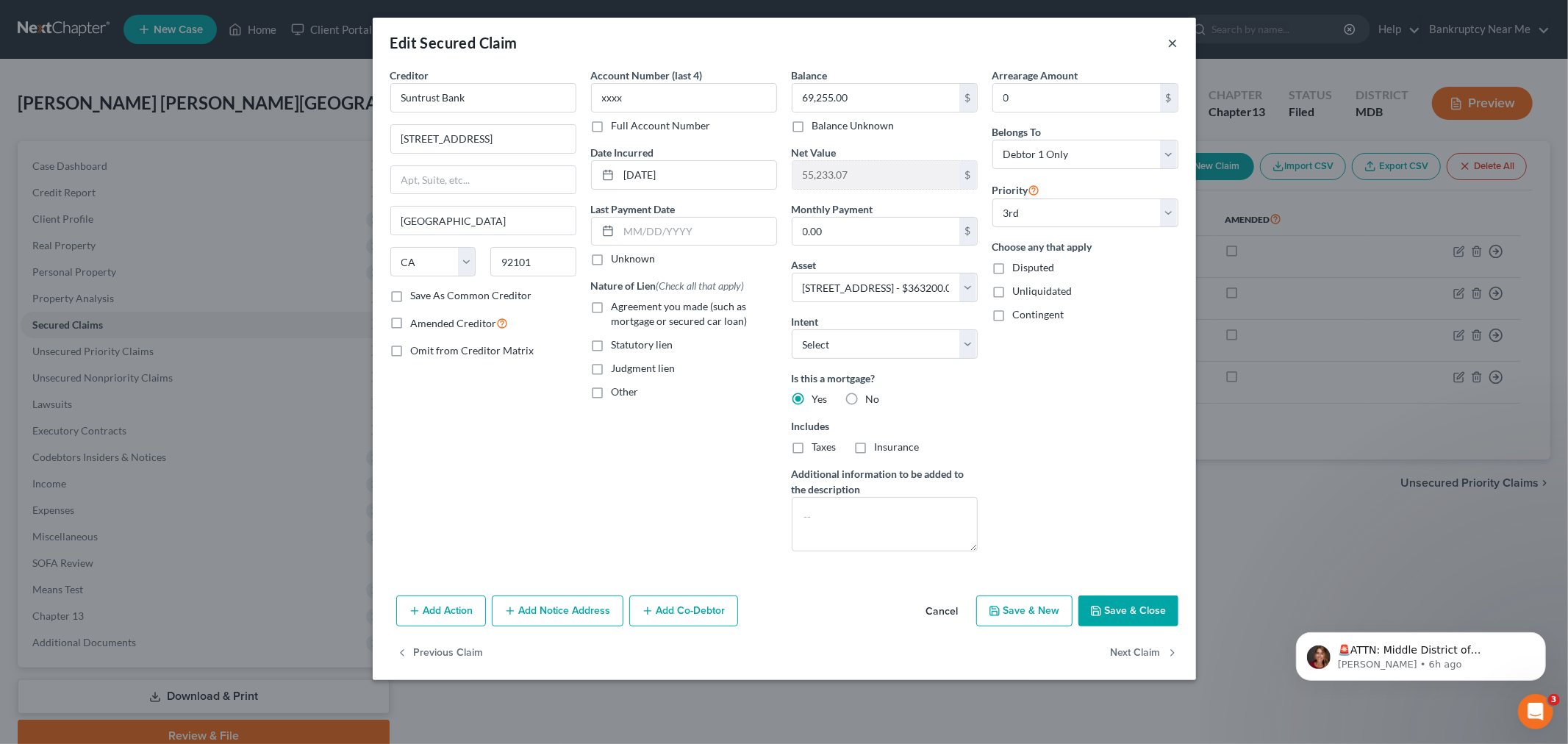
click at [1172, 42] on button "×" at bounding box center [1172, 42] width 10 height 18
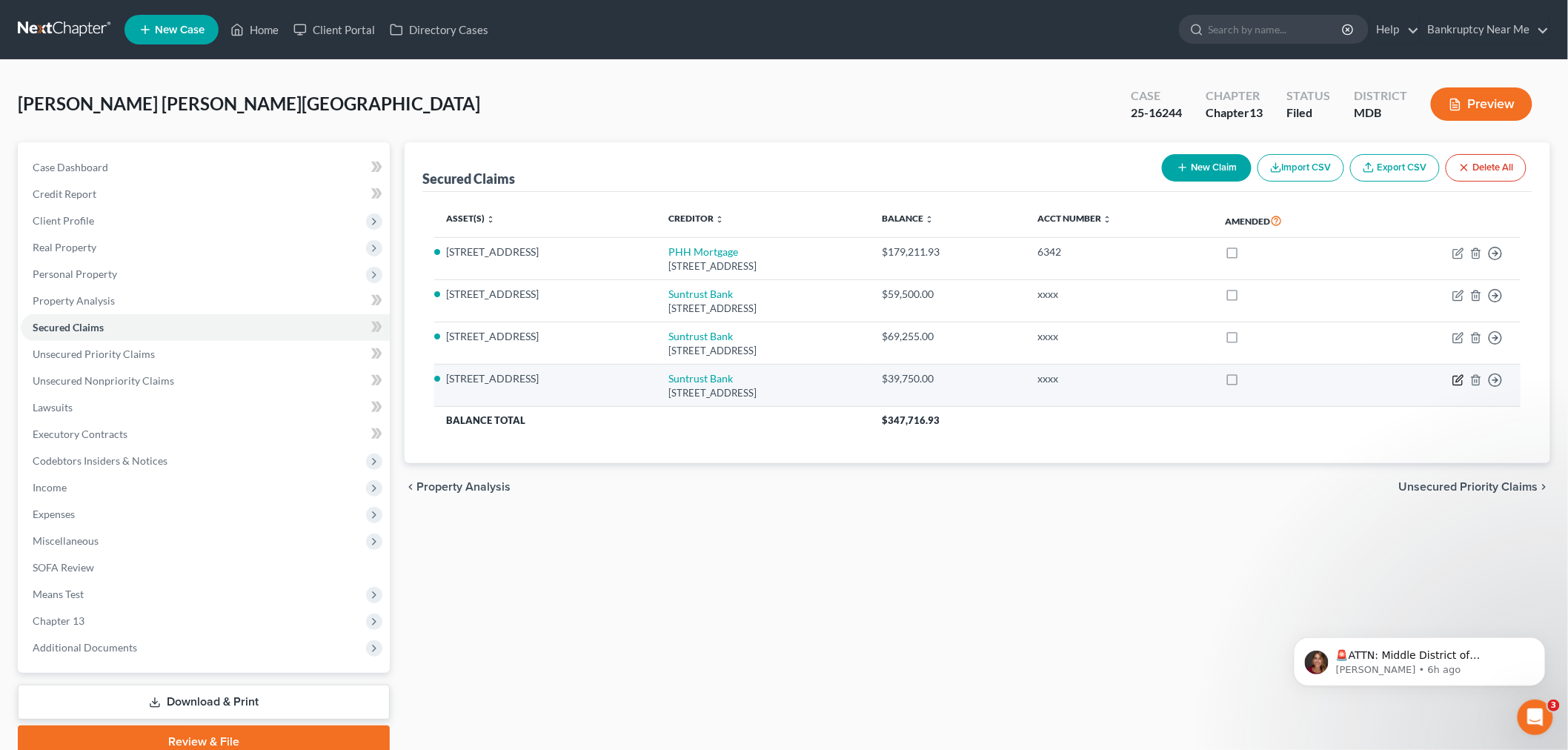
click at [1457, 383] on icon "button" at bounding box center [1458, 380] width 12 height 12
select select "4"
select select "2"
select select "0"
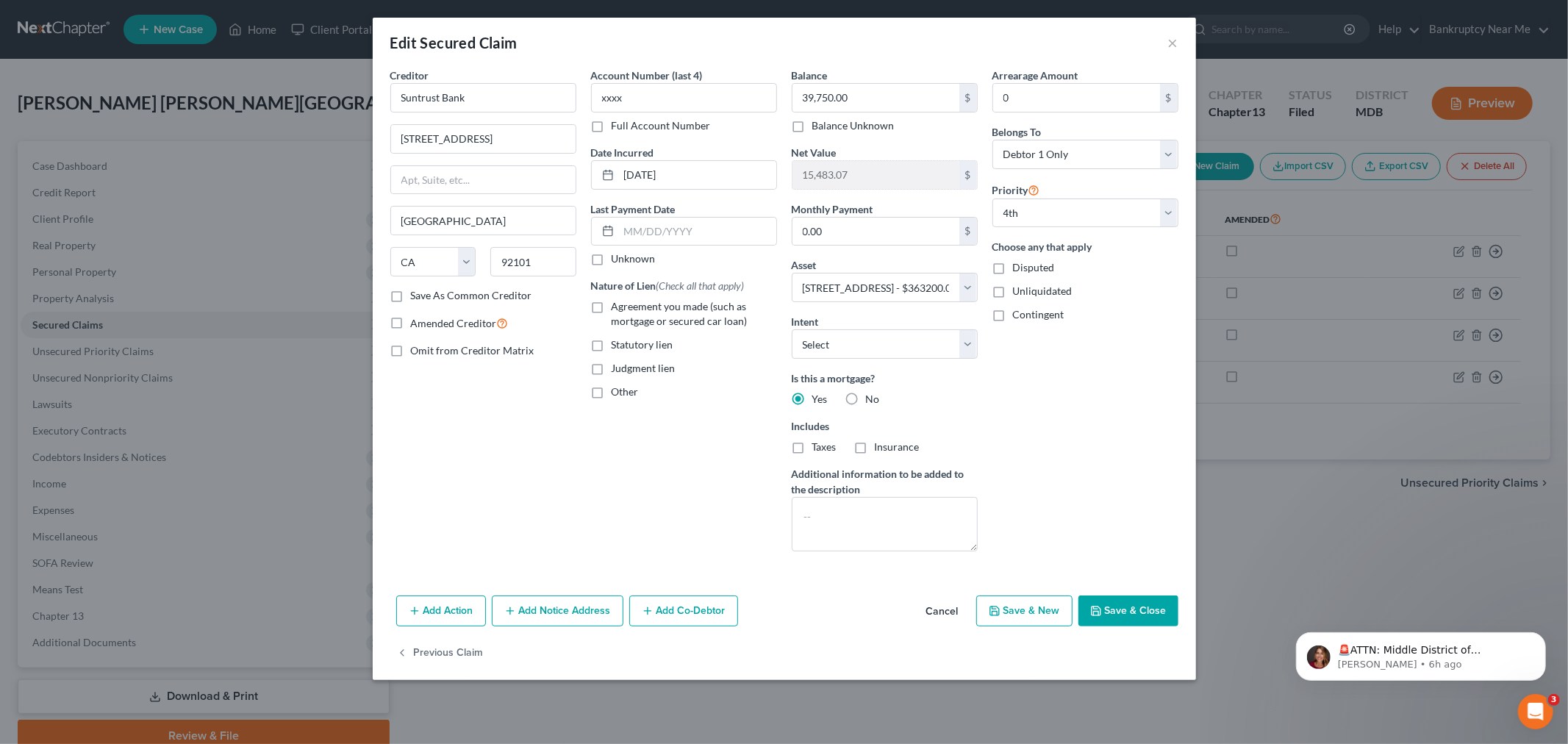
click at [1165, 43] on div "Edit Secured Claim ×" at bounding box center [784, 42] width 823 height 50
click at [1168, 40] on button "×" at bounding box center [1172, 42] width 10 height 18
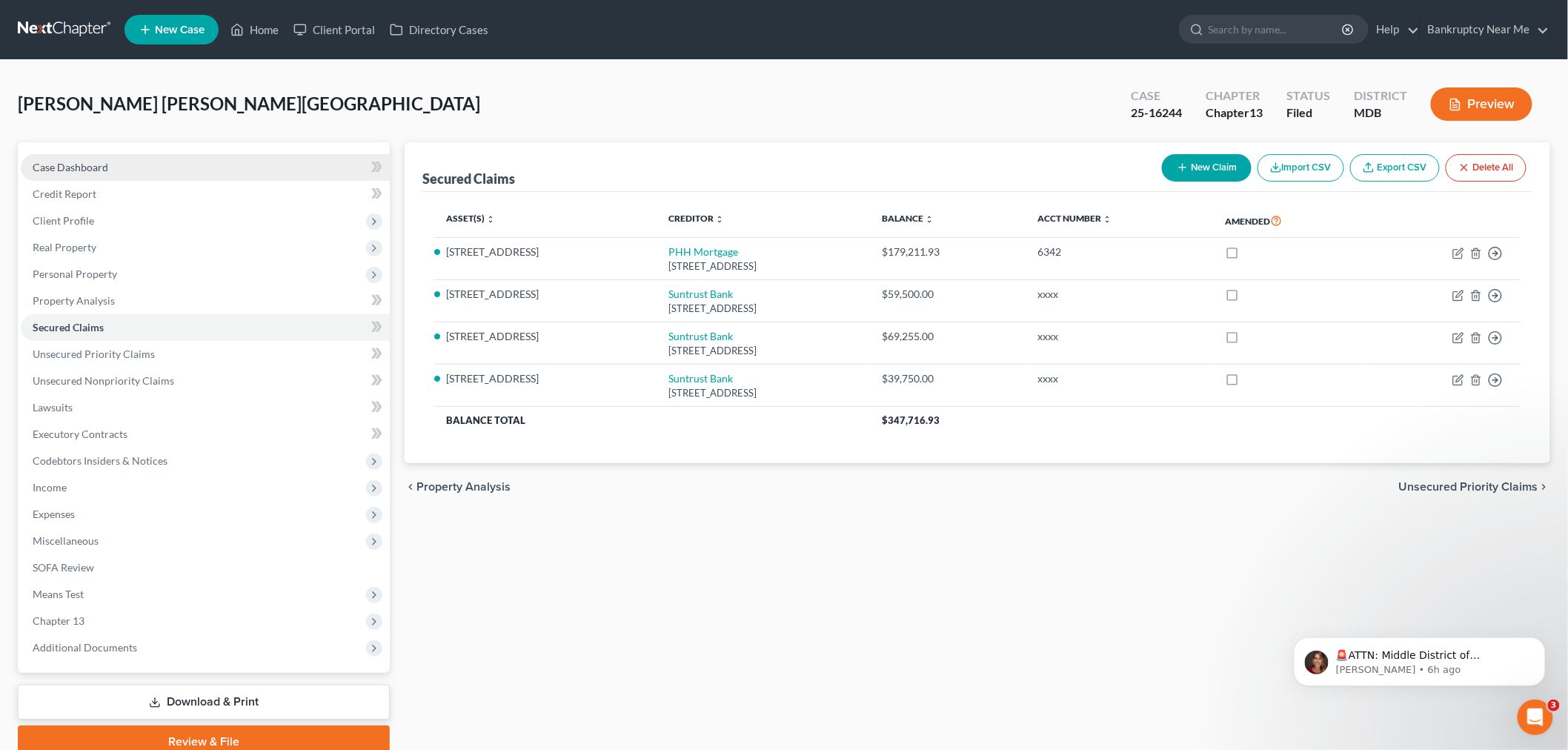
click at [32, 170] on span "Case Dashboard" at bounding box center [70, 167] width 76 height 12
select select "6"
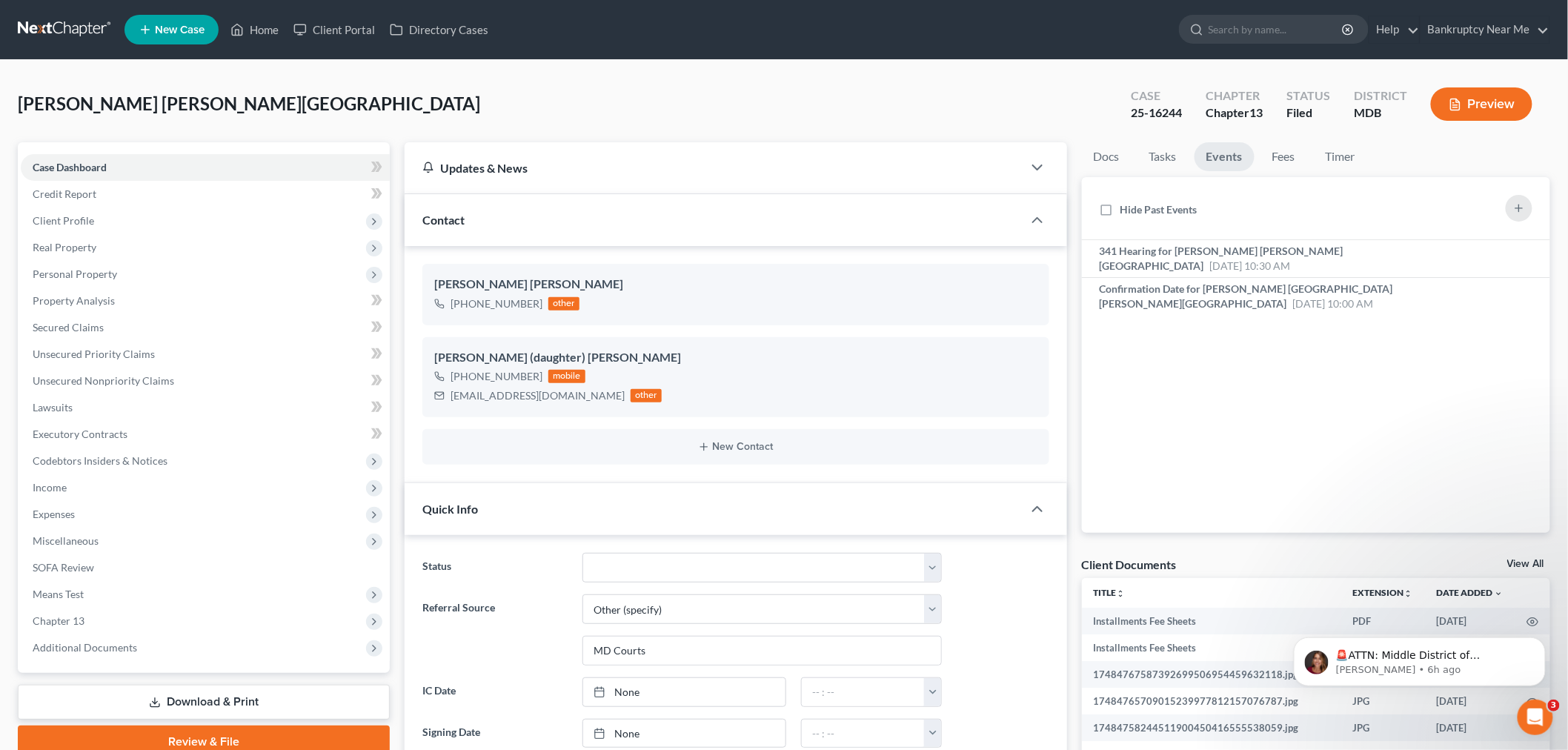
scroll to position [16209, 0]
click at [1235, 156] on link "Events" at bounding box center [1225, 156] width 60 height 29
click at [1297, 254] on span "341 Hearing for [PERSON_NAME] [PERSON_NAME][GEOGRAPHIC_DATA]" at bounding box center [1221, 257] width 244 height 27
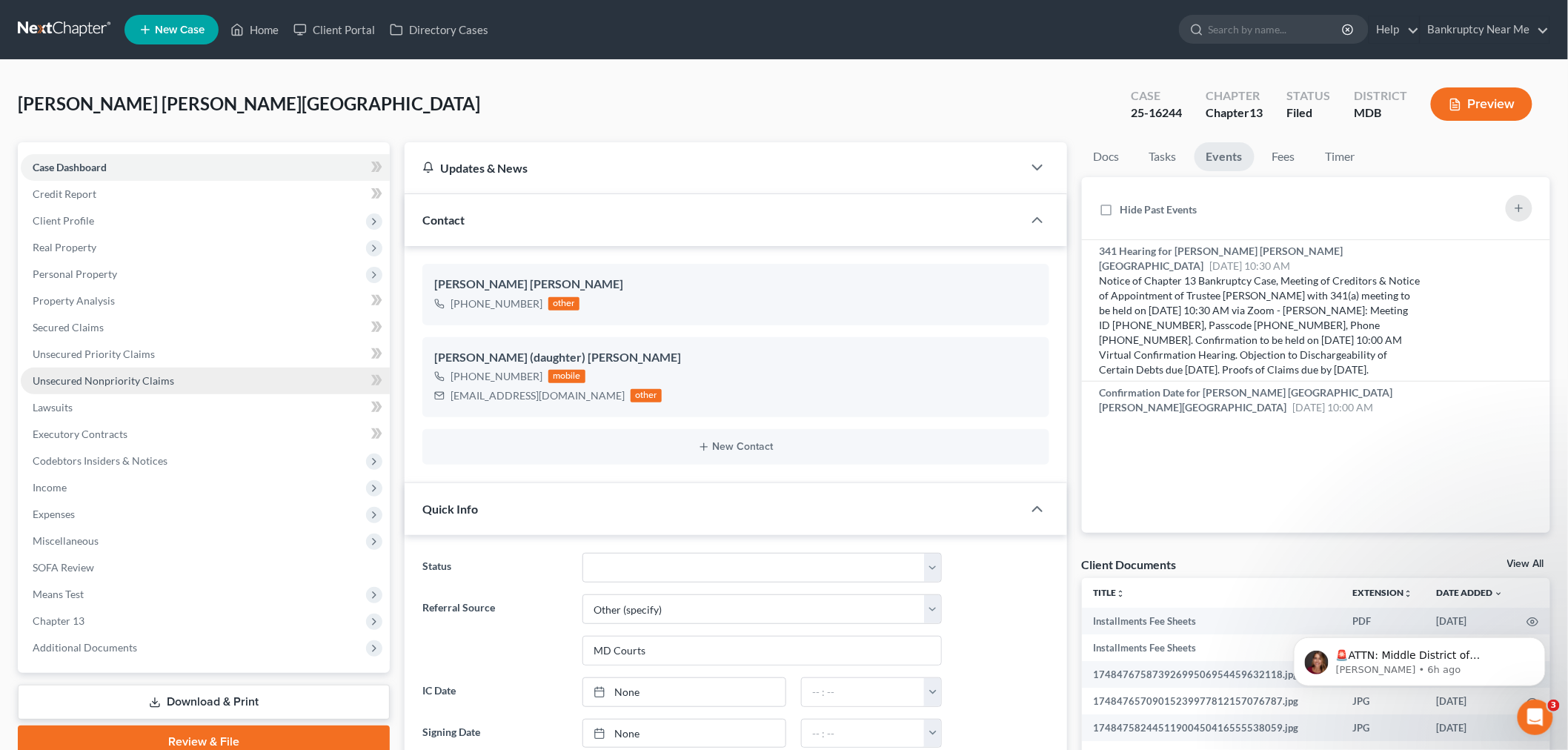
click at [169, 381] on span "Unsecured Nonpriority Claims" at bounding box center [103, 380] width 142 height 12
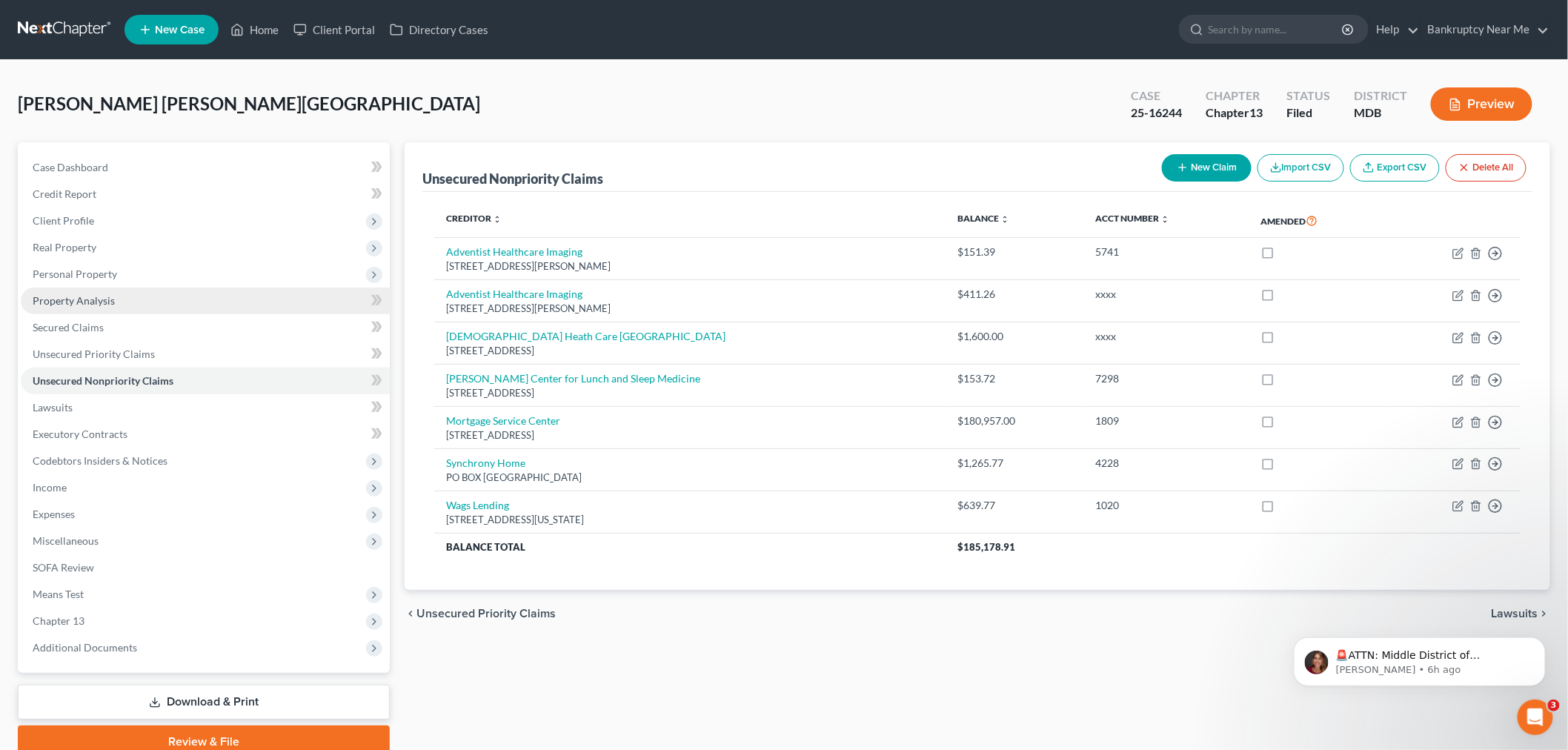
click at [126, 305] on link "Property Analysis" at bounding box center [205, 301] width 369 height 26
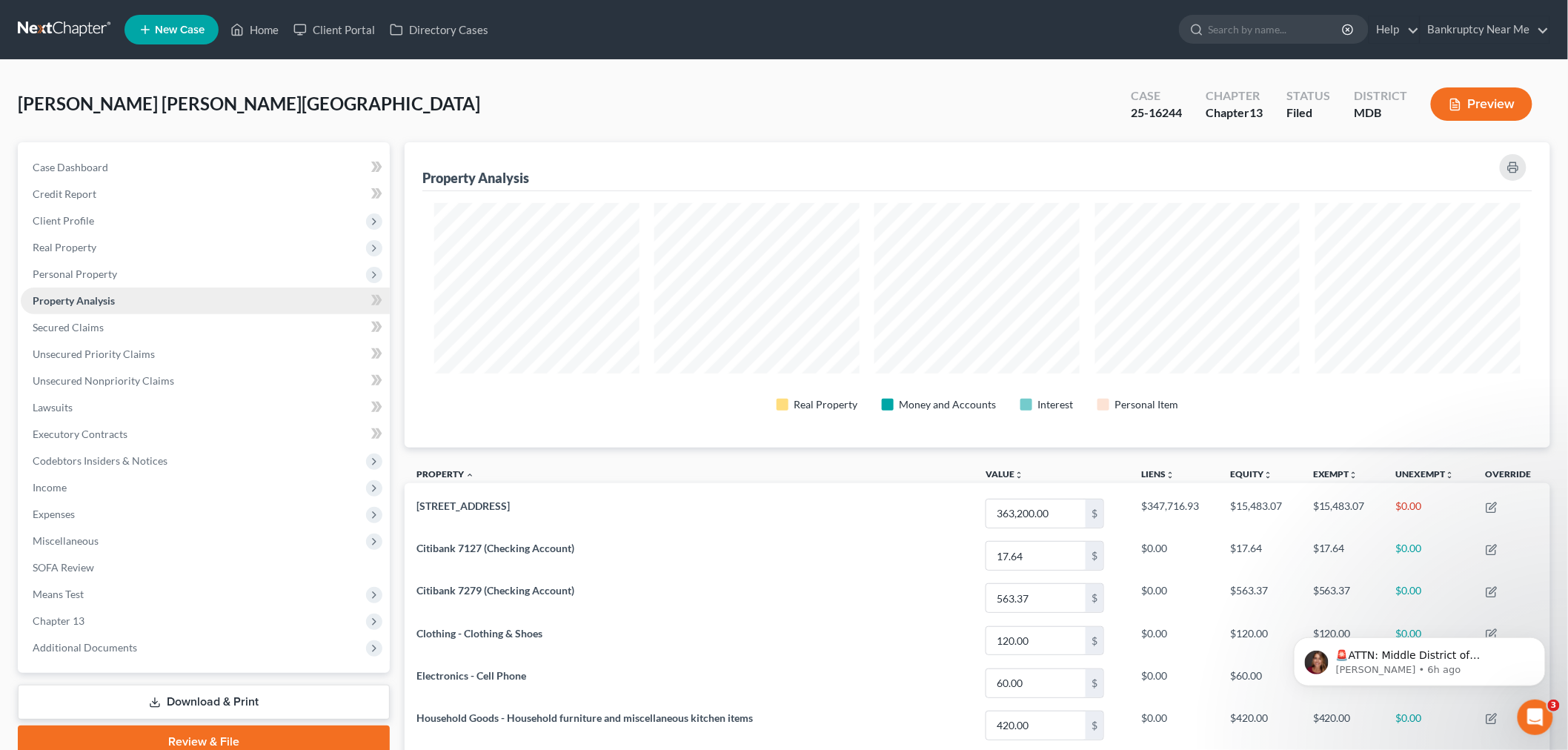
scroll to position [305, 1146]
click at [116, 343] on link "Unsecured Priority Claims" at bounding box center [205, 354] width 369 height 26
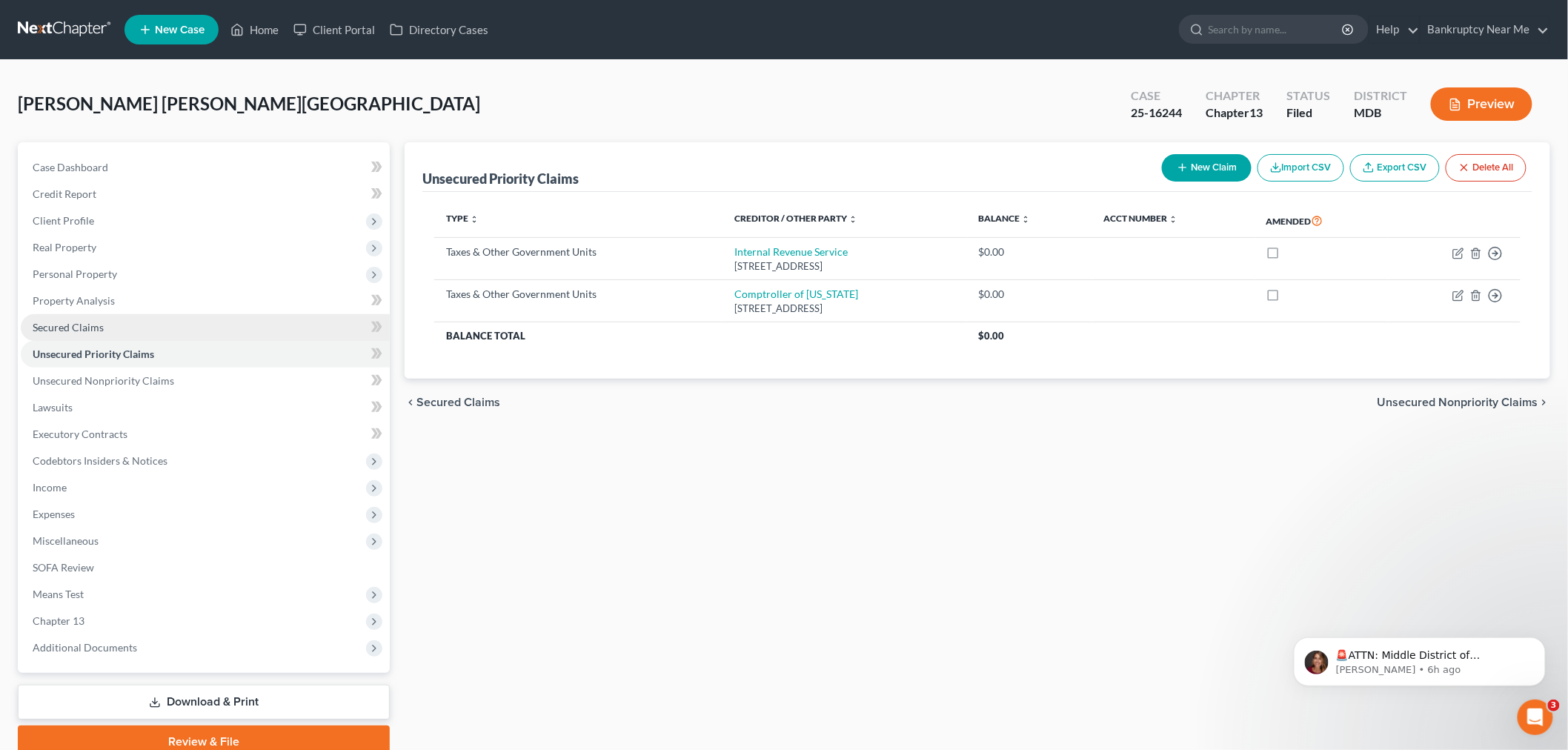
click at [115, 326] on link "Secured Claims" at bounding box center [205, 327] width 369 height 26
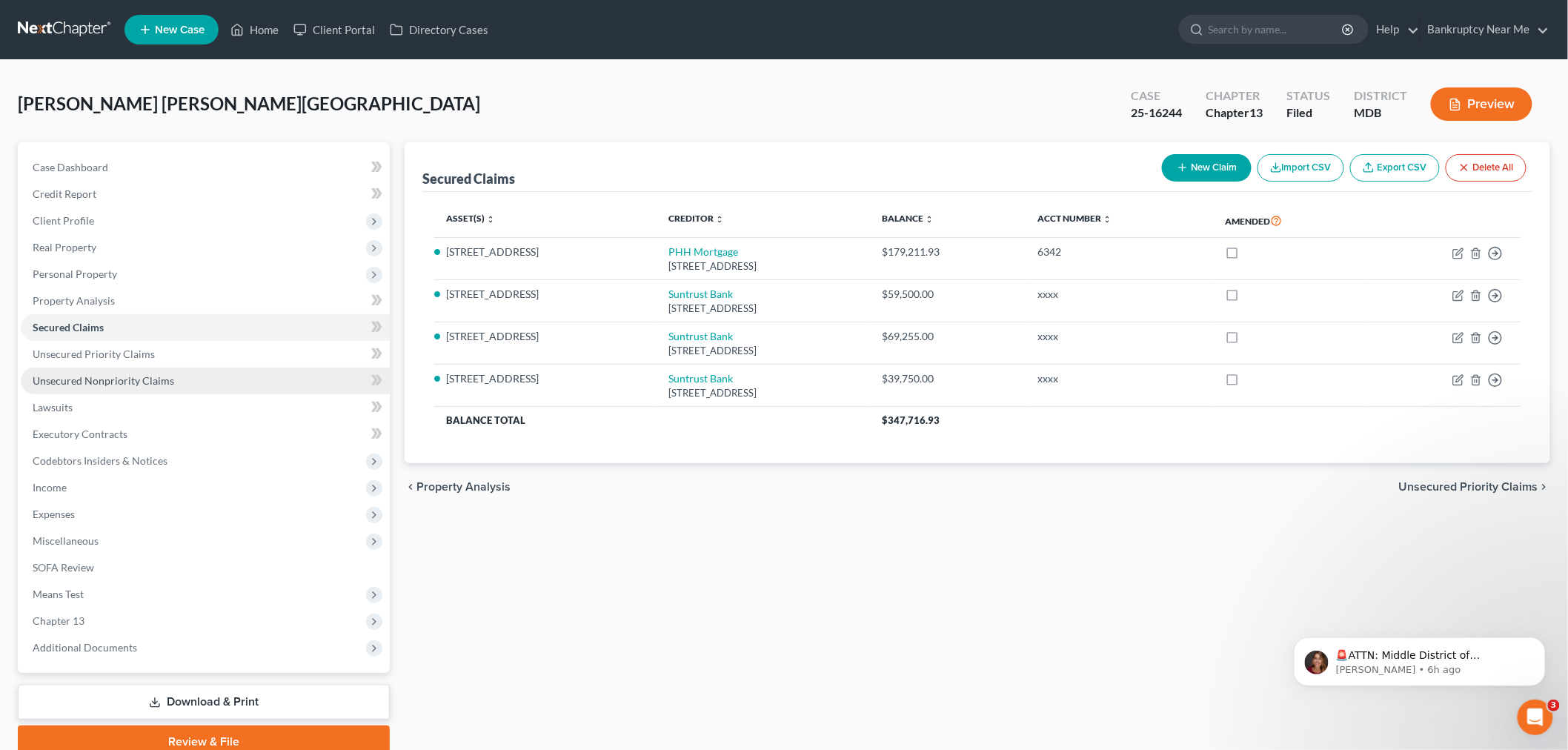
drag, startPoint x: 102, startPoint y: 372, endPoint x: 112, endPoint y: 367, distance: 11.2
click at [101, 372] on link "Unsecured Nonpriority Claims" at bounding box center [205, 380] width 369 height 26
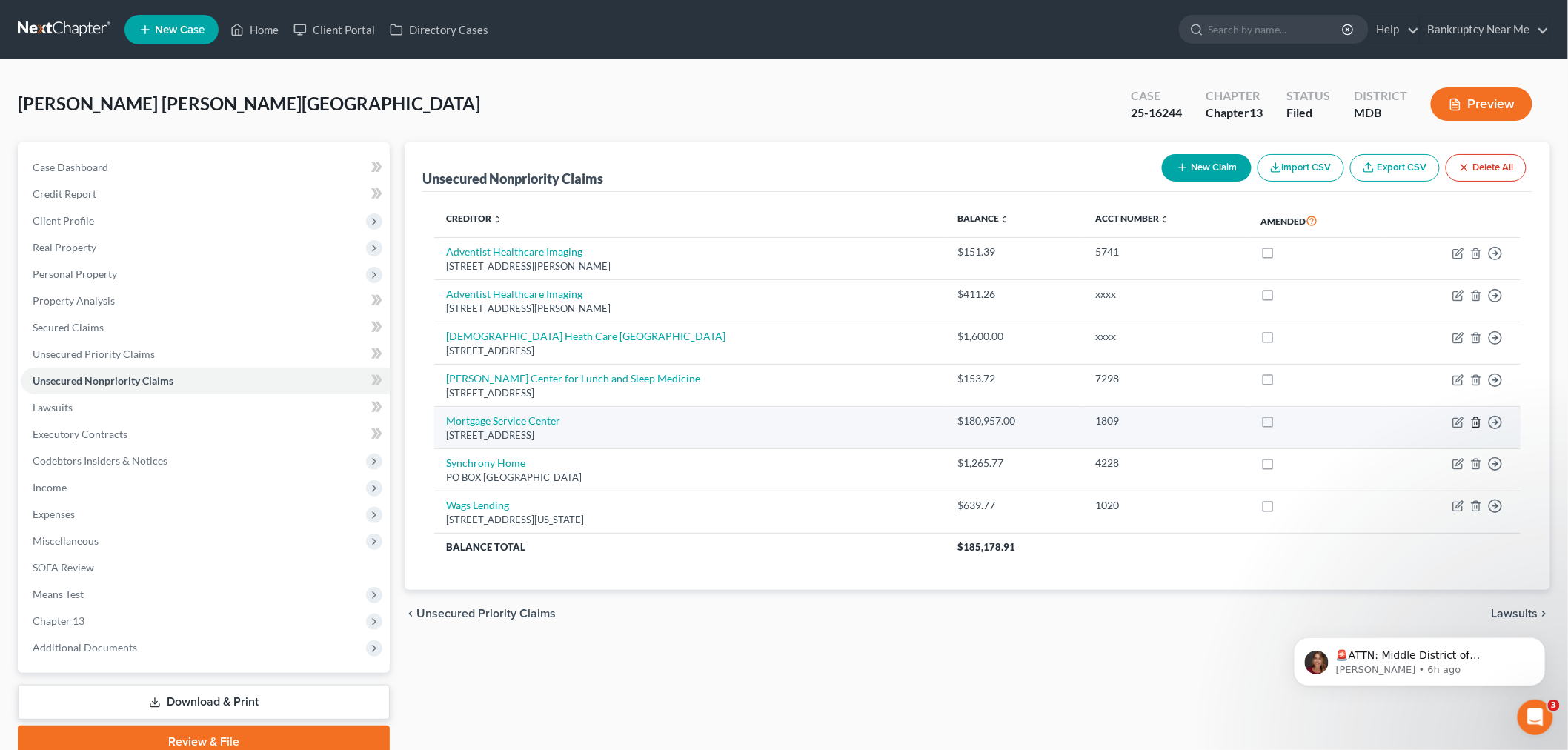
click at [1476, 417] on icon "button" at bounding box center [1476, 421] width 12 height 12
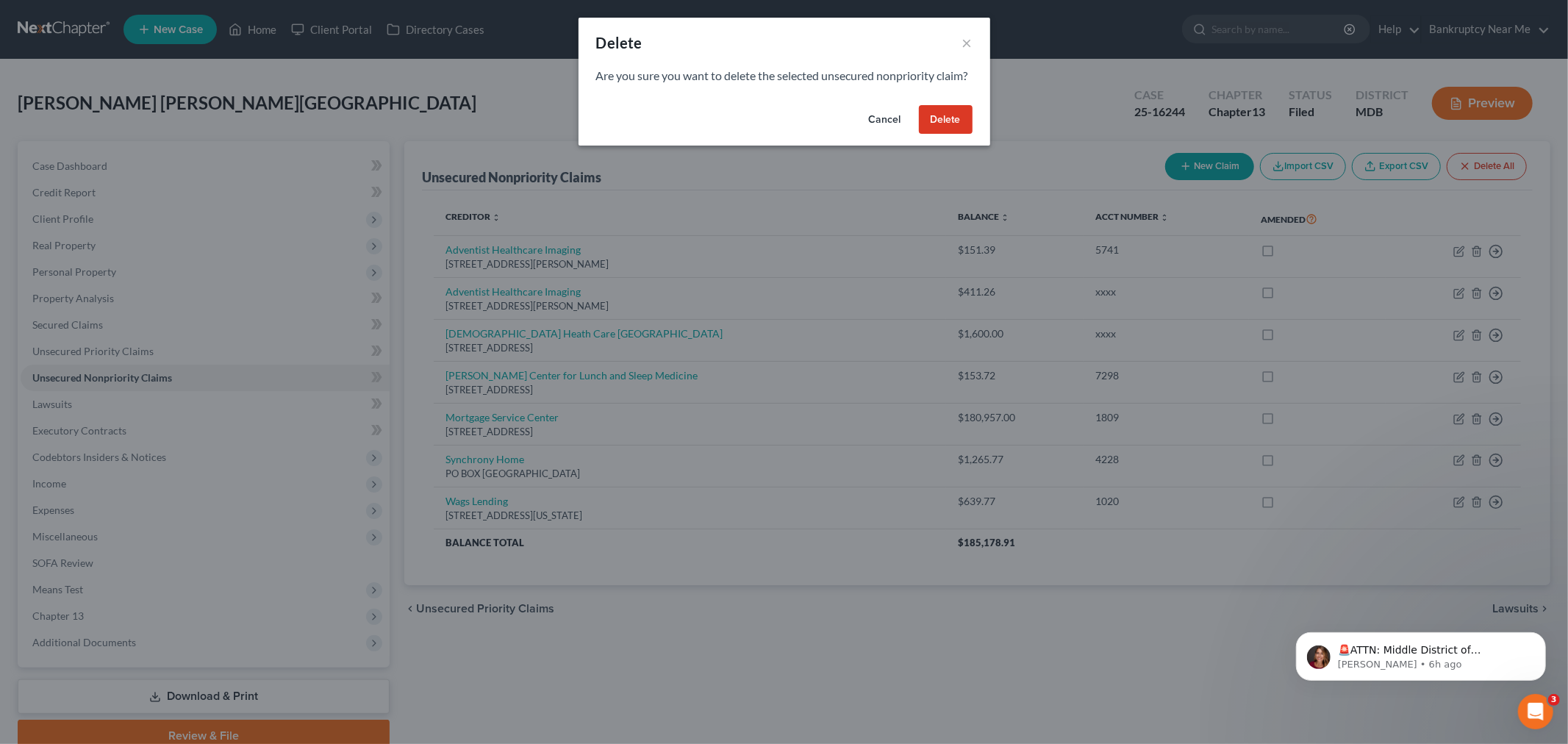
click at [950, 127] on button "Delete" at bounding box center [946, 120] width 54 height 29
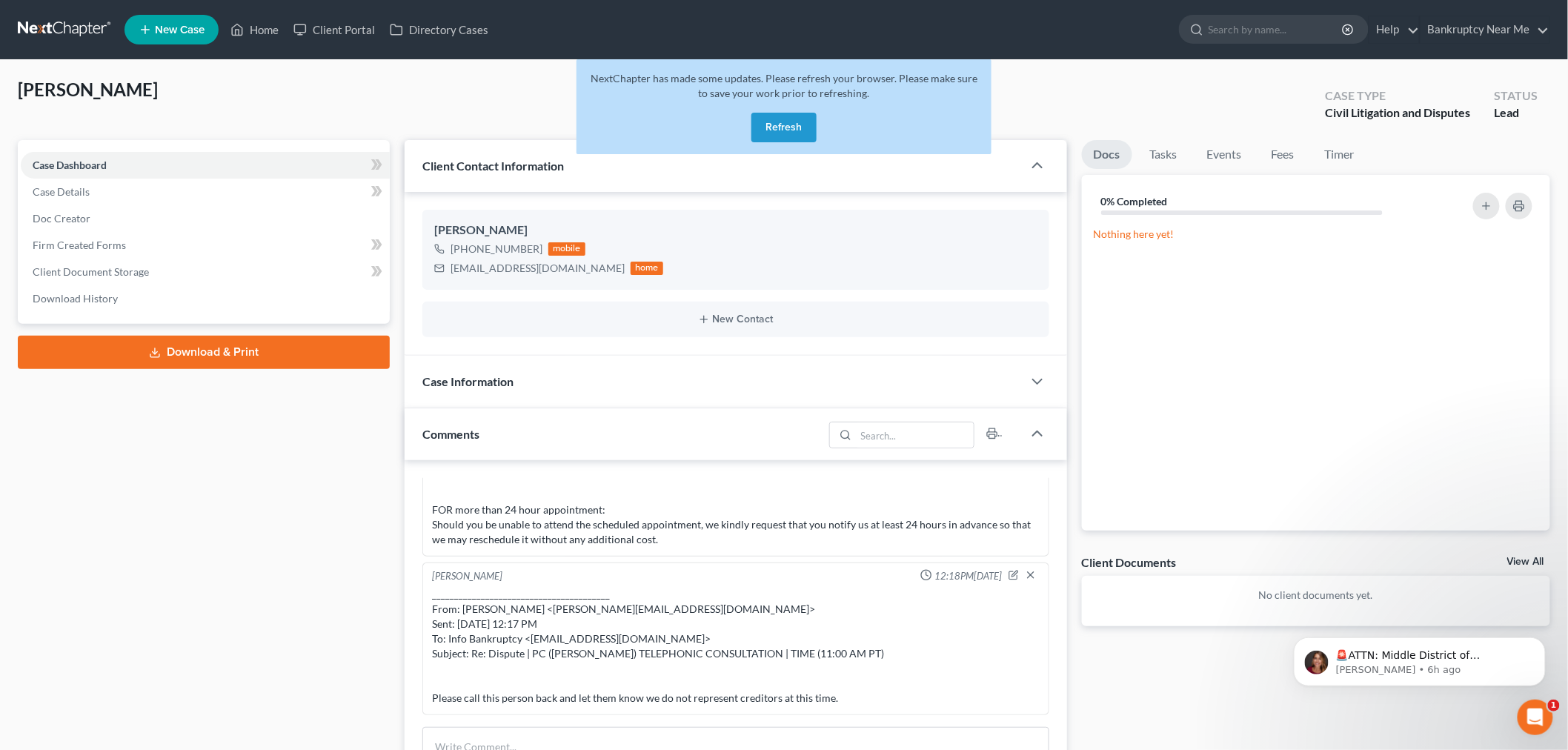
click at [78, 28] on link at bounding box center [65, 29] width 95 height 26
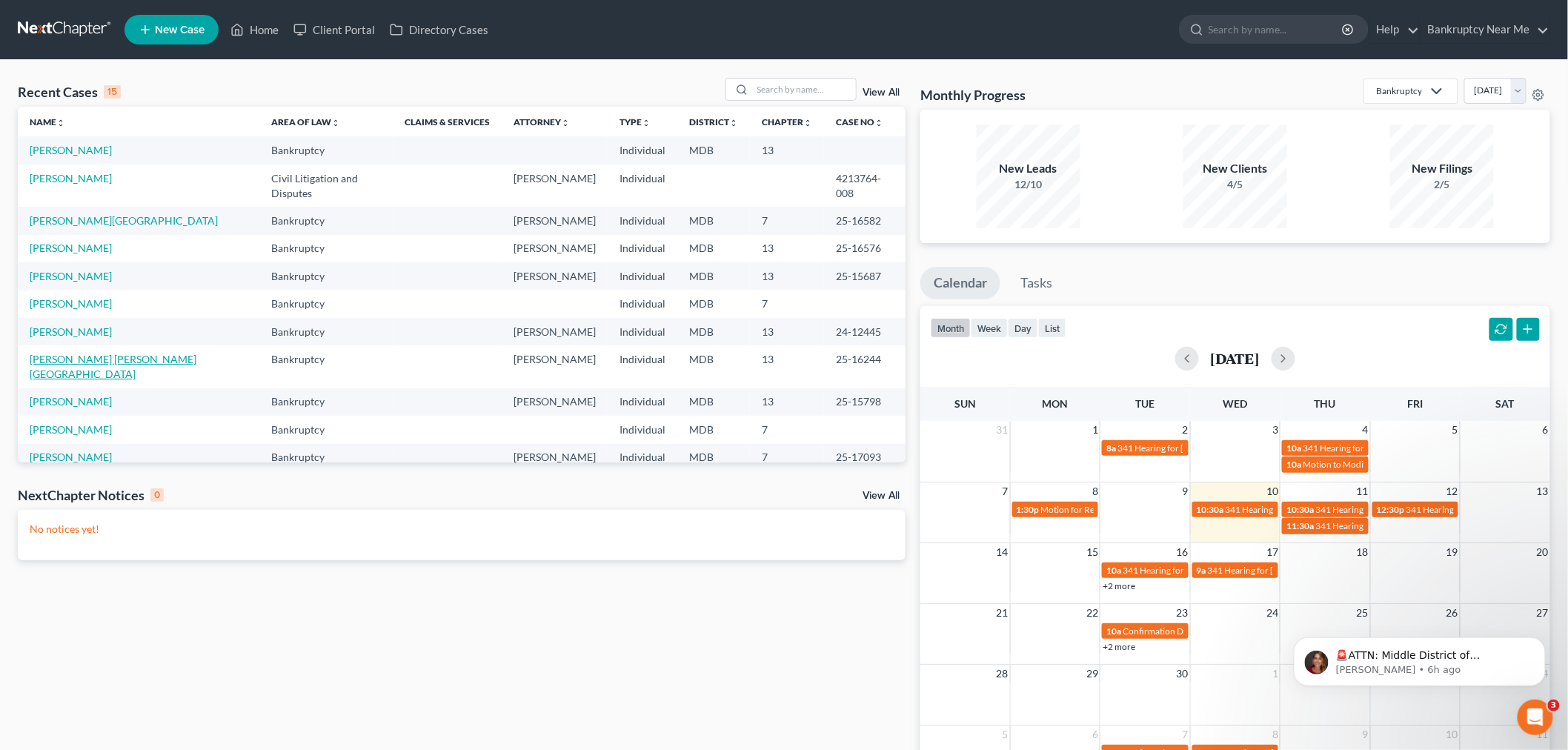
click at [126, 353] on link "[PERSON_NAME] [PERSON_NAME][GEOGRAPHIC_DATA]" at bounding box center [113, 366] width 167 height 27
select select "6"
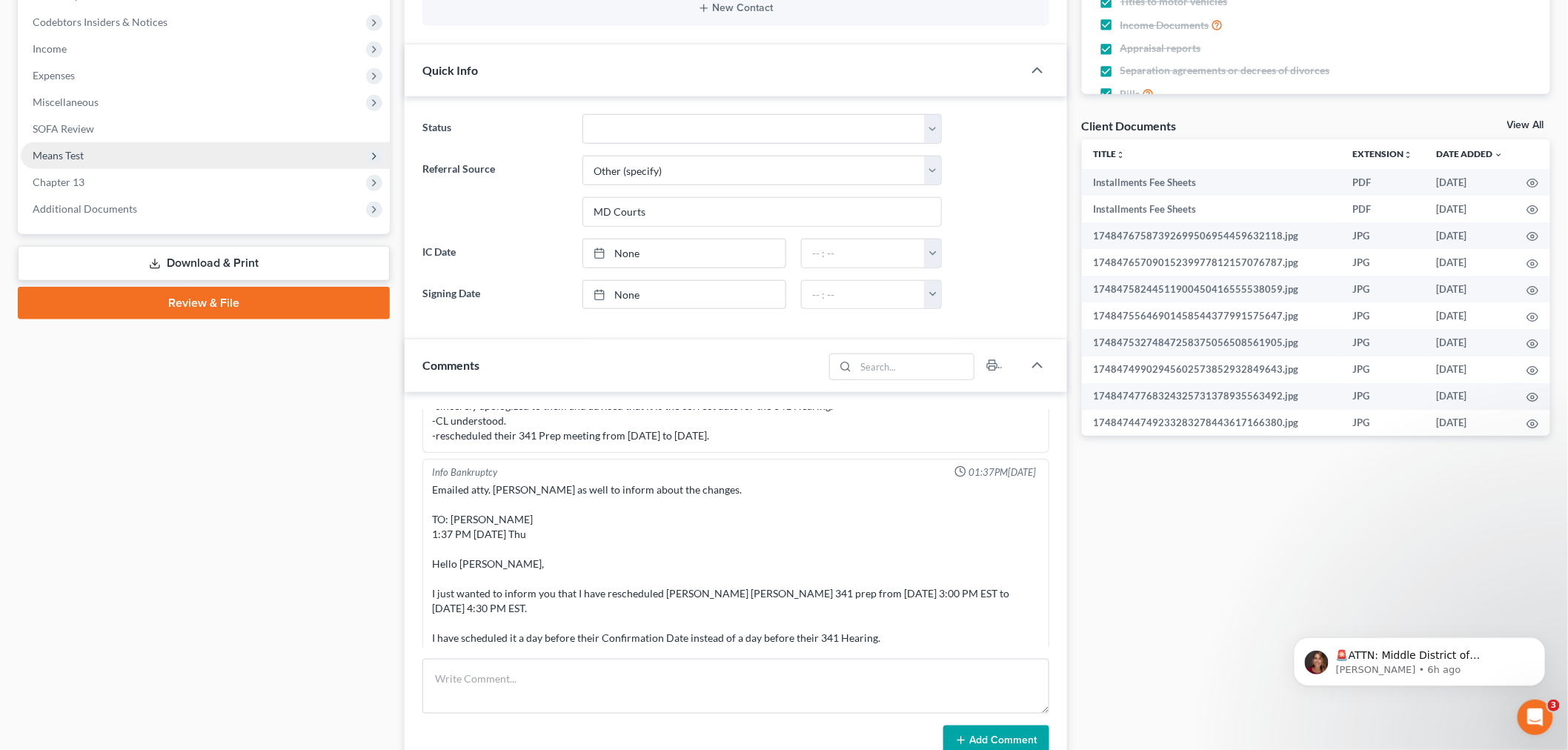
scroll to position [411, 0]
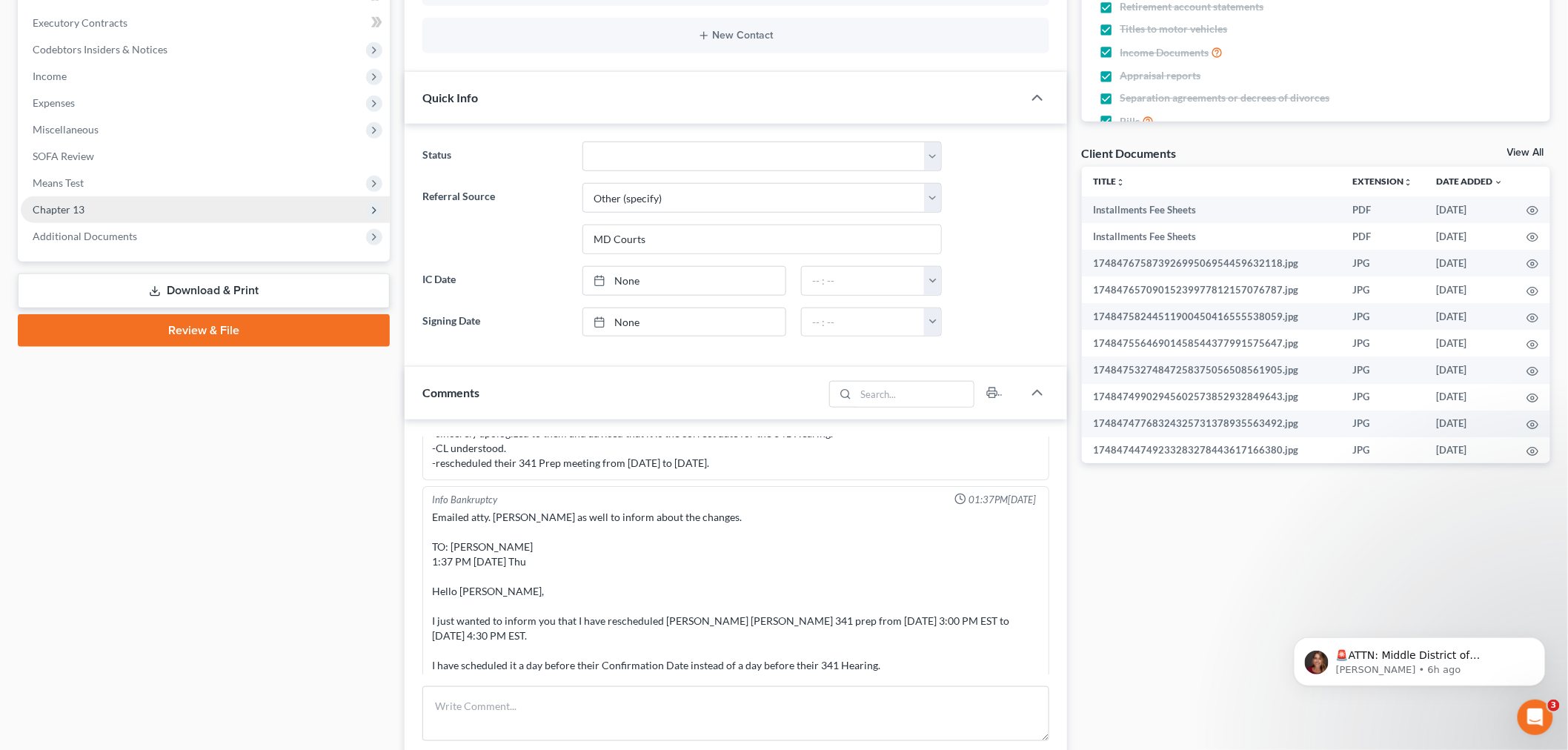
click at [138, 206] on span "Chapter 13" at bounding box center [205, 210] width 369 height 26
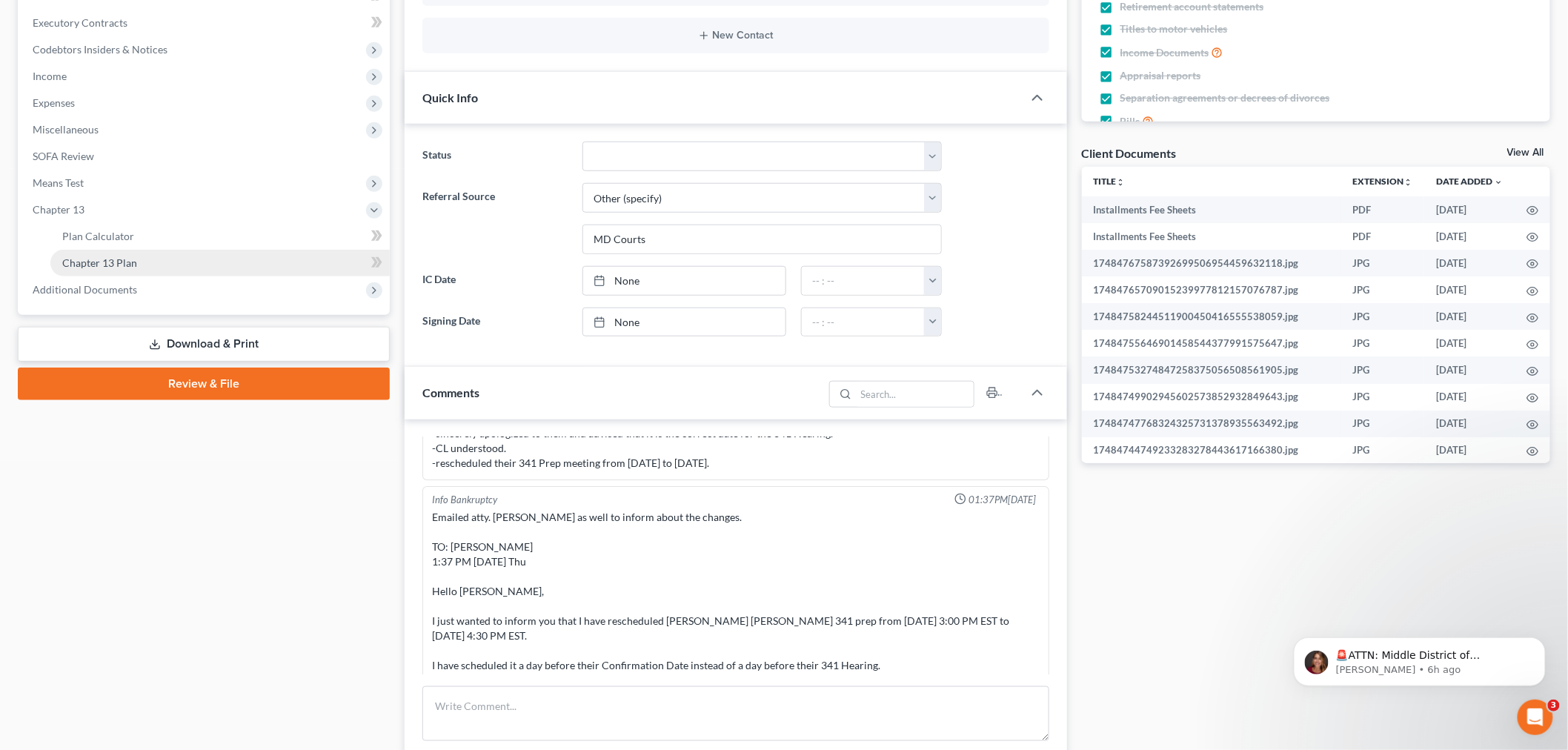
click at [172, 256] on link "Chapter 13 Plan" at bounding box center [220, 263] width 340 height 26
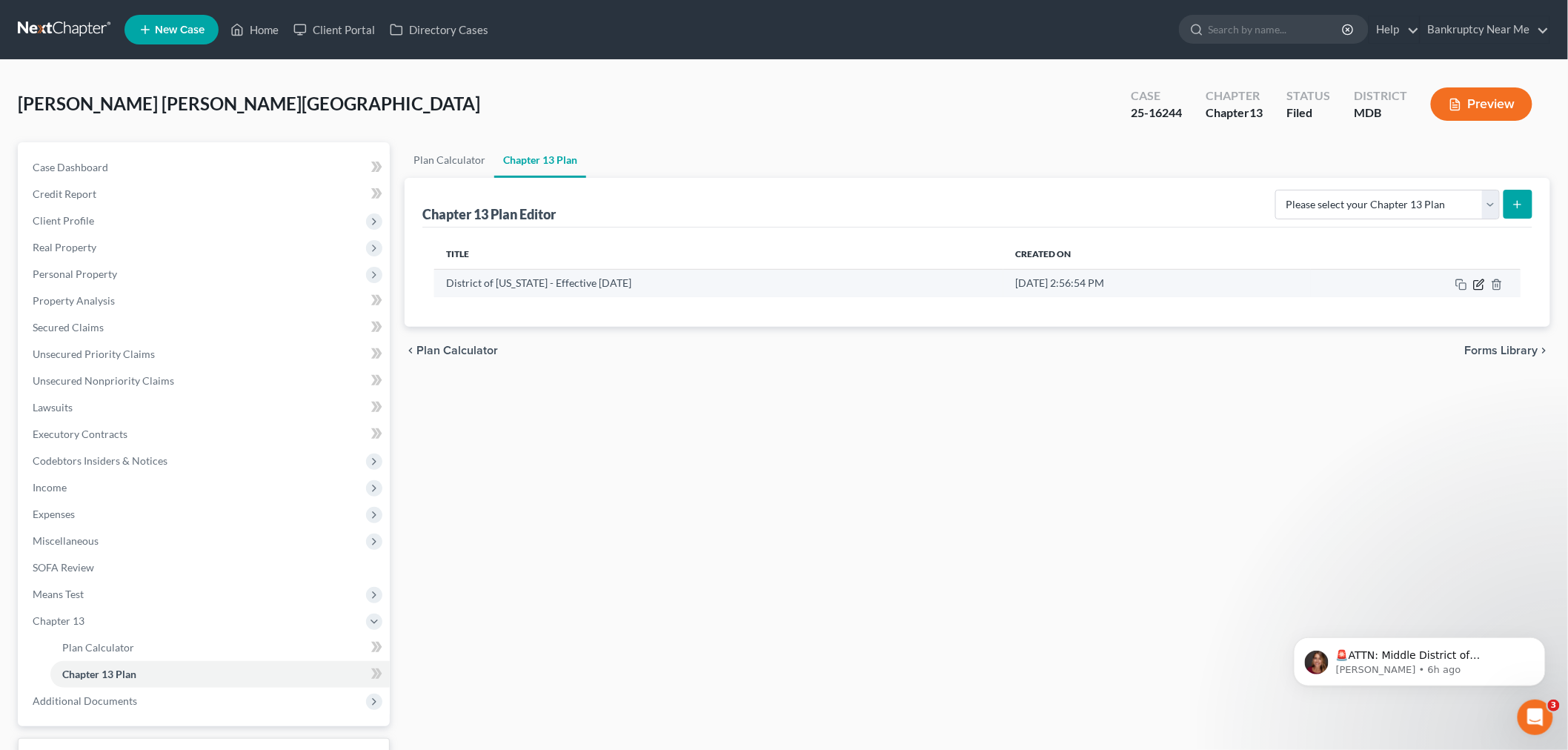
click at [1475, 285] on icon "button" at bounding box center [1479, 284] width 12 height 12
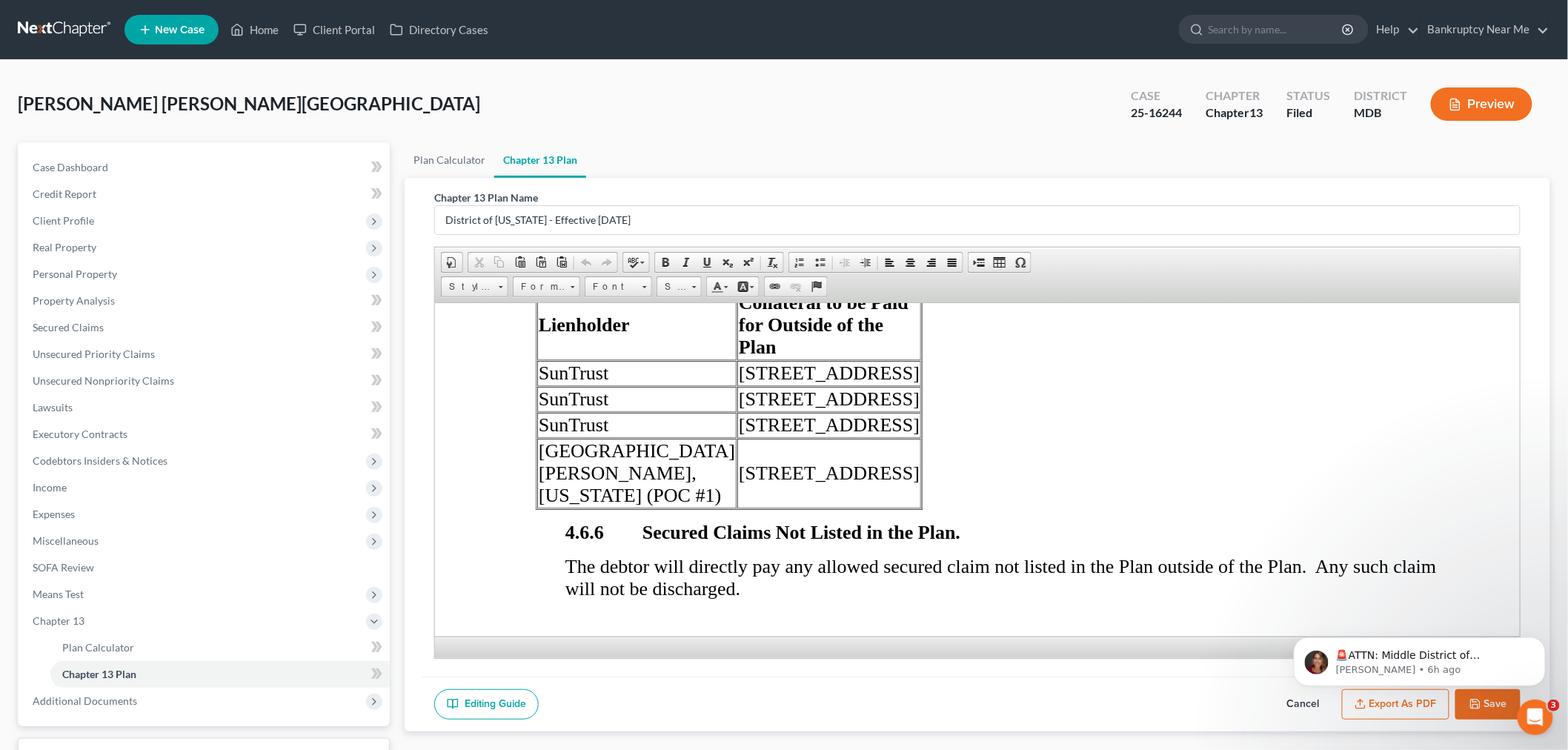
scroll to position [4362, 0]
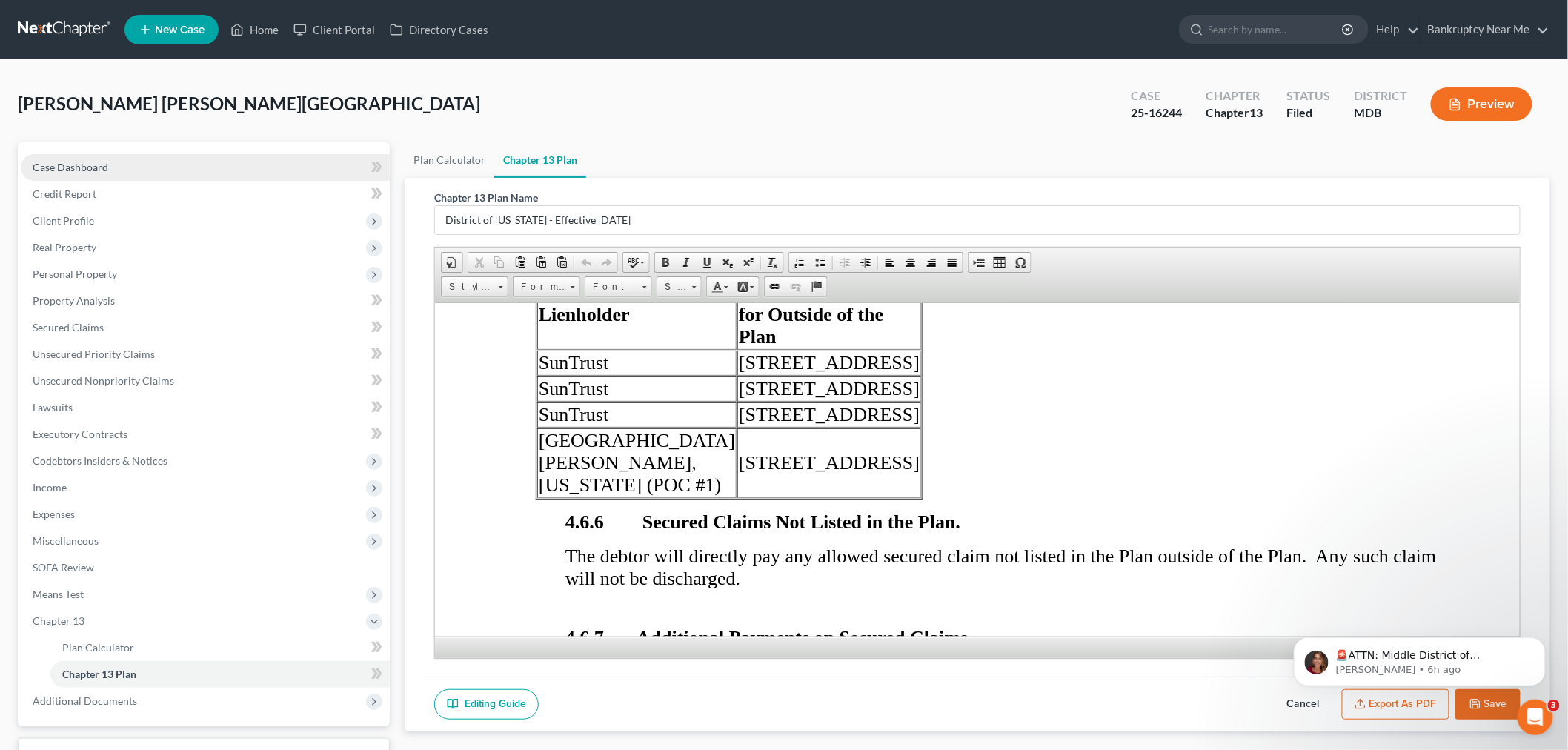
click at [237, 168] on link "Case Dashboard" at bounding box center [205, 167] width 369 height 26
select select "6"
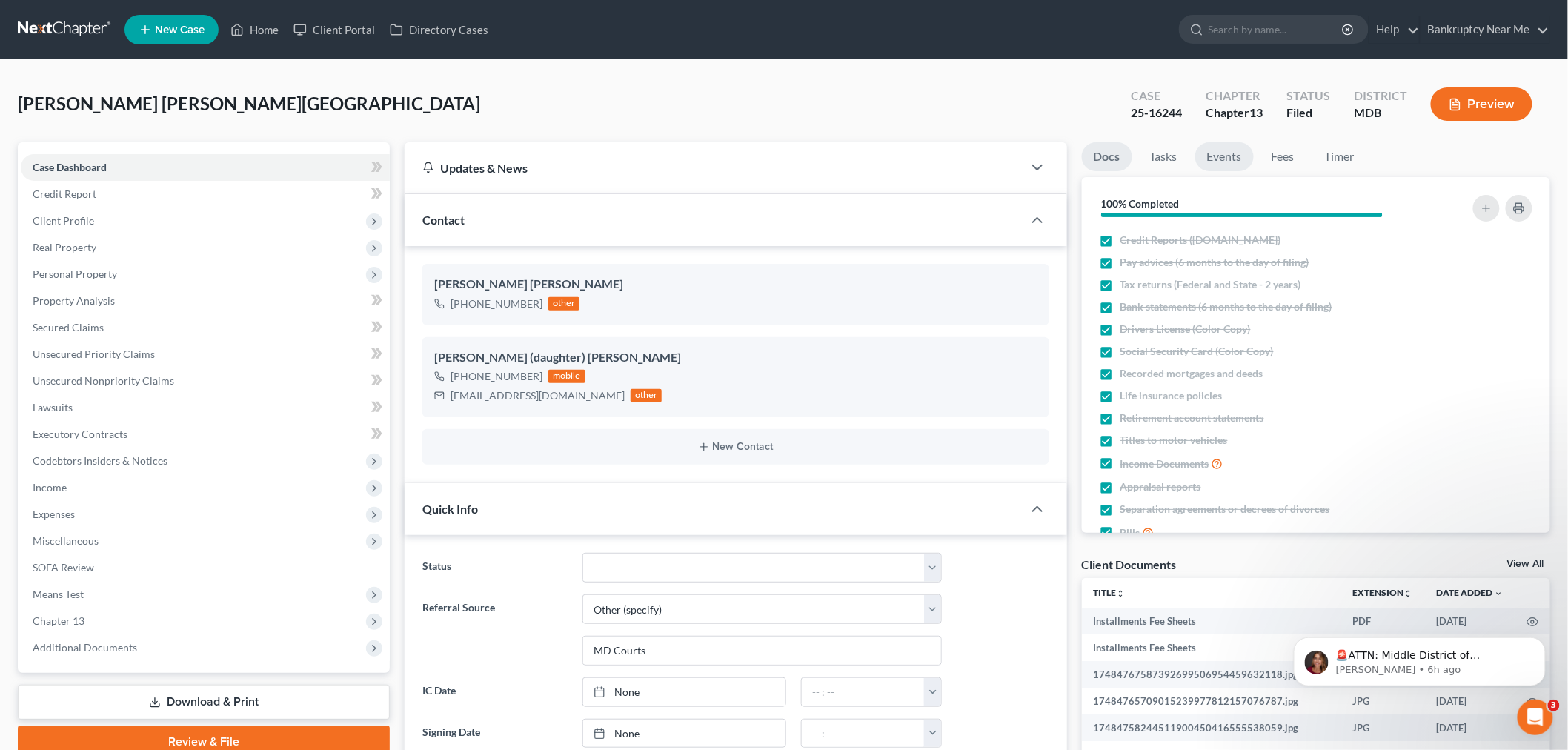
scroll to position [16293, 0]
click at [1280, 156] on link "Fees" at bounding box center [1283, 156] width 47 height 29
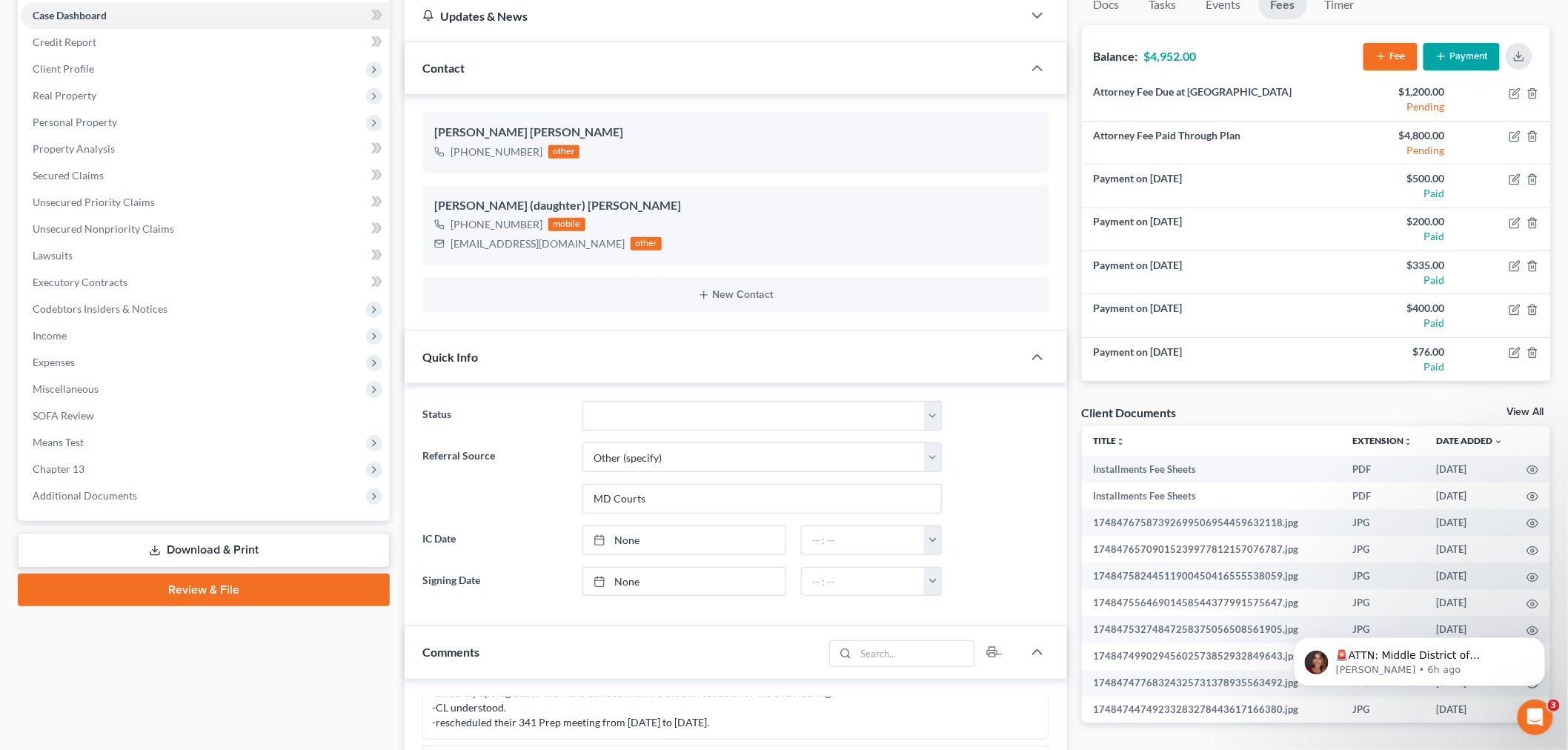
scroll to position [0, 0]
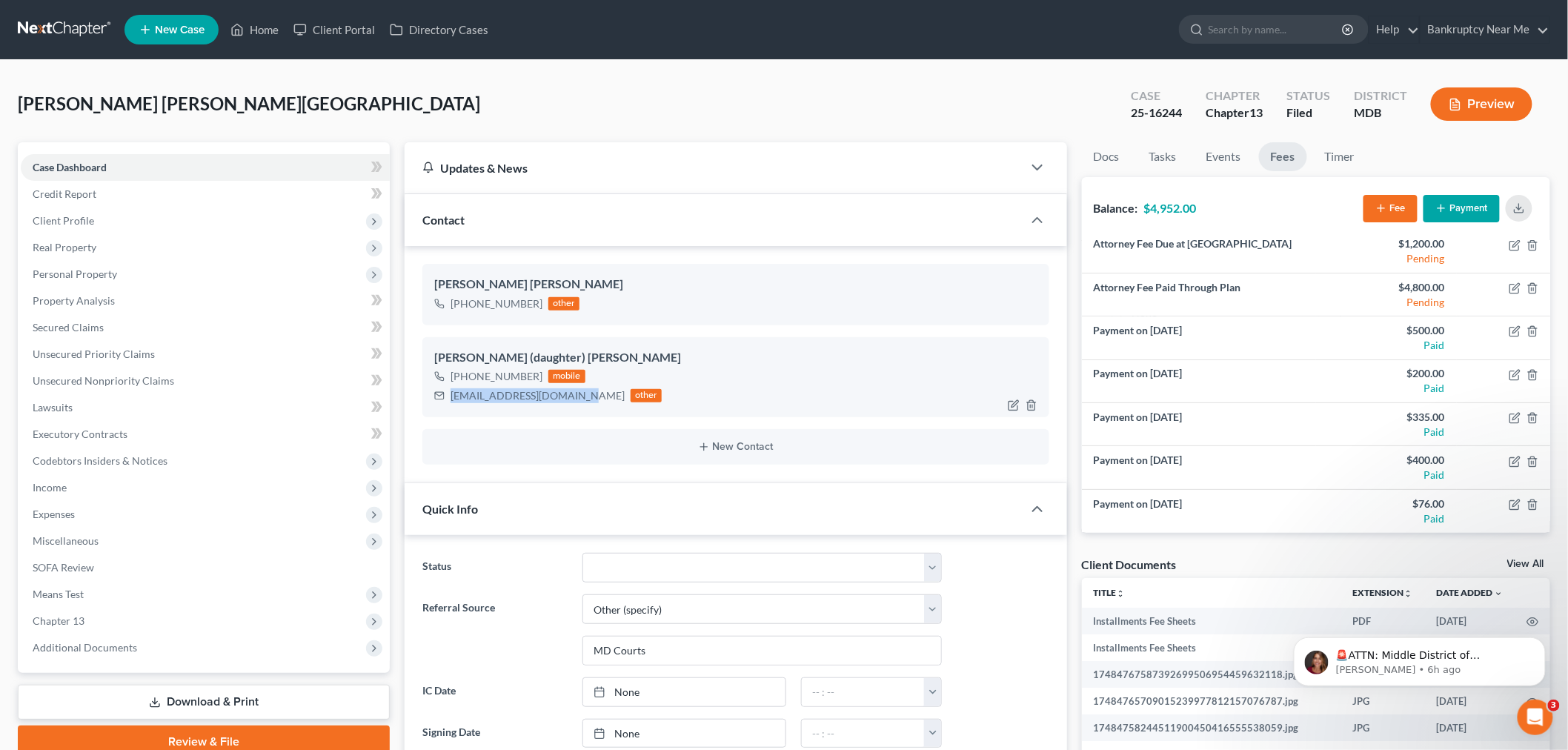
drag, startPoint x: 569, startPoint y: 398, endPoint x: 425, endPoint y: 389, distance: 144.3
click at [430, 397] on div "Maricar (daughter) [PERSON_NAME] [PHONE_NUMBER] mobile [EMAIL_ADDRESS][DOMAIN_N…" at bounding box center [736, 377] width 627 height 80
copy div "[EMAIL_ADDRESS][DOMAIN_NAME]"
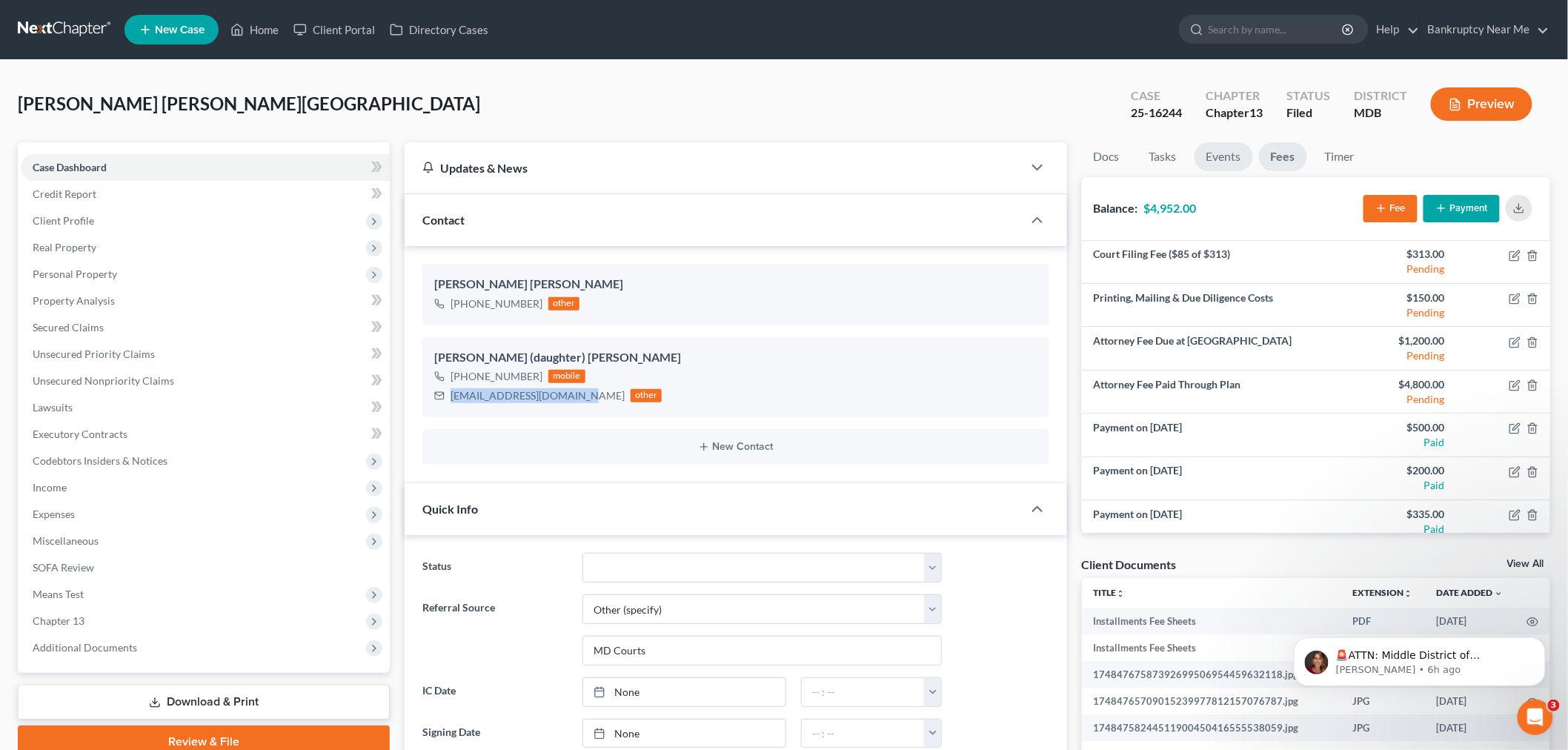
click at [1218, 156] on link "Events" at bounding box center [1224, 156] width 59 height 29
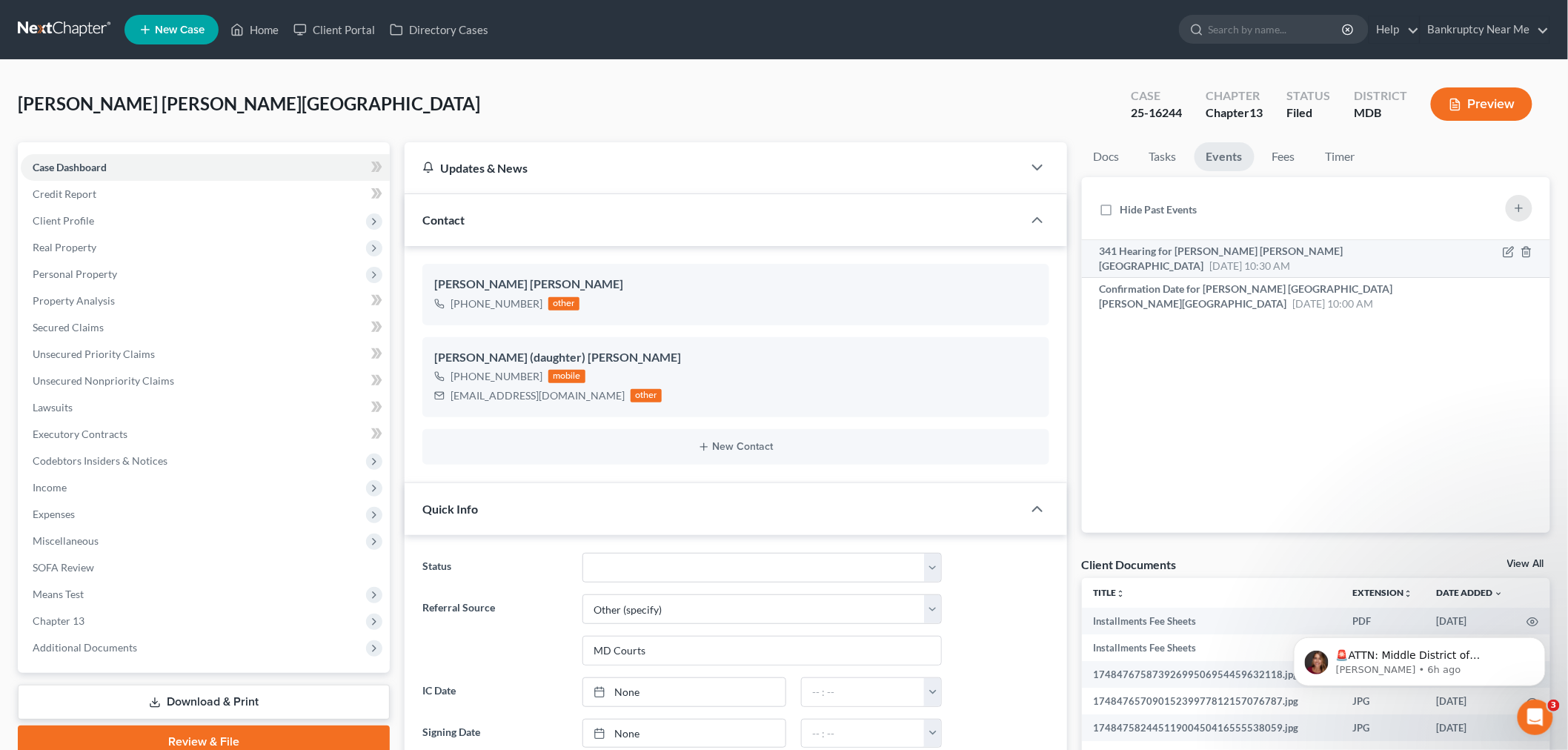
click at [1351, 256] on div "341 Hearing for [PERSON_NAME][GEOGRAPHIC_DATA][PERSON_NAME][GEOGRAPHIC_DATA] [D…" at bounding box center [1260, 258] width 321 height 29
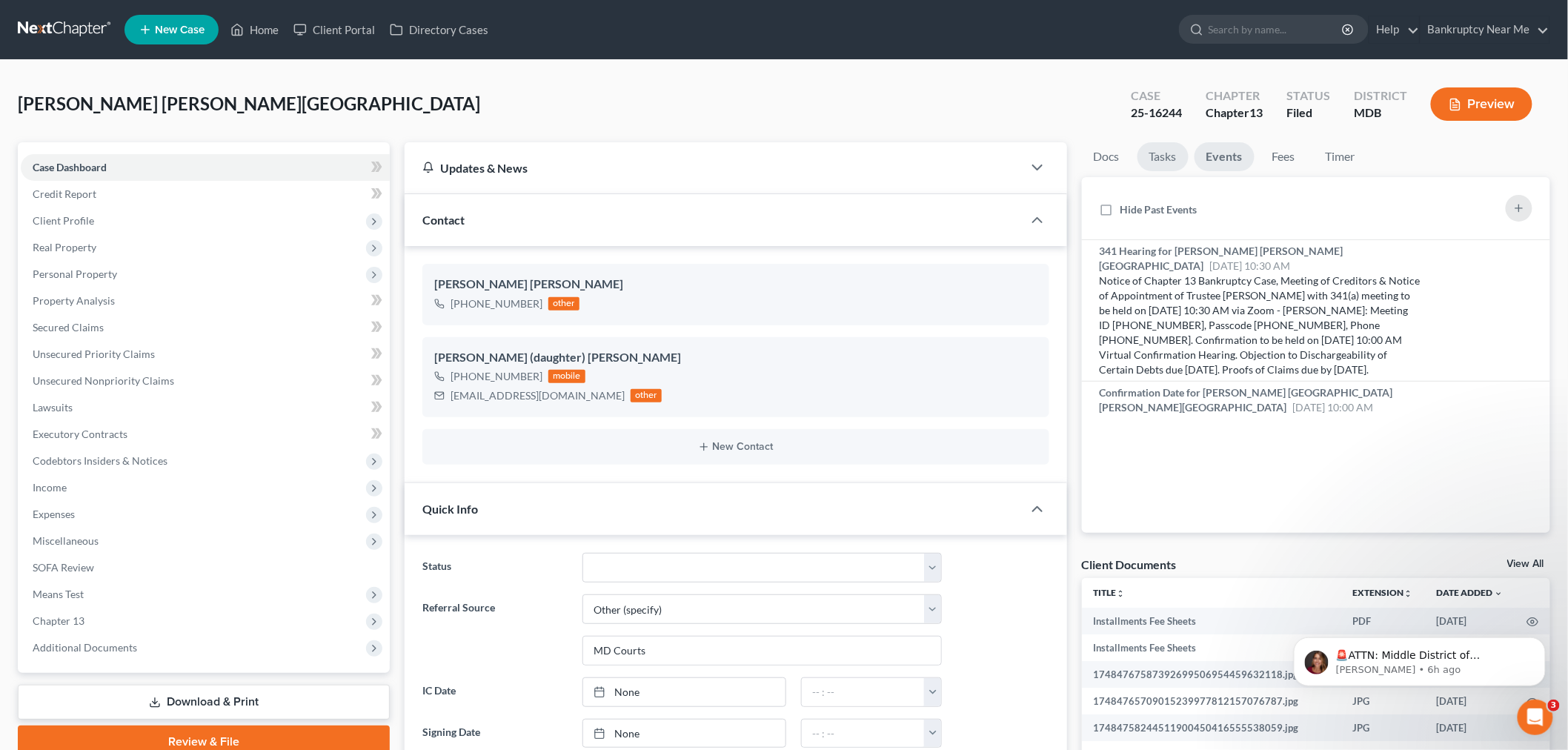
click at [1153, 157] on link "Tasks" at bounding box center [1163, 156] width 51 height 29
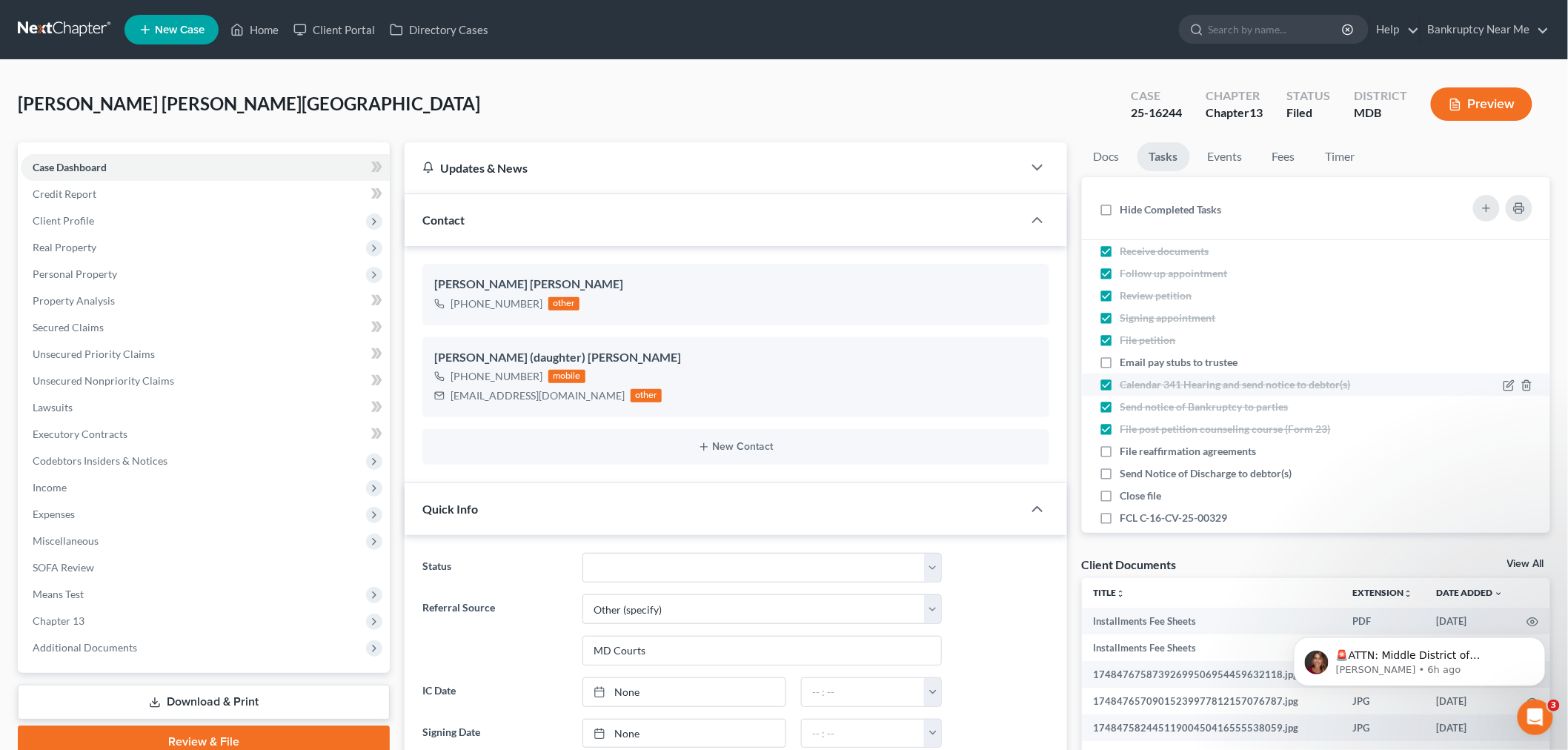
scroll to position [54, 0]
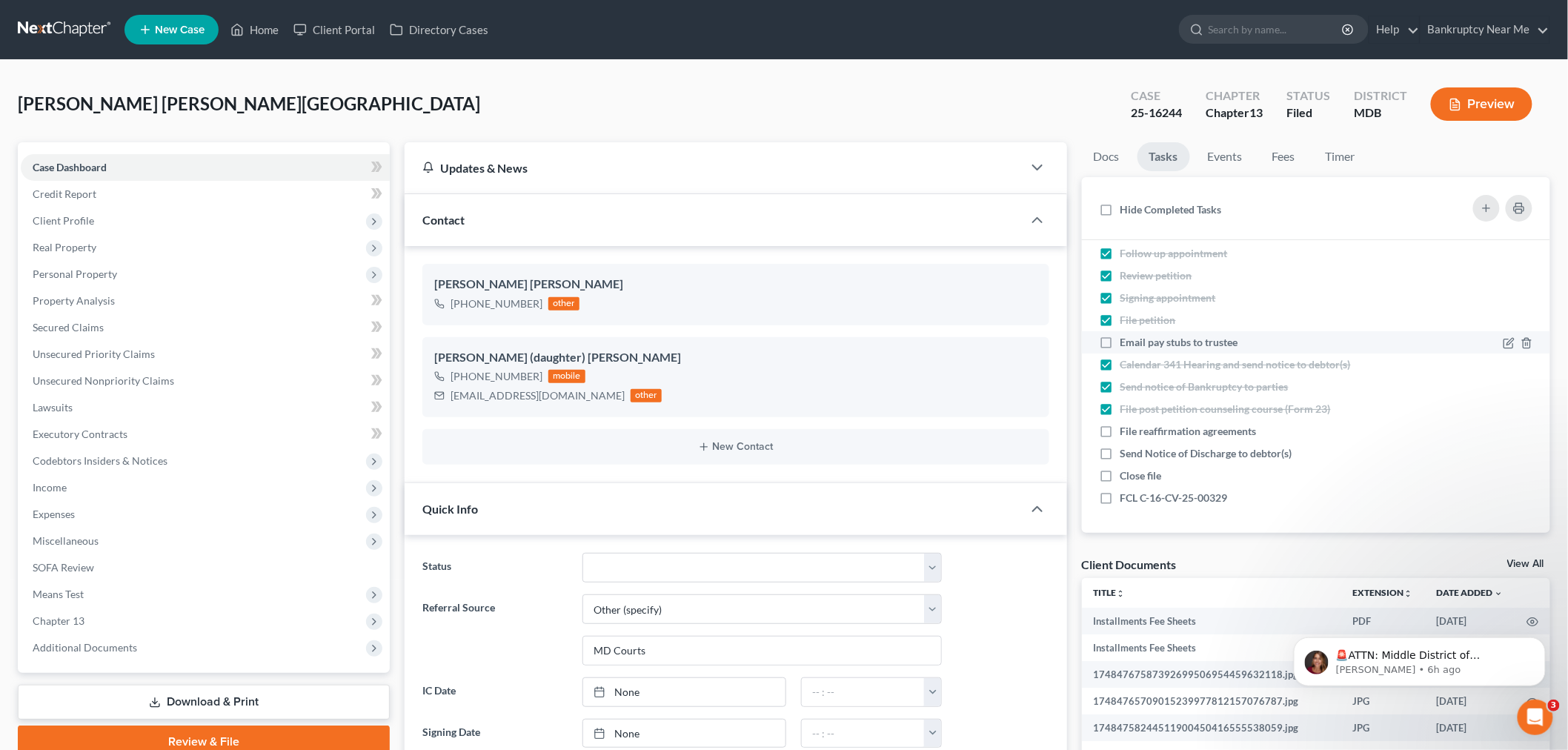
click at [1227, 343] on span "Email pay stubs to trustee" at bounding box center [1180, 342] width 118 height 12
click at [1136, 343] on input "Email pay stubs to trustee" at bounding box center [1131, 339] width 9 height 9
checkbox input "true"
